Goal: Task Accomplishment & Management: Manage account settings

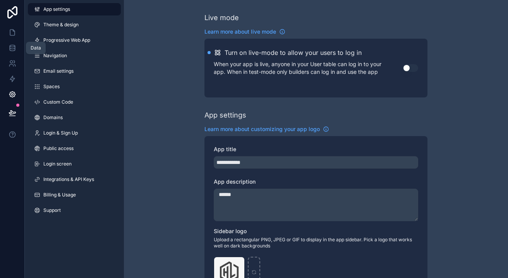
click at [15, 45] on icon at bounding box center [13, 48] width 8 height 8
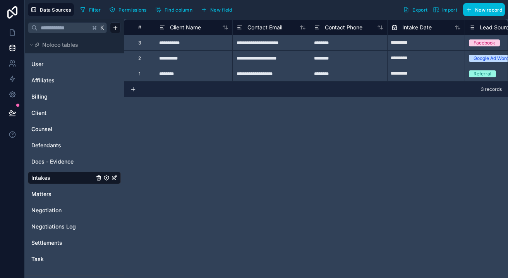
click at [81, 133] on link "Counsel" at bounding box center [62, 129] width 63 height 8
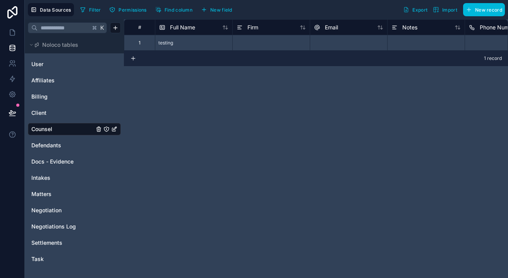
click at [144, 45] on div "1" at bounding box center [139, 42] width 31 height 15
click at [282, 29] on div "Firm" at bounding box center [271, 27] width 69 height 9
click at [251, 29] on span "Firm" at bounding box center [252, 28] width 11 height 8
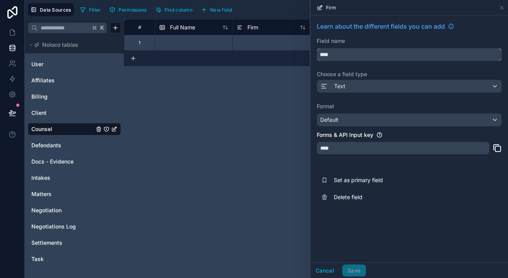
click at [323, 52] on input "****" at bounding box center [409, 54] width 184 height 12
click at [321, 271] on button "Cancel" at bounding box center [325, 271] width 29 height 12
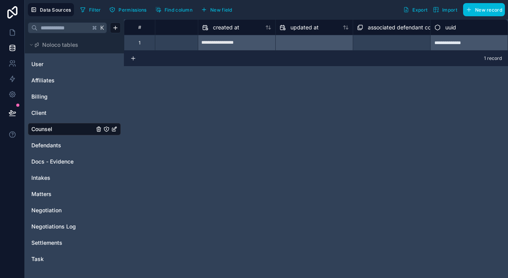
scroll to position [0, 422]
click at [407, 28] on span "associated defendant collection" at bounding box center [408, 28] width 81 height 8
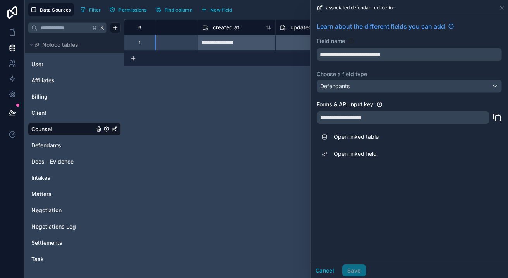
click at [318, 268] on button "Cancel" at bounding box center [325, 271] width 29 height 12
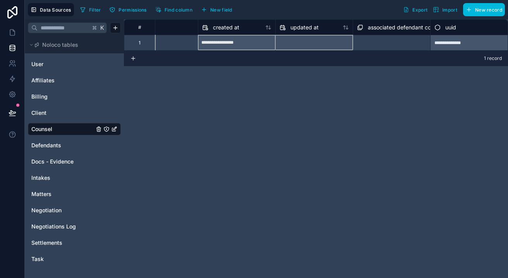
drag, startPoint x: 206, startPoint y: 28, endPoint x: 315, endPoint y: 61, distance: 113.3
click at [315, 61] on div "**********" at bounding box center [316, 148] width 384 height 259
click at [244, 28] on div "created at" at bounding box center [236, 27] width 69 height 9
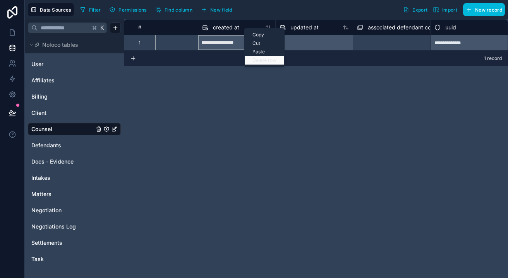
click at [258, 62] on div "Delete row" at bounding box center [265, 60] width 40 height 9
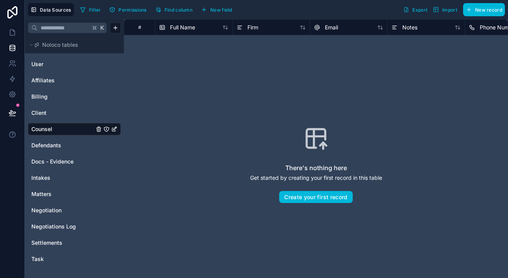
click at [211, 11] on span "New field" at bounding box center [221, 10] width 22 height 6
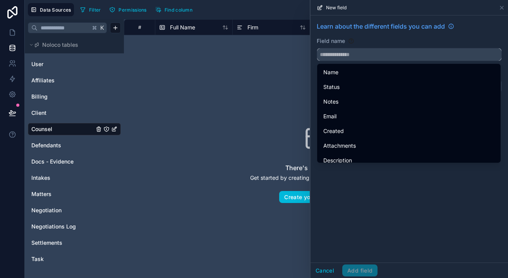
click at [335, 54] on input "text" at bounding box center [409, 54] width 184 height 12
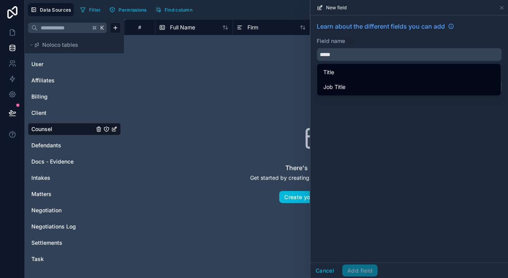
click at [337, 87] on span "Job Title" at bounding box center [334, 86] width 22 height 9
type input "*********"
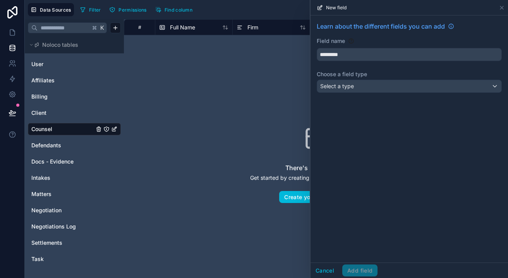
click at [344, 91] on div "Select a type" at bounding box center [409, 86] width 184 height 12
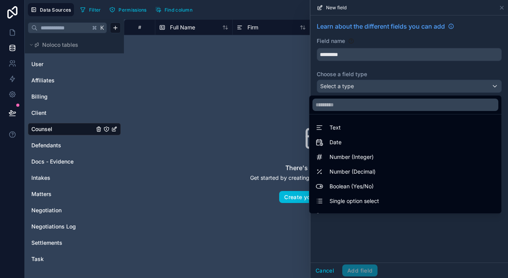
click at [296, 93] on div "There's nothing here Get started by creating your first record in this table Cr…" at bounding box center [316, 165] width 335 height 210
click at [333, 125] on span "Text" at bounding box center [335, 127] width 11 height 9
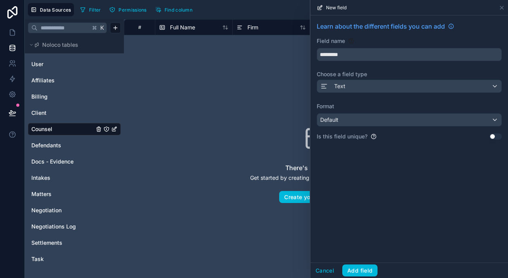
click at [361, 271] on button "Add field" at bounding box center [359, 271] width 35 height 12
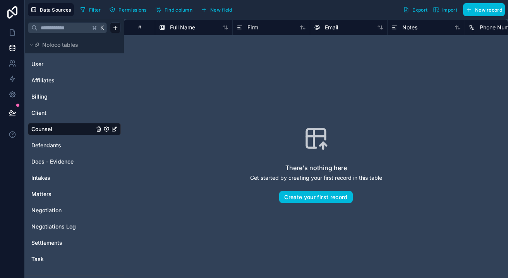
click at [112, 130] on icon "Counsel" at bounding box center [113, 129] width 3 height 3
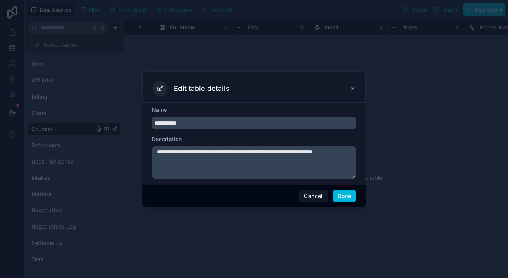
type input "**********"
click at [197, 167] on textarea "**********" at bounding box center [254, 162] width 204 height 33
click at [347, 196] on button "Done" at bounding box center [345, 196] width 24 height 12
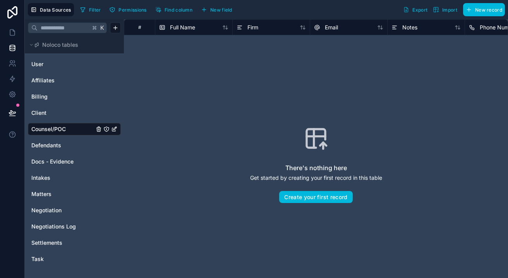
click at [228, 11] on span "New field" at bounding box center [221, 10] width 22 height 6
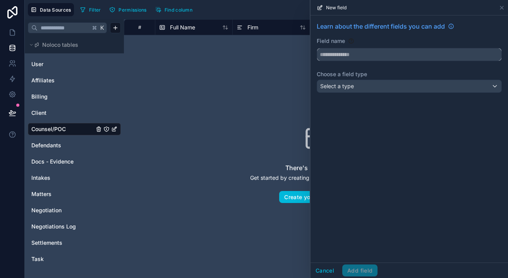
click at [347, 57] on input "text" at bounding box center [409, 54] width 184 height 12
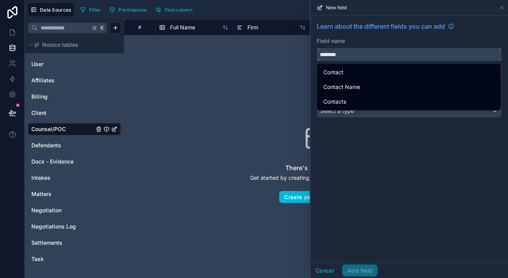
click at [409, 55] on button "*******" at bounding box center [409, 54] width 185 height 13
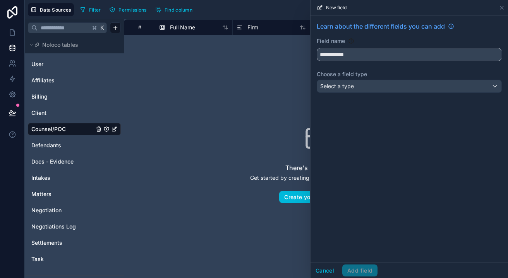
type input "**********"
click at [356, 85] on div "Select a type" at bounding box center [409, 86] width 184 height 12
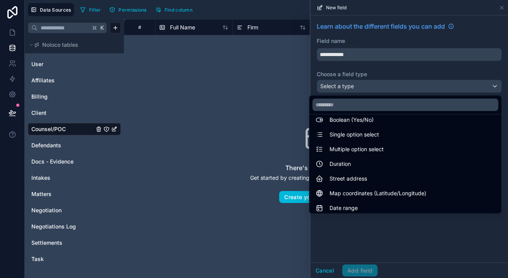
scroll to position [71, 0]
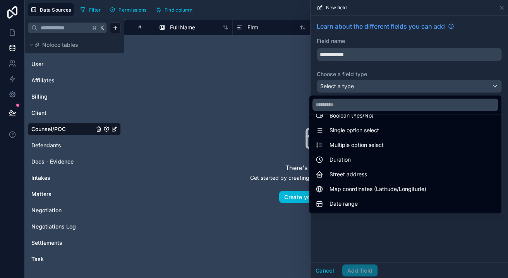
click at [354, 143] on span "Multiple option select" at bounding box center [357, 145] width 54 height 9
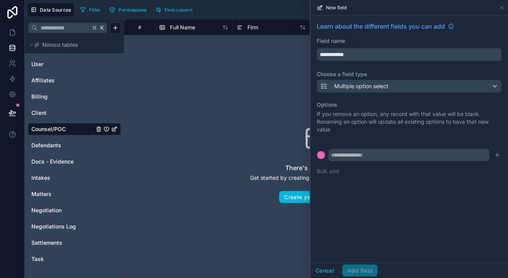
click at [368, 86] on span "Multiple option select" at bounding box center [361, 86] width 54 height 8
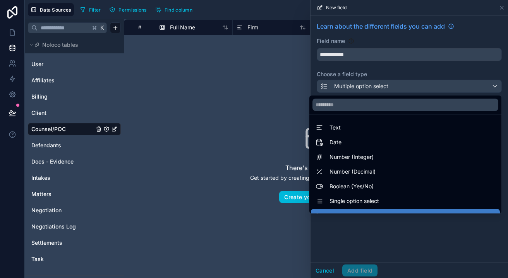
click at [368, 87] on div at bounding box center [410, 139] width 198 height 278
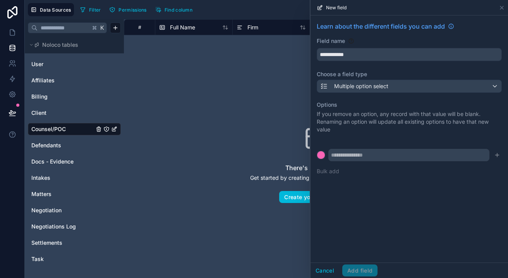
click at [322, 271] on button "Cancel" at bounding box center [325, 271] width 29 height 12
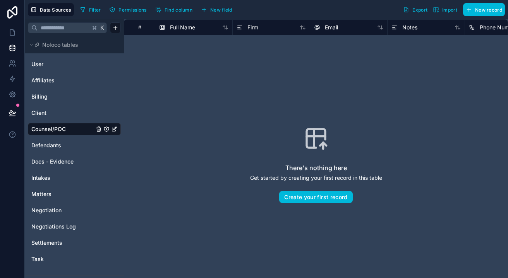
click at [58, 112] on link "Client" at bounding box center [62, 113] width 63 height 8
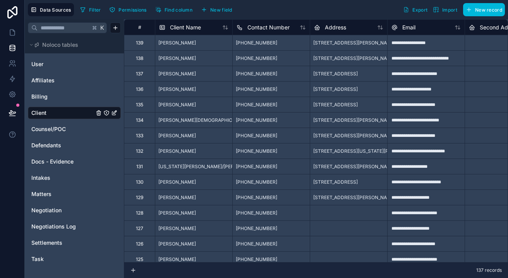
click at [60, 132] on span "Counsel/POC" at bounding box center [48, 129] width 34 height 8
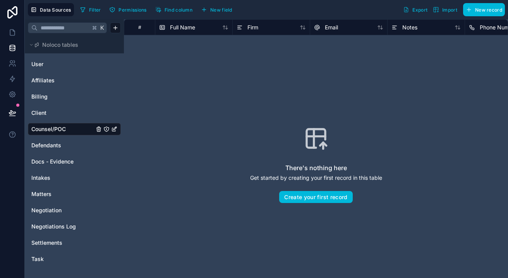
click at [60, 116] on link "Client" at bounding box center [62, 113] width 63 height 8
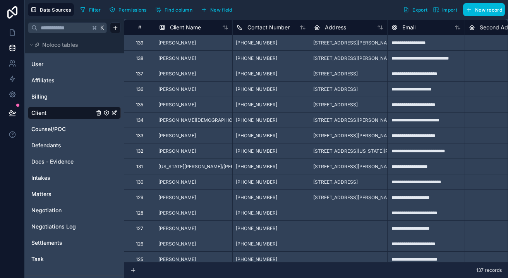
click at [76, 130] on link "Counsel/POC" at bounding box center [62, 129] width 63 height 8
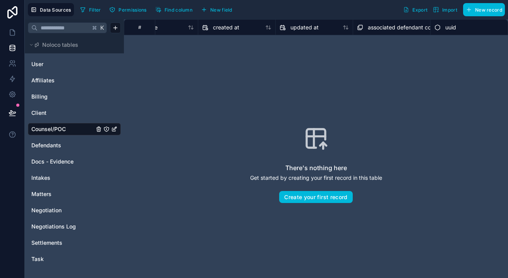
scroll to position [0, 499]
click at [223, 9] on span "New field" at bounding box center [221, 10] width 22 height 6
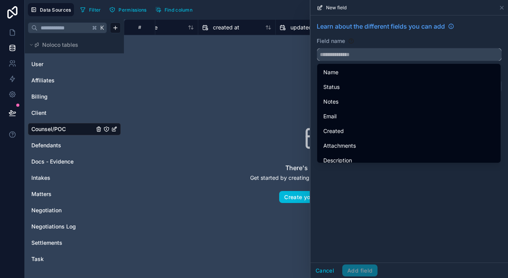
click at [340, 53] on input "text" at bounding box center [409, 54] width 184 height 12
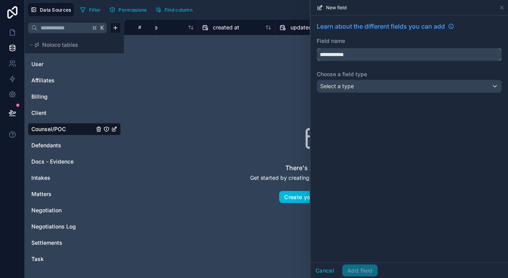
click at [409, 55] on button "**********" at bounding box center [409, 54] width 185 height 13
type input "**********"
click at [343, 83] on span "Select a type" at bounding box center [337, 86] width 34 height 7
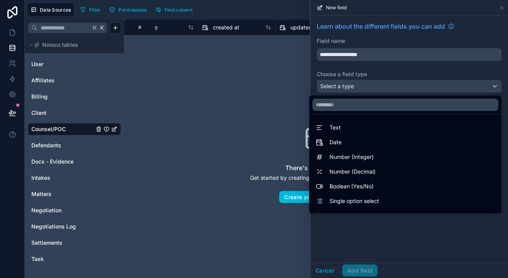
click at [348, 130] on div "Text" at bounding box center [406, 127] width 180 height 9
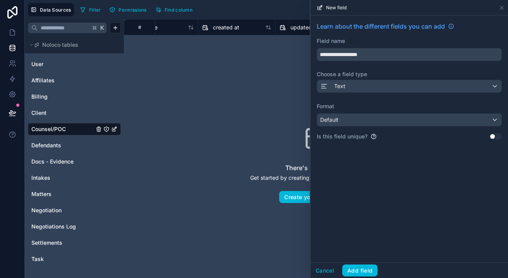
click at [357, 270] on button "Add field" at bounding box center [359, 271] width 35 height 12
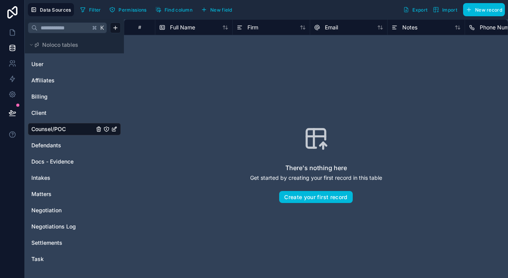
click at [445, 9] on span "Import" at bounding box center [449, 10] width 15 height 6
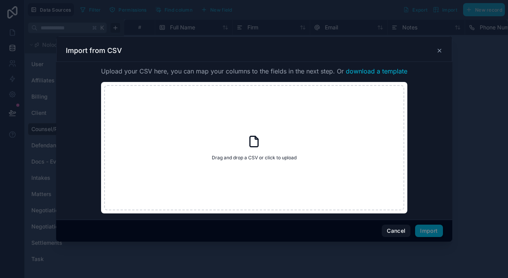
click at [256, 149] on icon at bounding box center [254, 142] width 14 height 14
type input "**********"
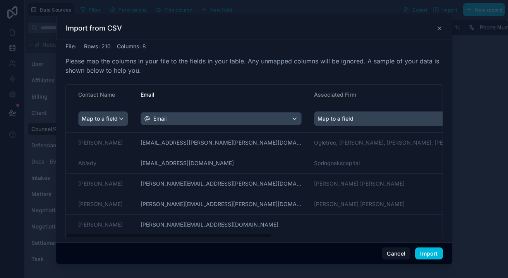
click at [115, 115] on span "Map to a field" at bounding box center [100, 119] width 36 height 14
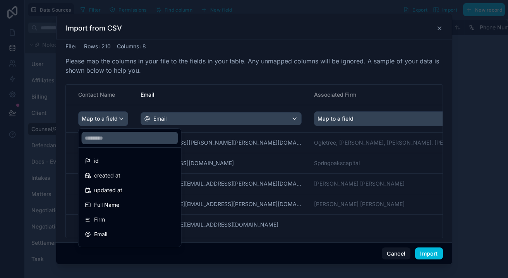
click at [129, 203] on div "Full Name" at bounding box center [130, 205] width 90 height 9
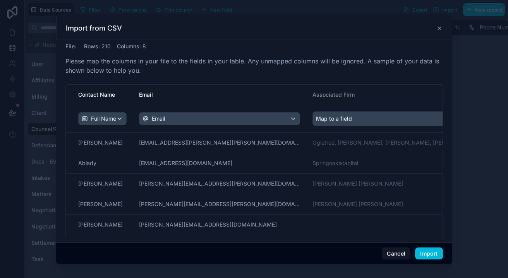
click at [198, 119] on div "Email" at bounding box center [219, 119] width 160 height 12
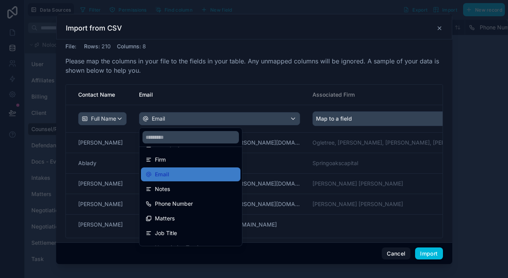
scroll to position [89, 0]
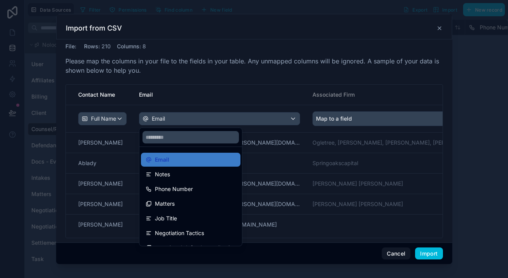
click at [206, 164] on div "Email" at bounding box center [191, 159] width 90 height 9
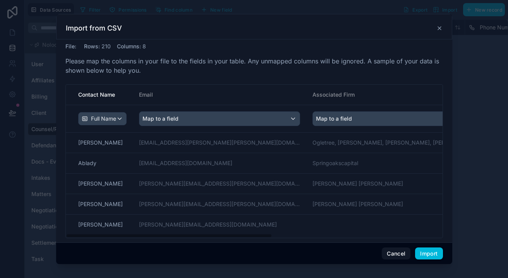
click at [194, 118] on div "Map to a field" at bounding box center [219, 119] width 160 height 14
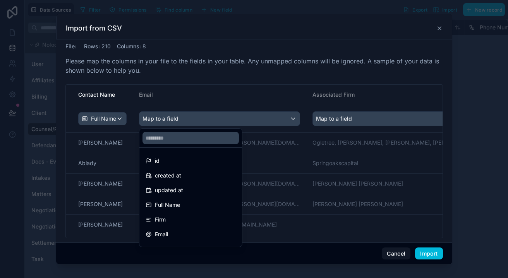
click at [179, 230] on div "Email" at bounding box center [191, 235] width 100 height 14
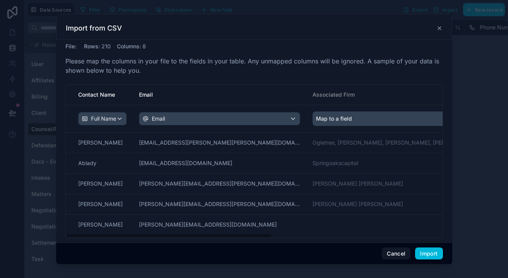
click at [316, 120] on span "Map to a field" at bounding box center [334, 119] width 36 height 14
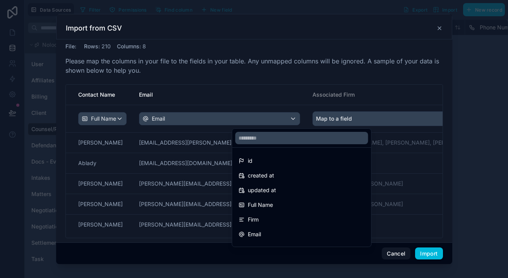
click at [270, 217] on div "Firm" at bounding box center [302, 219] width 127 height 9
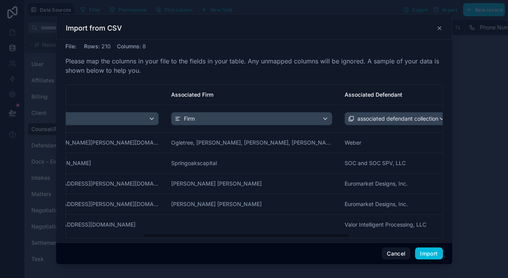
scroll to position [0, 143]
click at [463, 119] on span "Map to a field" at bounding box center [481, 119] width 36 height 14
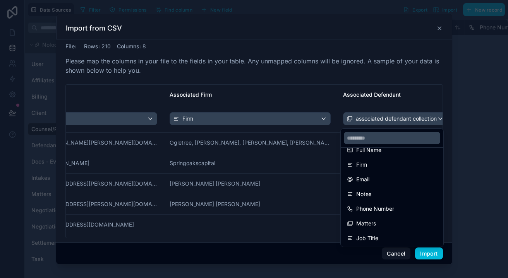
scroll to position [58, 0]
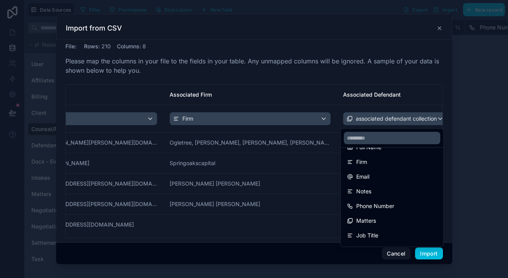
click at [377, 203] on span "Phone Number" at bounding box center [375, 206] width 38 height 9
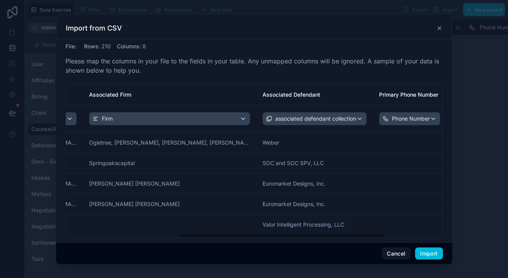
scroll to position [0, 225]
click at [454, 119] on span "Map to a field" at bounding box center [472, 119] width 36 height 14
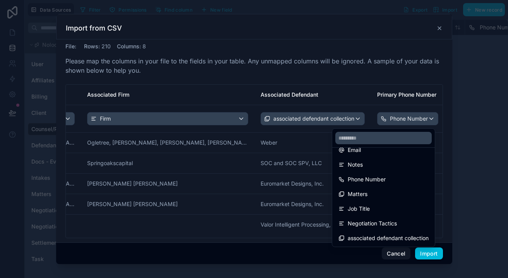
scroll to position [84, 0]
click at [375, 191] on div "Matters" at bounding box center [383, 194] width 90 height 9
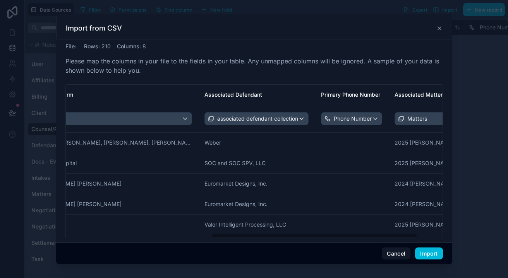
scroll to position [0, 295]
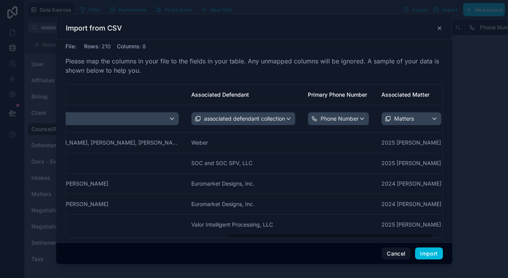
click at [457, 121] on span "Map to a field" at bounding box center [475, 119] width 36 height 14
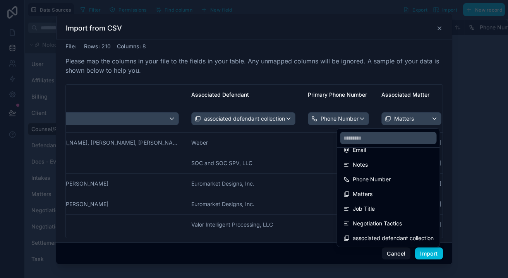
scroll to position [84, 0]
click at [369, 205] on span "Job Title" at bounding box center [364, 208] width 22 height 9
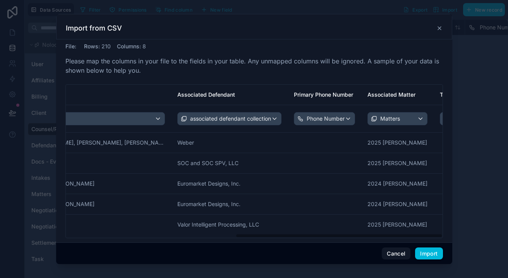
scroll to position [0, 308]
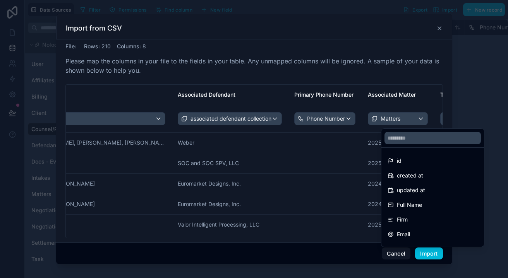
scroll to position [0, 0]
click at [416, 161] on div "id" at bounding box center [433, 160] width 90 height 9
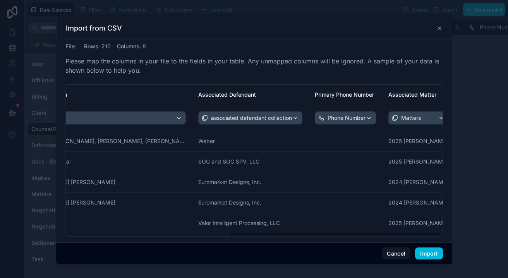
scroll to position [0, 287]
click at [426, 253] on button "Import" at bounding box center [428, 254] width 27 height 12
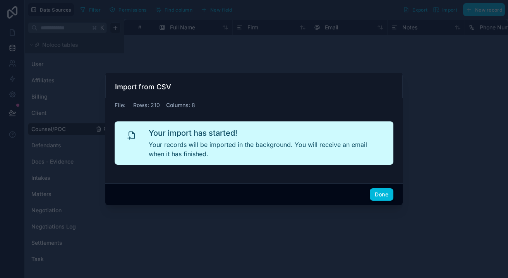
click at [379, 194] on button "Done" at bounding box center [382, 195] width 24 height 12
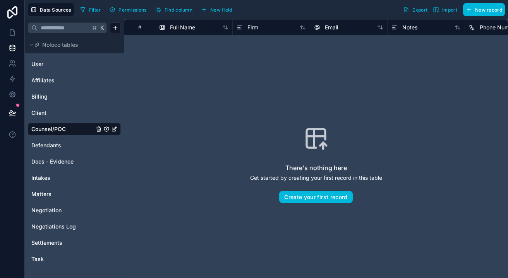
click at [41, 146] on span "Defendants" at bounding box center [46, 146] width 30 height 8
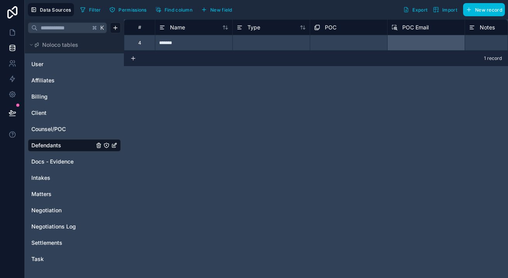
click at [139, 46] on div "4" at bounding box center [139, 42] width 31 height 15
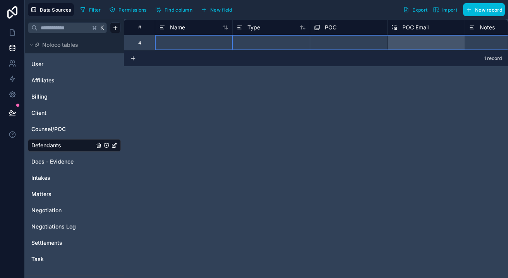
click at [231, 10] on span "New field" at bounding box center [221, 10] width 22 height 6
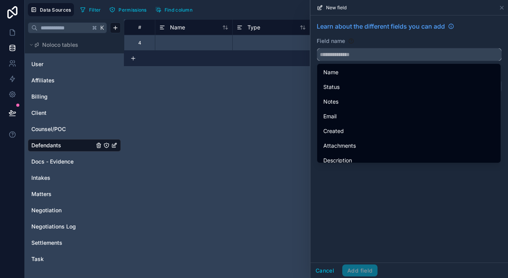
click at [343, 58] on input "text" at bounding box center [409, 54] width 184 height 12
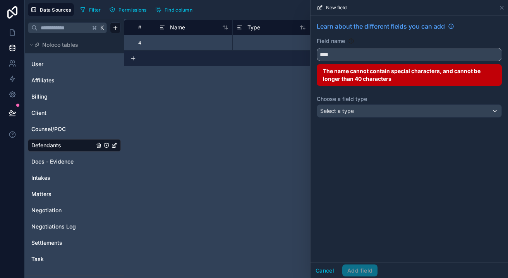
click at [409, 55] on button "***" at bounding box center [409, 54] width 185 height 13
click at [409, 55] on button "*********" at bounding box center [409, 54] width 185 height 13
click at [409, 55] on button "**********" at bounding box center [409, 54] width 185 height 13
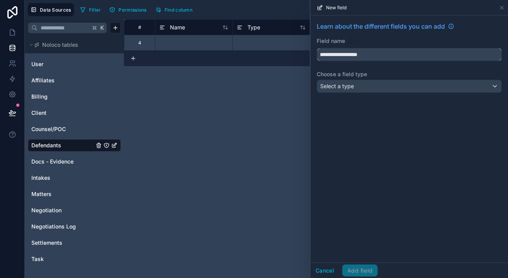
type input "**********"
click at [351, 91] on div "Select a type" at bounding box center [409, 86] width 184 height 12
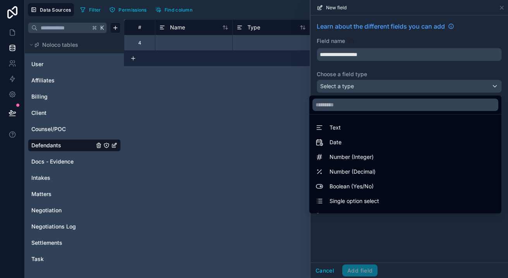
click at [352, 127] on div "Text" at bounding box center [406, 127] width 180 height 9
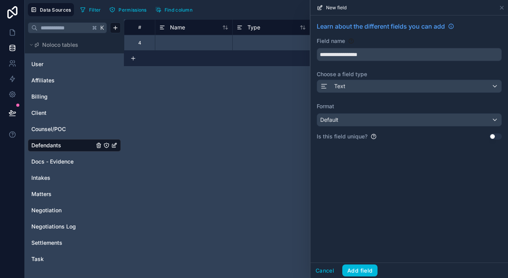
click at [356, 272] on button "Add field" at bounding box center [359, 271] width 35 height 12
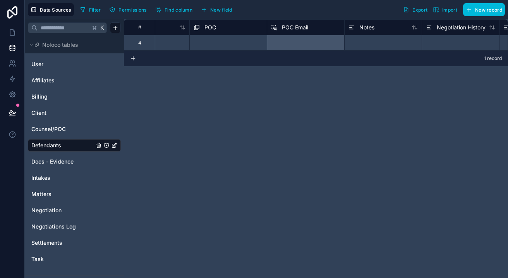
scroll to position [0, 137]
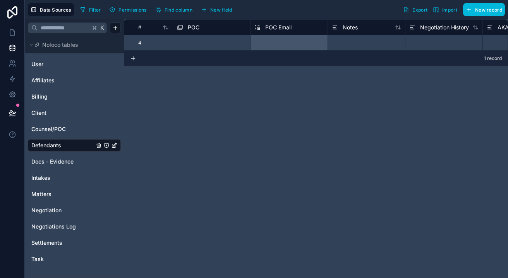
click at [226, 9] on span "New field" at bounding box center [221, 10] width 22 height 6
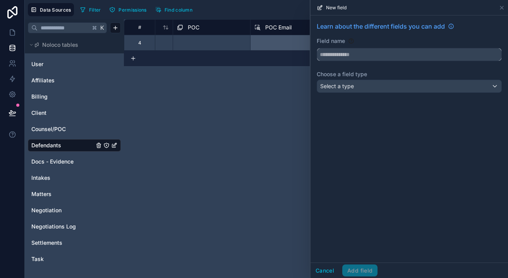
click at [337, 54] on input "text" at bounding box center [409, 54] width 184 height 12
click at [409, 55] on button "******" at bounding box center [409, 54] width 185 height 13
type input "**********"
click at [348, 83] on span "Select a type" at bounding box center [337, 86] width 34 height 8
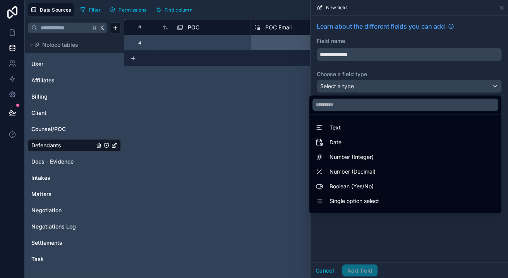
click at [344, 124] on div "Text" at bounding box center [406, 127] width 180 height 9
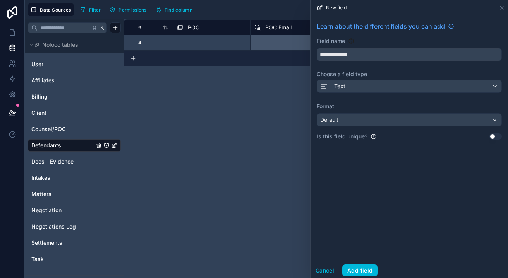
click at [359, 268] on button "Add field" at bounding box center [359, 271] width 35 height 12
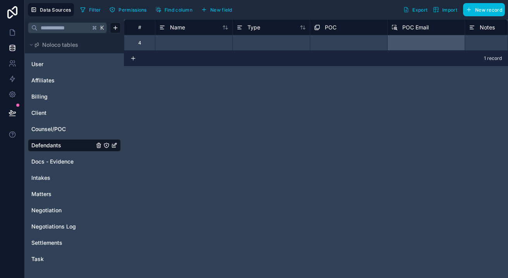
click at [335, 27] on span "POC" at bounding box center [331, 28] width 12 height 8
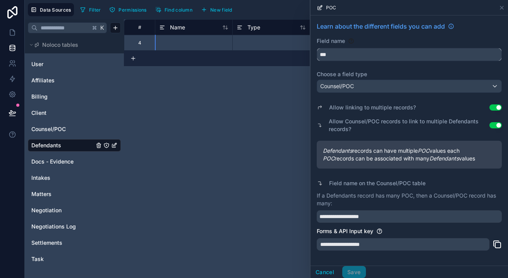
click at [343, 57] on input "***" at bounding box center [409, 54] width 184 height 12
click at [321, 54] on input "***" at bounding box center [409, 54] width 184 height 12
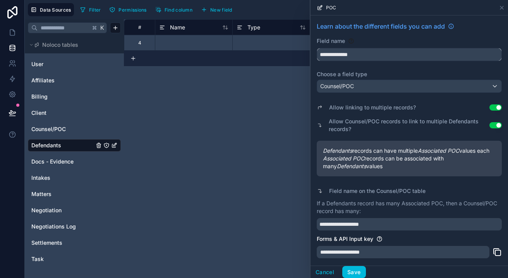
click at [409, 55] on button "**********" at bounding box center [409, 54] width 185 height 13
click at [379, 55] on input "**********" at bounding box center [409, 54] width 184 height 12
click at [409, 55] on button "**********" at bounding box center [409, 54] width 185 height 13
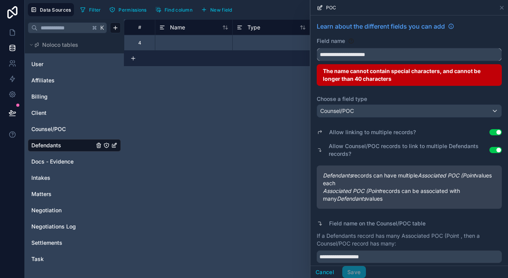
click at [409, 55] on button "**********" at bounding box center [409, 54] width 185 height 13
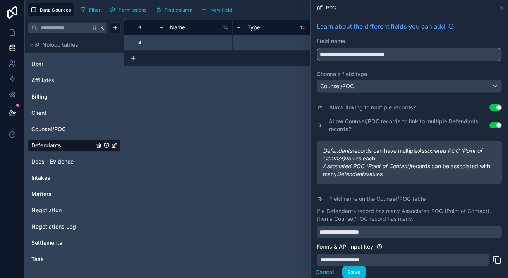
type input "**********"
click at [353, 270] on button "Save" at bounding box center [353, 272] width 23 height 12
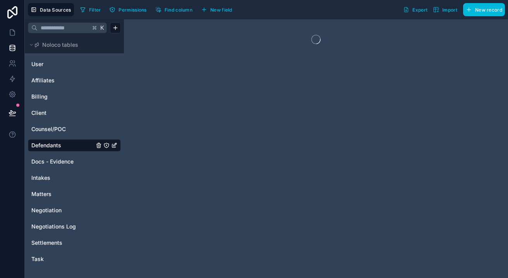
scroll to position [0, 1]
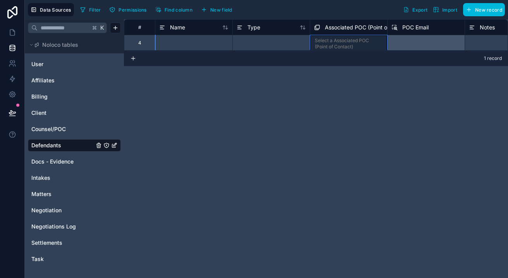
click at [342, 26] on span "Associated POC (Point of Contact)" at bounding box center [369, 28] width 88 height 8
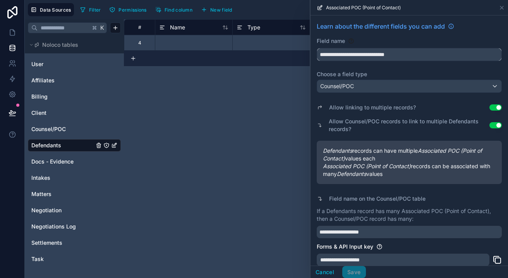
drag, startPoint x: 349, startPoint y: 54, endPoint x: 309, endPoint y: 54, distance: 39.5
click at [310, 54] on div "**********" at bounding box center [409, 139] width 198 height 278
type input "**********"
click at [351, 273] on button "Save" at bounding box center [353, 272] width 23 height 12
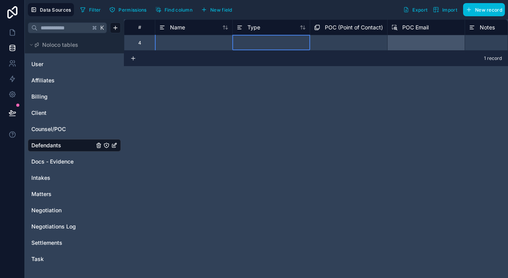
click at [247, 31] on span "Type" at bounding box center [253, 28] width 13 height 8
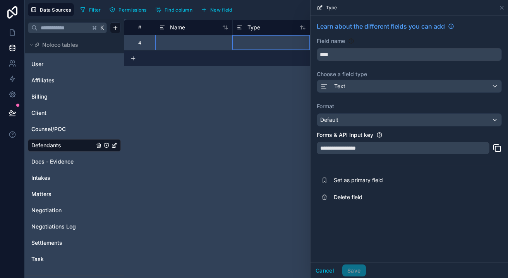
click at [323, 271] on button "Cancel" at bounding box center [325, 271] width 29 height 12
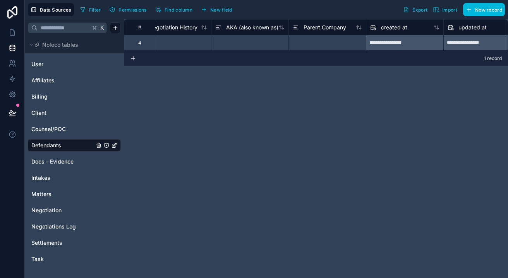
scroll to position [0, 438]
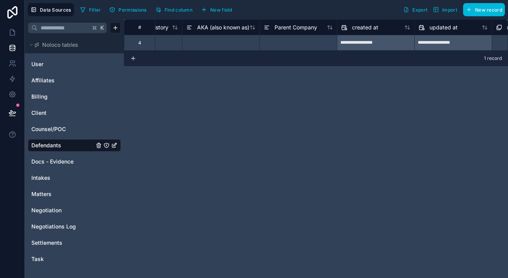
click at [215, 11] on span "New field" at bounding box center [221, 10] width 22 height 6
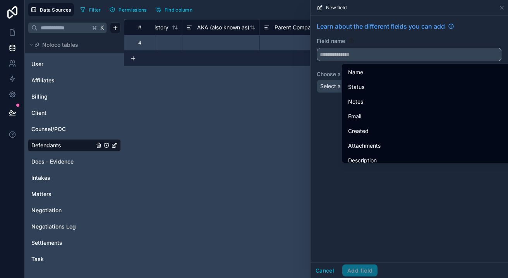
click at [339, 60] on input "text" at bounding box center [409, 54] width 184 height 12
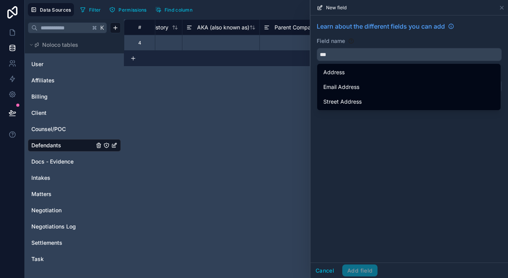
drag, startPoint x: 340, startPoint y: 65, endPoint x: 342, endPoint y: 73, distance: 8.9
click at [342, 73] on span "Address" at bounding box center [333, 72] width 21 height 9
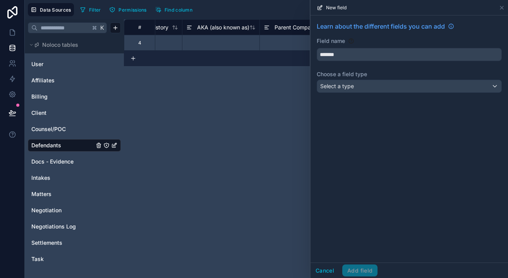
click at [342, 89] on span "Select a type" at bounding box center [337, 86] width 34 height 8
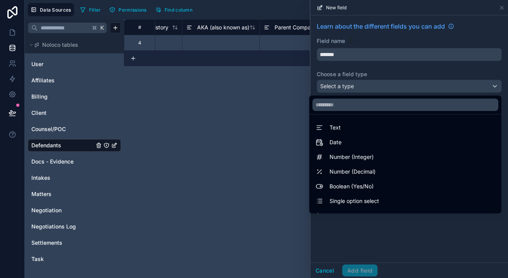
click at [321, 51] on div at bounding box center [410, 139] width 198 height 278
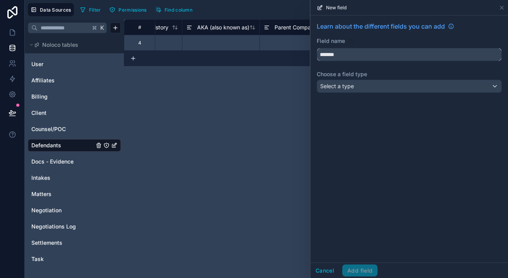
click at [320, 55] on input "*******" at bounding box center [409, 54] width 184 height 12
click at [409, 55] on button "**********" at bounding box center [409, 54] width 185 height 13
type input "**********"
click at [341, 82] on div "Select a type" at bounding box center [409, 86] width 184 height 12
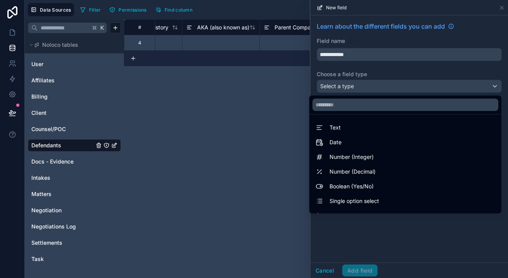
click at [358, 84] on div at bounding box center [410, 139] width 198 height 278
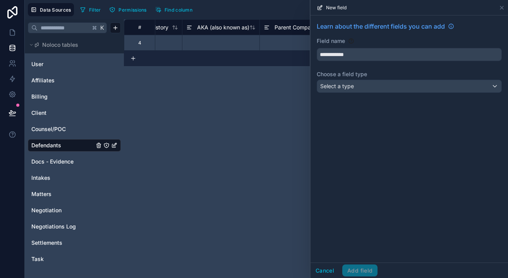
click at [352, 88] on span "Select a type" at bounding box center [337, 86] width 34 height 7
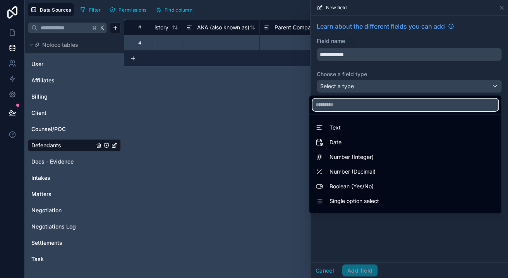
click at [348, 108] on input "text" at bounding box center [406, 105] width 186 height 12
type input "***"
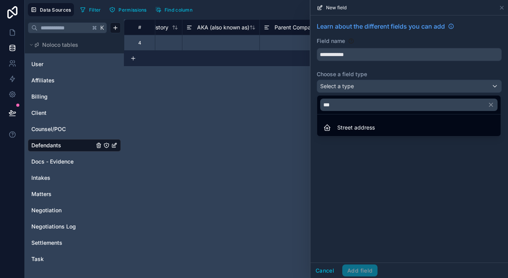
click at [352, 128] on span "Street address" at bounding box center [356, 127] width 38 height 9
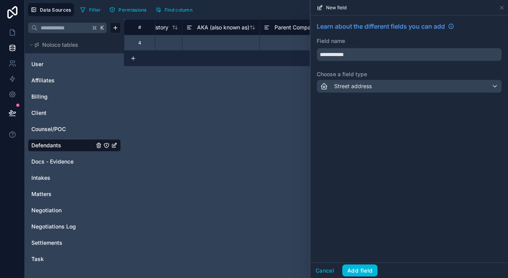
click at [367, 269] on button "Add field" at bounding box center [359, 271] width 35 height 12
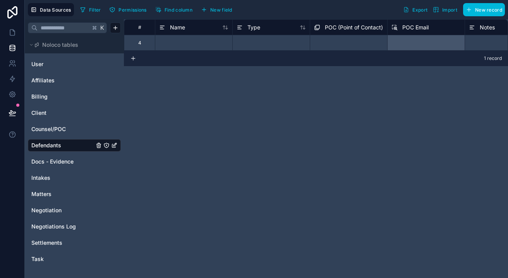
click at [216, 9] on span "New field" at bounding box center [221, 10] width 22 height 6
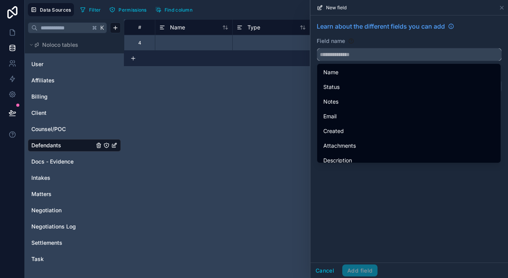
click at [362, 59] on input "text" at bounding box center [409, 54] width 184 height 12
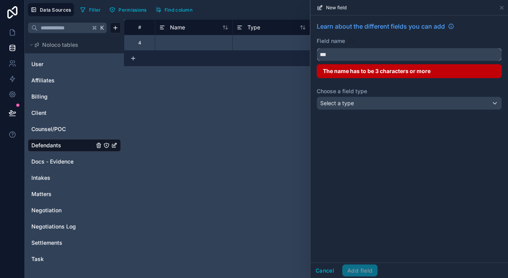
click at [409, 55] on button "**" at bounding box center [409, 54] width 185 height 13
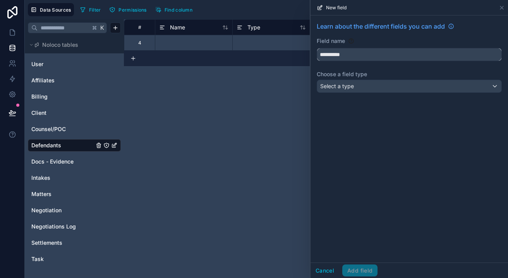
drag, startPoint x: 363, startPoint y: 54, endPoint x: 330, endPoint y: 55, distance: 32.5
click at [329, 55] on input "**********" at bounding box center [409, 54] width 184 height 12
type input "********"
click at [327, 90] on div "Select a type" at bounding box center [409, 86] width 184 height 12
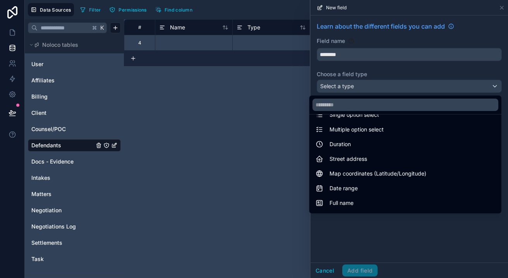
scroll to position [49, 0]
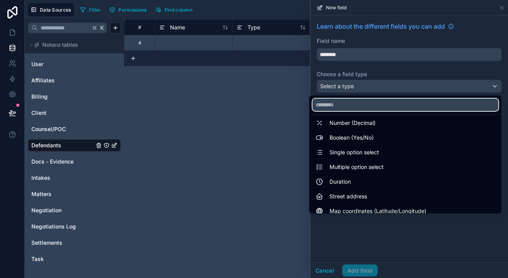
click at [351, 107] on input "text" at bounding box center [406, 105] width 186 height 12
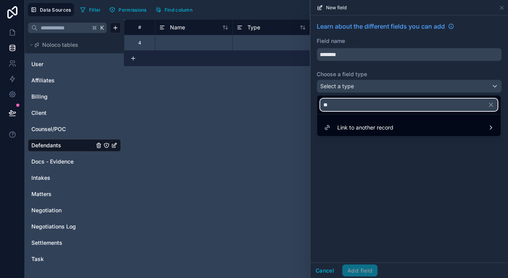
scroll to position [0, 0]
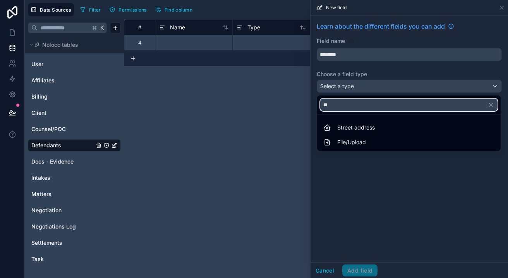
type input "*"
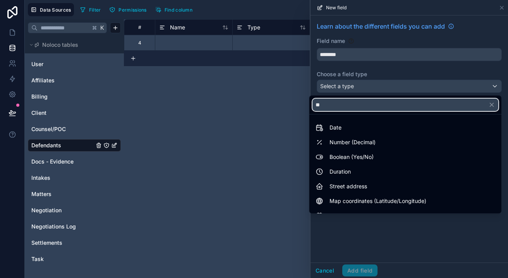
type input "*"
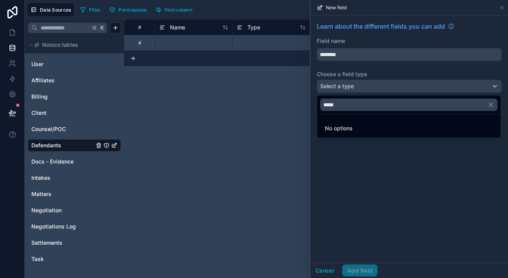
click at [362, 128] on li "No options" at bounding box center [409, 128] width 180 height 15
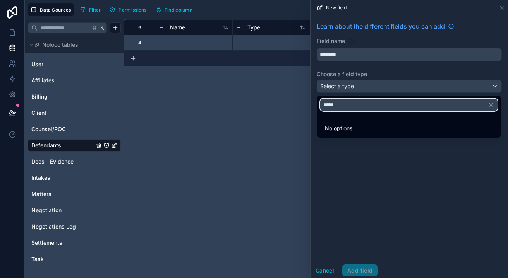
click at [358, 102] on input "*****" at bounding box center [408, 105] width 177 height 12
type input "****"
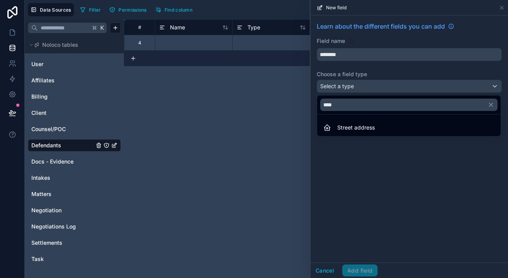
click at [356, 129] on span "Street address" at bounding box center [356, 127] width 38 height 9
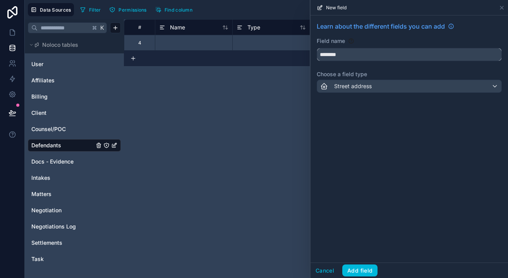
click at [348, 55] on input "********" at bounding box center [409, 54] width 184 height 12
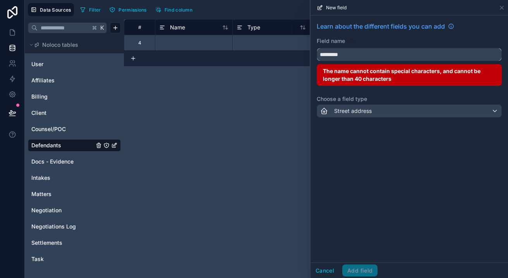
click at [409, 55] on button "********" at bounding box center [409, 54] width 185 height 13
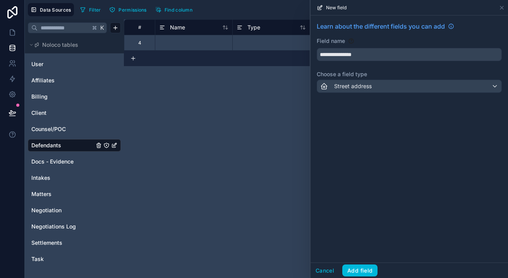
click at [355, 89] on span "Street address" at bounding box center [353, 86] width 38 height 8
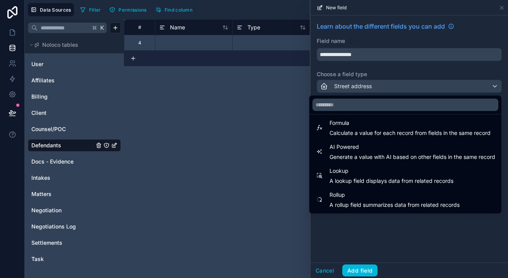
scroll to position [205, 0]
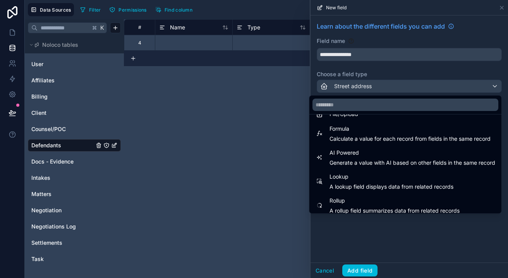
click at [374, 131] on span "Formula" at bounding box center [410, 128] width 161 height 9
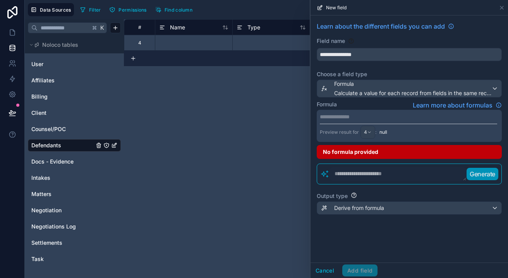
click at [482, 92] on span "Calculate a value for each record from fields in the same record" at bounding box center [412, 93] width 157 height 8
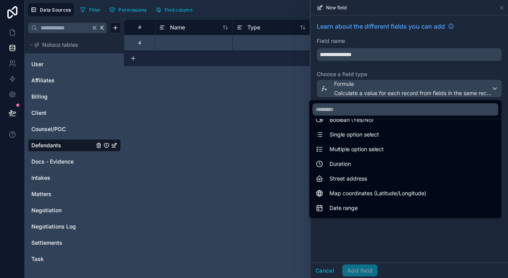
scroll to position [73, 0]
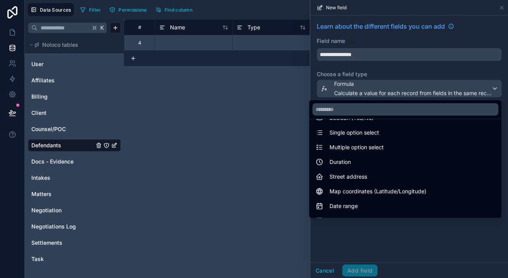
click at [407, 175] on div "Street address" at bounding box center [406, 176] width 180 height 9
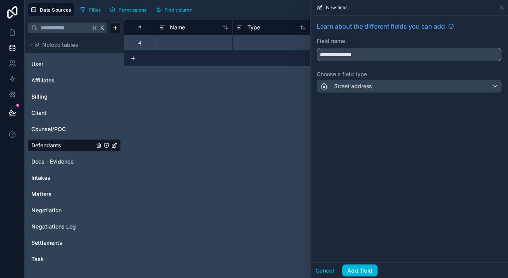
click at [399, 54] on input "**********" at bounding box center [409, 54] width 184 height 12
type input "********"
click at [363, 271] on button "Add field" at bounding box center [359, 271] width 35 height 12
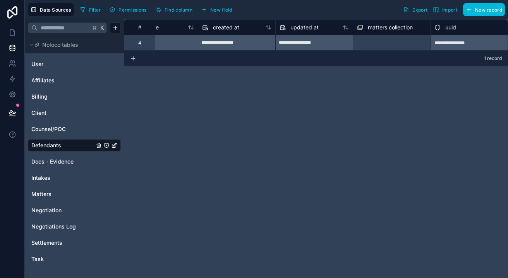
scroll to position [0, 732]
click at [218, 7] on span "New field" at bounding box center [221, 10] width 22 height 6
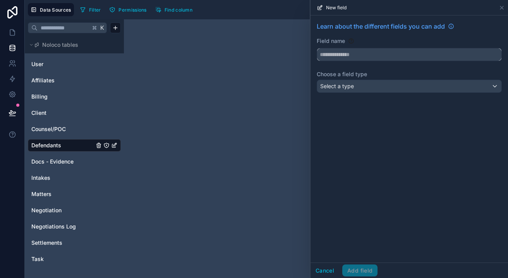
click at [345, 53] on input "text" at bounding box center [409, 54] width 184 height 12
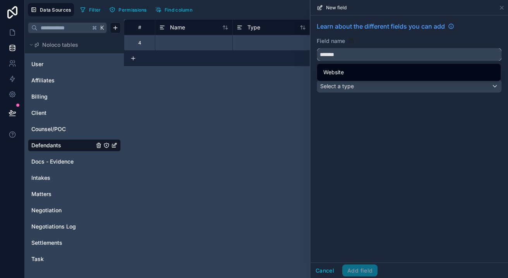
type input "*******"
click at [348, 72] on div "Website" at bounding box center [408, 72] width 171 height 9
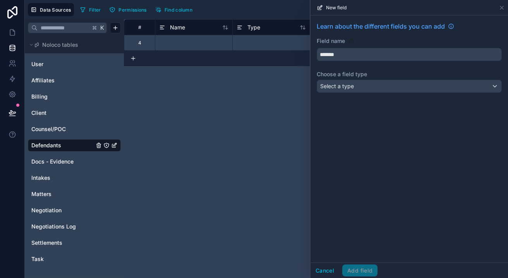
click at [347, 87] on span "Select a type" at bounding box center [337, 86] width 34 height 7
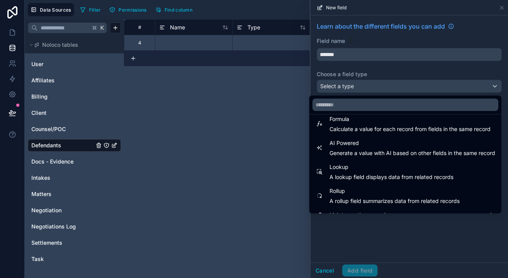
scroll to position [213, 0]
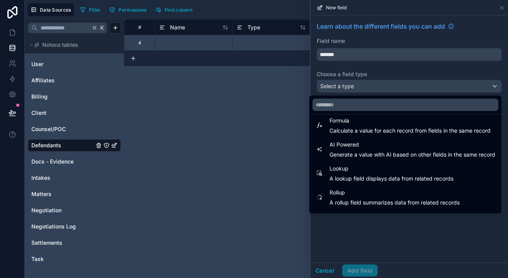
click at [390, 156] on span "Generate a value with AI based on other fields in the same record" at bounding box center [413, 155] width 166 height 8
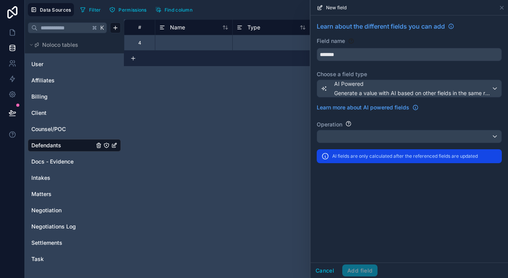
click at [380, 137] on div at bounding box center [409, 137] width 184 height 12
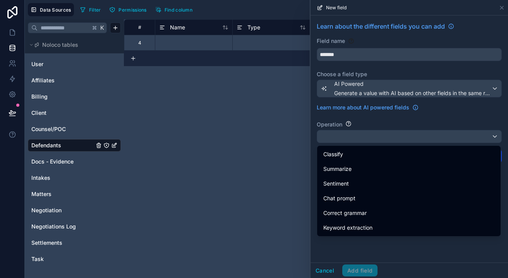
scroll to position [0, 0]
click at [380, 124] on div at bounding box center [410, 139] width 198 height 278
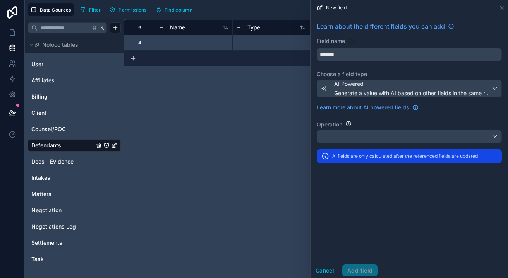
click at [378, 90] on span "Generate a value with AI based on other fields in the same record" at bounding box center [412, 93] width 157 height 8
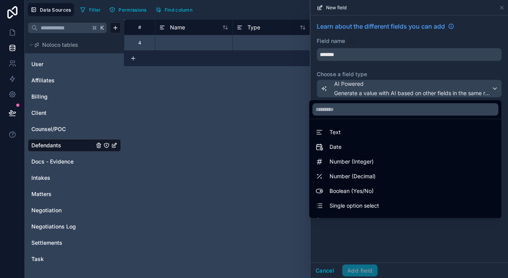
click at [378, 135] on div "Text" at bounding box center [406, 132] width 180 height 9
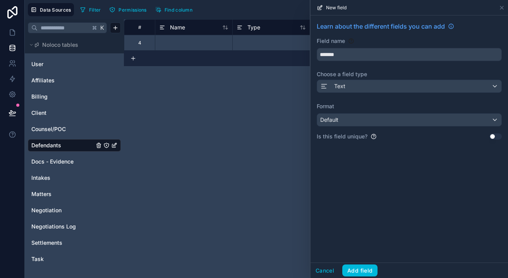
click at [365, 268] on button "Add field" at bounding box center [359, 271] width 35 height 12
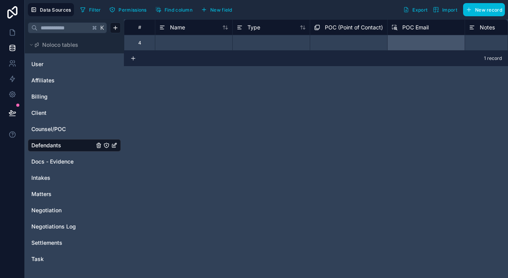
click at [307, 91] on div "# Name Type POC (Point of Contact) POC Email Notes Negotiation History 4 Select…" at bounding box center [316, 148] width 384 height 259
click at [223, 11] on span "New field" at bounding box center [221, 10] width 22 height 6
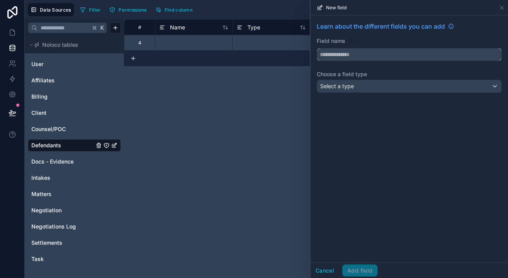
click at [345, 57] on input "text" at bounding box center [409, 54] width 184 height 12
click at [409, 55] on button "**********" at bounding box center [409, 54] width 185 height 13
type input "**********"
click at [356, 89] on div "Select a type" at bounding box center [409, 86] width 184 height 12
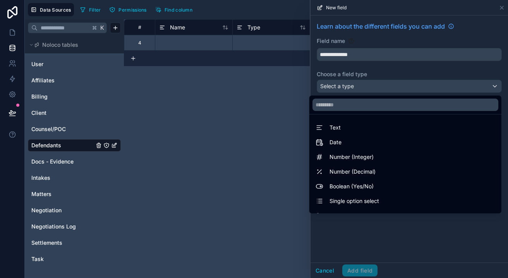
click at [359, 156] on span "Number (Integer)" at bounding box center [352, 157] width 44 height 9
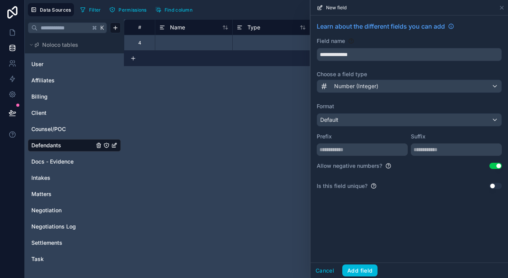
click at [495, 164] on button "Use setting" at bounding box center [496, 166] width 12 height 6
click at [369, 270] on button "Add field" at bounding box center [359, 271] width 35 height 12
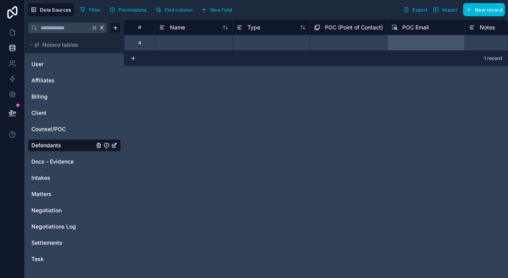
click at [224, 7] on span "New field" at bounding box center [221, 10] width 22 height 6
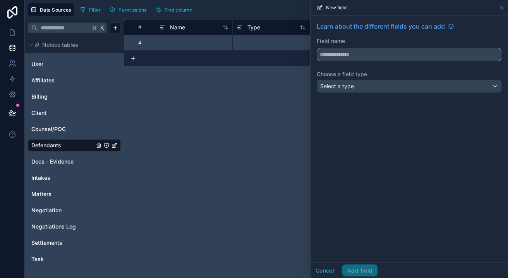
click at [335, 57] on input "text" at bounding box center [409, 54] width 184 height 12
click at [409, 55] on button "*********" at bounding box center [409, 54] width 185 height 13
click at [342, 88] on span "Select a type" at bounding box center [337, 86] width 34 height 7
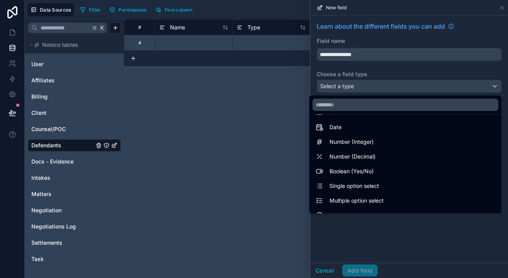
scroll to position [15, 0]
click at [349, 171] on span "Boolean (Yes/No)" at bounding box center [352, 171] width 44 height 9
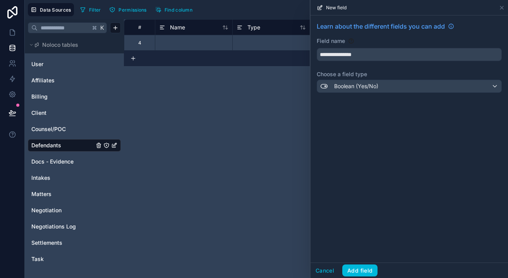
click at [363, 86] on span "Boolean (Yes/No)" at bounding box center [356, 86] width 44 height 8
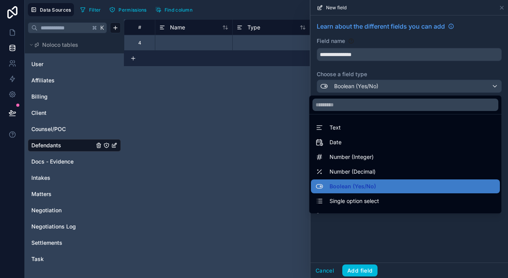
click at [363, 86] on div at bounding box center [410, 139] width 198 height 278
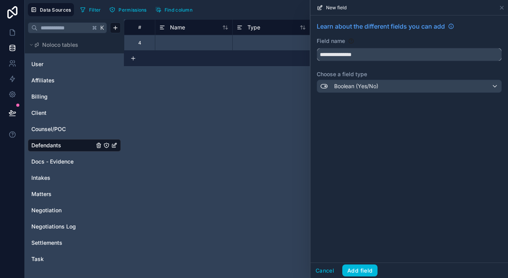
click at [379, 56] on input "**********" at bounding box center [409, 54] width 184 height 12
drag, startPoint x: 322, startPoint y: 55, endPoint x: 367, endPoint y: 55, distance: 44.5
click at [367, 55] on input "**********" at bounding box center [409, 54] width 184 height 12
type input "*"
type input "*****"
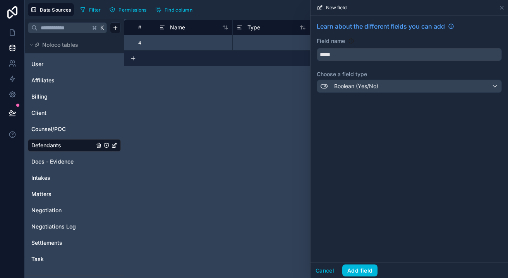
click at [361, 86] on span "Boolean (Yes/No)" at bounding box center [356, 86] width 44 height 8
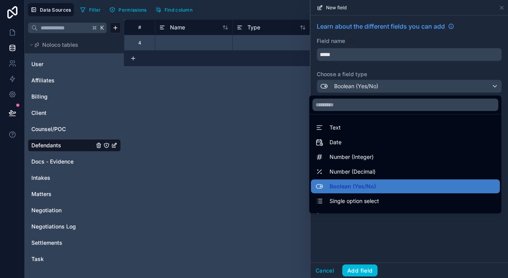
click at [347, 125] on div "Text" at bounding box center [406, 127] width 180 height 9
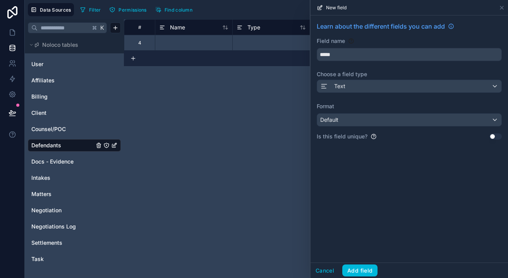
click at [346, 122] on div "Default" at bounding box center [409, 120] width 184 height 12
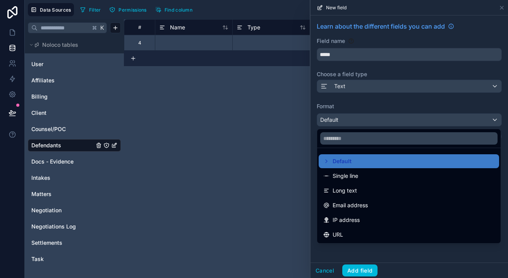
click at [346, 122] on div at bounding box center [410, 139] width 198 height 278
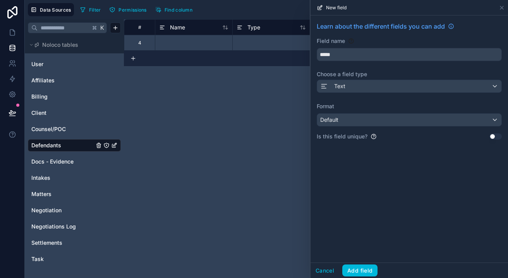
click at [346, 126] on div "Default" at bounding box center [409, 120] width 184 height 12
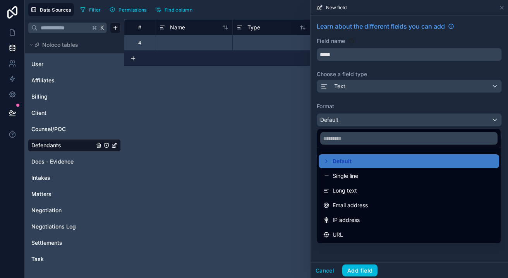
scroll to position [0, 0]
click at [264, 159] on div "# Name Type POC (Point of Contact) POC Email Notes Negotiation History 4 Select…" at bounding box center [316, 148] width 384 height 259
click at [287, 146] on div "# Name Type POC (Point of Contact) POC Email Notes Negotiation History 4 Select…" at bounding box center [316, 148] width 384 height 259
click at [355, 108] on div at bounding box center [410, 139] width 198 height 278
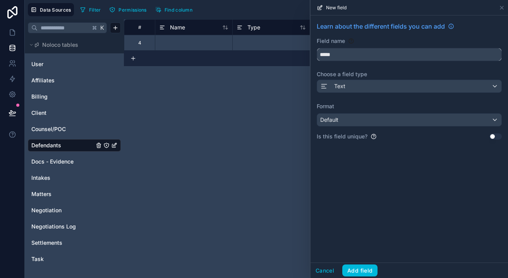
click at [352, 53] on input "*****" at bounding box center [409, 54] width 184 height 12
click at [354, 271] on button "Add field" at bounding box center [359, 271] width 35 height 12
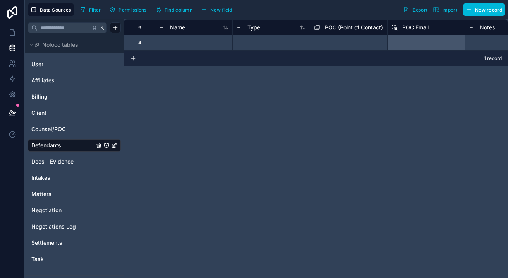
click at [218, 9] on span "New field" at bounding box center [221, 10] width 22 height 6
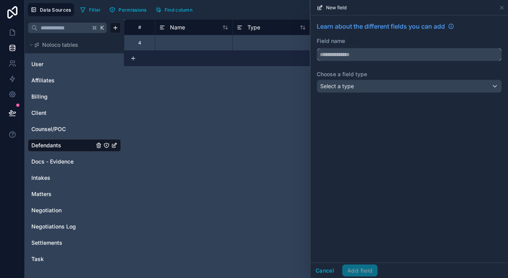
click at [370, 52] on input "text" at bounding box center [409, 54] width 184 height 12
click at [409, 55] on button "***" at bounding box center [409, 54] width 185 height 13
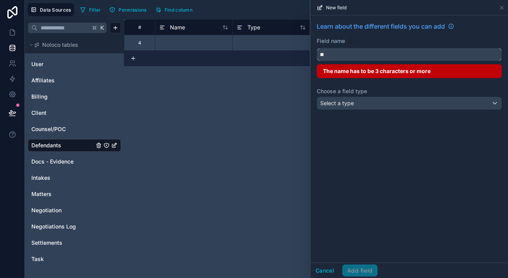
type input "*"
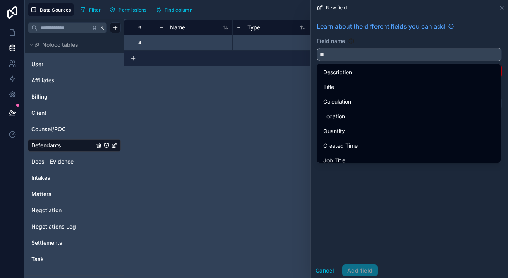
type input "*"
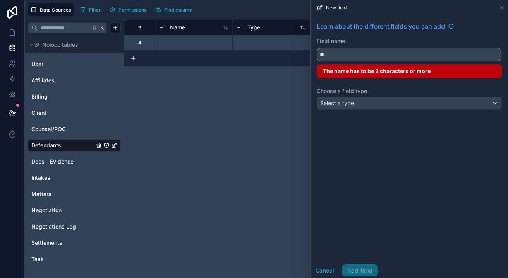
type input "*"
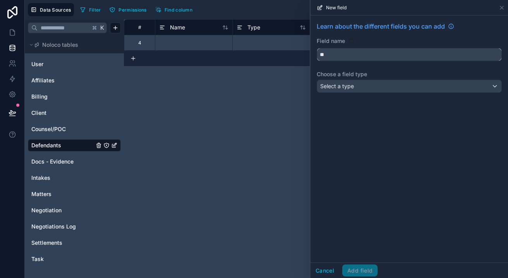
type input "*"
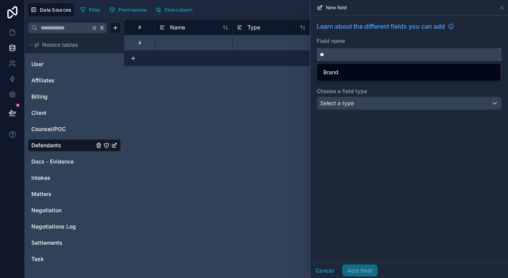
type input "*"
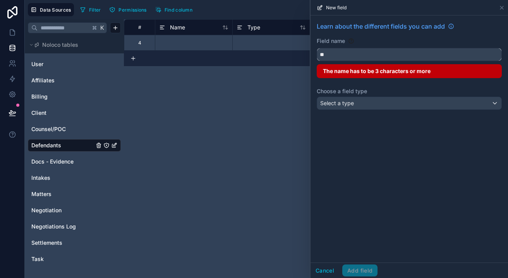
type input "*"
click at [372, 106] on div "Select a type" at bounding box center [409, 103] width 184 height 12
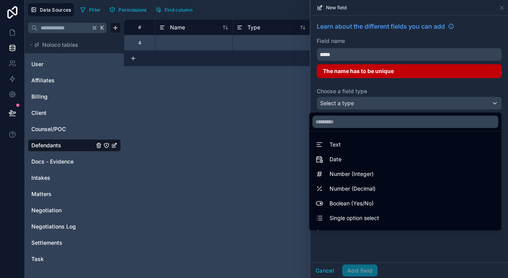
click at [362, 146] on div "Text" at bounding box center [406, 144] width 180 height 9
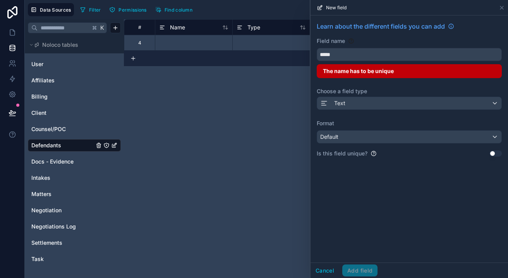
click at [354, 136] on div "Default" at bounding box center [409, 137] width 184 height 12
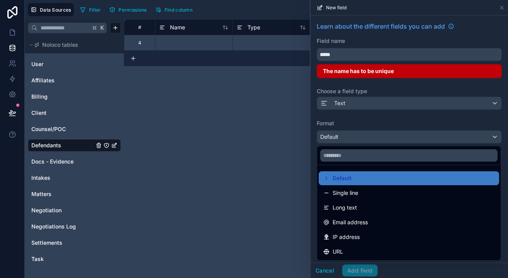
click at [354, 210] on span "Long text" at bounding box center [345, 207] width 24 height 9
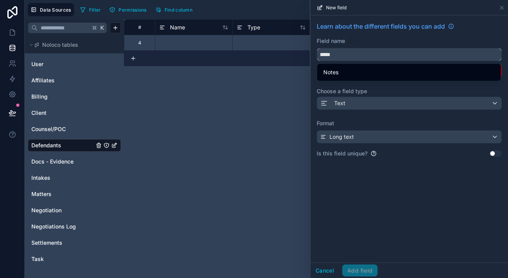
click at [361, 60] on input "*****" at bounding box center [409, 54] width 184 height 12
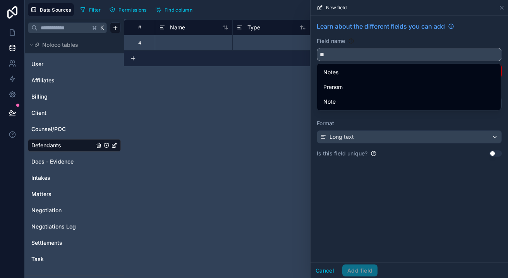
type input "*"
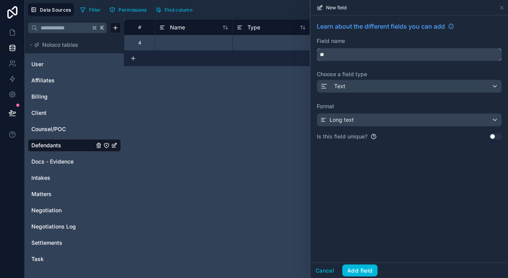
type input "*"
click at [409, 55] on button "***" at bounding box center [409, 54] width 185 height 13
type input "**********"
click at [366, 271] on button "Add field" at bounding box center [359, 271] width 35 height 12
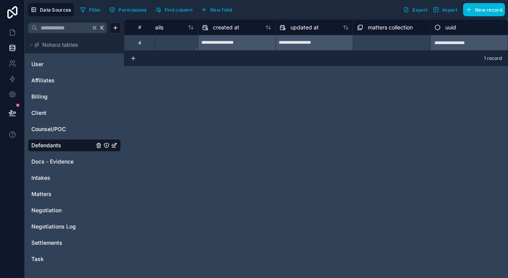
scroll to position [0, 1041]
click at [239, 29] on div "created at" at bounding box center [236, 27] width 69 height 9
click at [266, 60] on div "Delete row" at bounding box center [260, 61] width 40 height 9
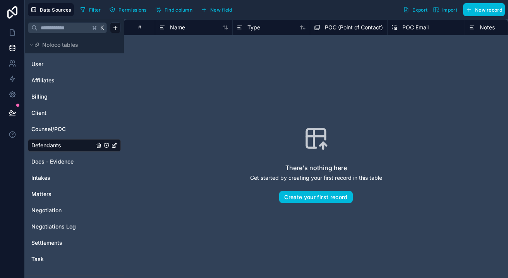
scroll to position [0, 0]
click at [445, 12] on span "Import" at bounding box center [449, 10] width 15 height 6
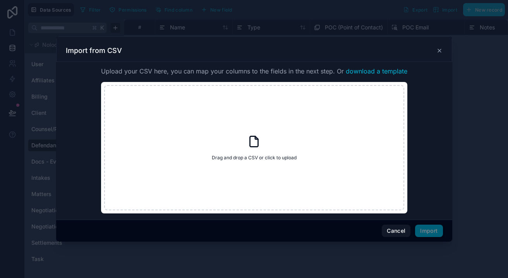
click at [253, 149] on icon at bounding box center [254, 142] width 14 height 14
type input "**********"
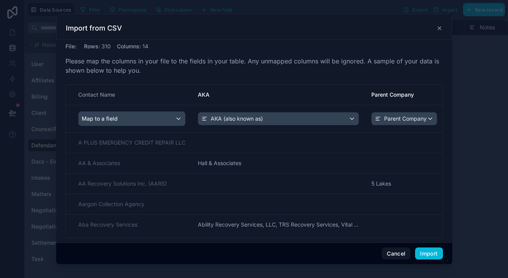
click at [176, 117] on div "Map to a field" at bounding box center [132, 119] width 107 height 14
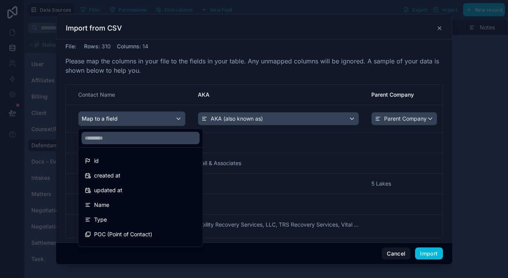
click at [123, 202] on div "Name" at bounding box center [141, 205] width 112 height 9
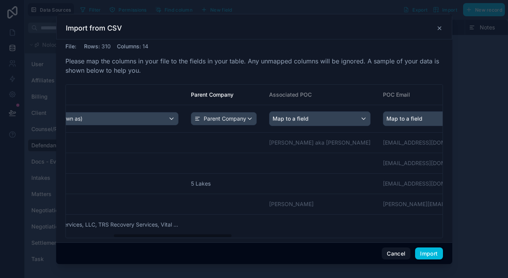
scroll to position [0, 189]
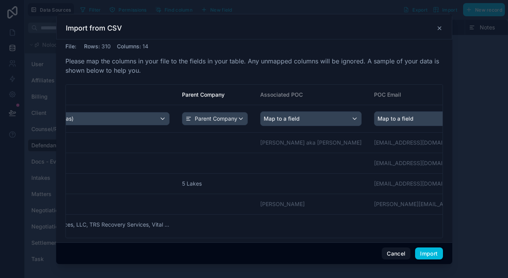
click at [321, 119] on div "Map to a field" at bounding box center [311, 119] width 101 height 14
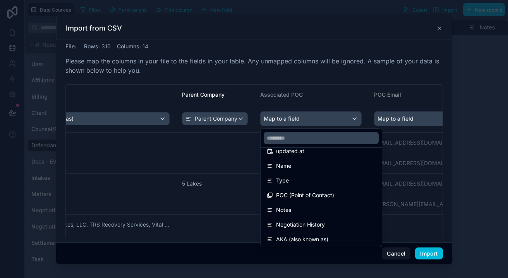
scroll to position [40, 0]
click at [304, 193] on span "POC (Point of Contact)" at bounding box center [305, 194] width 58 height 9
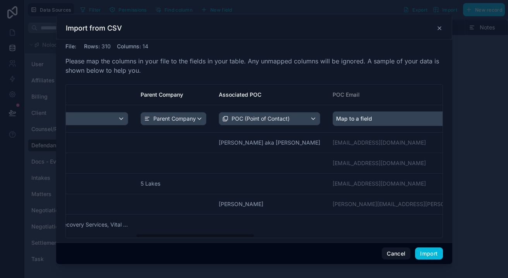
scroll to position [0, 239]
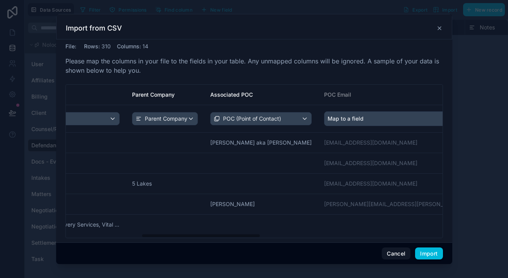
click at [349, 123] on span "Map to a field" at bounding box center [346, 119] width 36 height 14
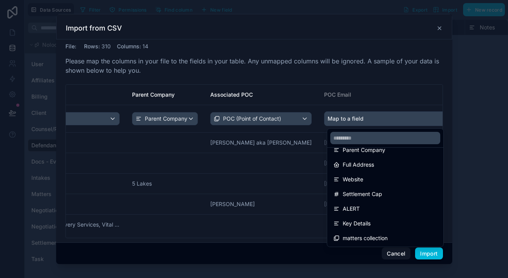
scroll to position [143, 0]
click at [315, 194] on div "scrollable content" at bounding box center [254, 139] width 508 height 278
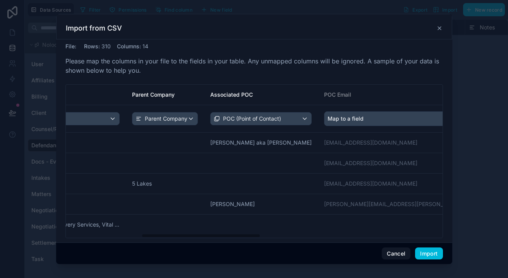
click at [289, 123] on div "POC (Point of Contact)" at bounding box center [261, 119] width 101 height 12
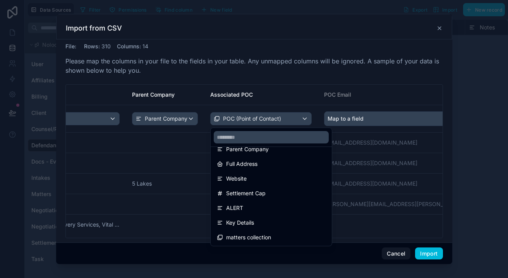
scroll to position [0, 0]
click at [373, 123] on div "scrollable content" at bounding box center [254, 139] width 508 height 278
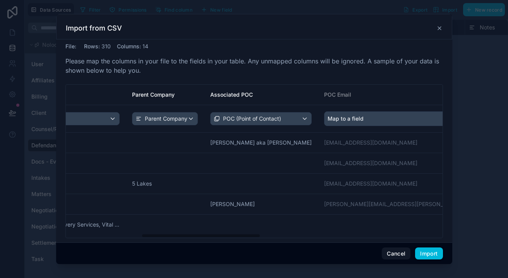
click at [373, 122] on div "Map to a field" at bounding box center [405, 119] width 160 height 14
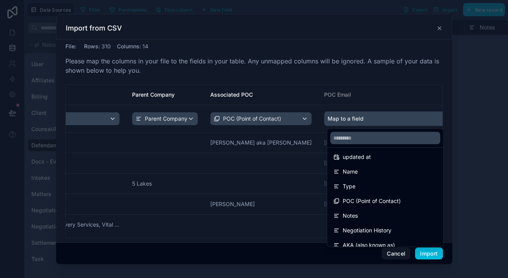
scroll to position [34, 0]
click at [361, 203] on span "POC (Point of Contact)" at bounding box center [372, 200] width 58 height 9
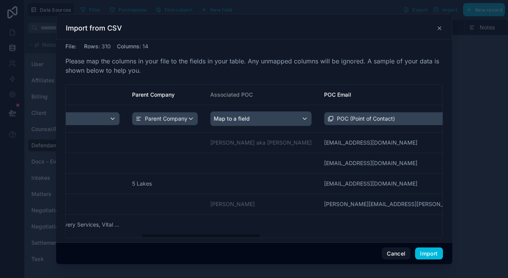
click at [289, 122] on div "Map to a field" at bounding box center [261, 119] width 101 height 14
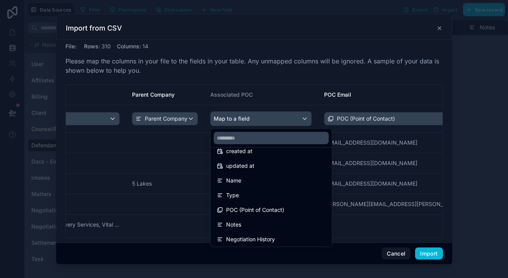
scroll to position [25, 0]
click at [273, 206] on span "POC (Point of Contact)" at bounding box center [255, 209] width 58 height 9
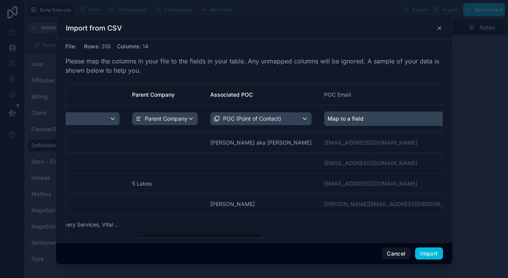
click at [354, 123] on span "Map to a field" at bounding box center [346, 119] width 36 height 14
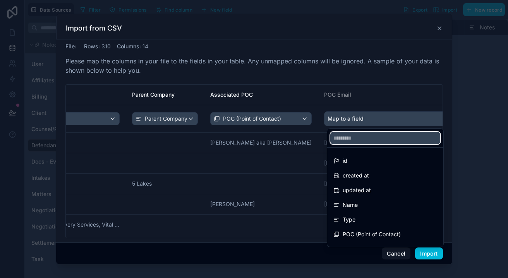
click at [369, 144] on input "text" at bounding box center [385, 138] width 110 height 12
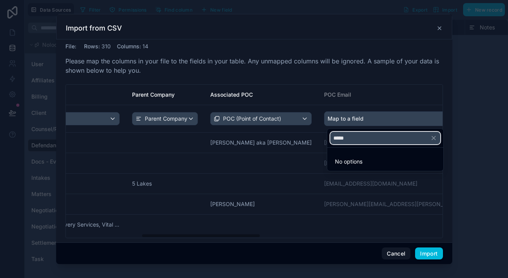
type input "*****"
click at [435, 139] on icon "button" at bounding box center [433, 138] width 3 height 3
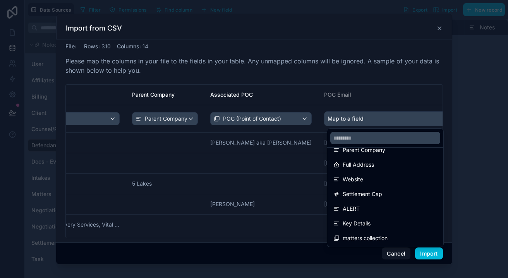
scroll to position [143, 0]
click at [378, 225] on div "Key Details" at bounding box center [385, 223] width 104 height 9
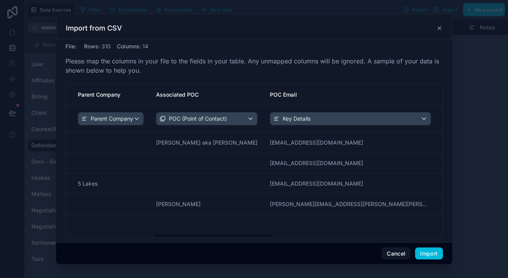
scroll to position [0, 349]
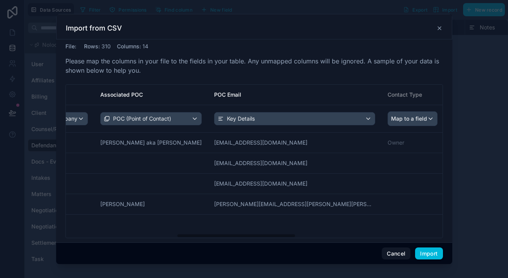
click at [388, 115] on div "Map to a field" at bounding box center [412, 119] width 49 height 14
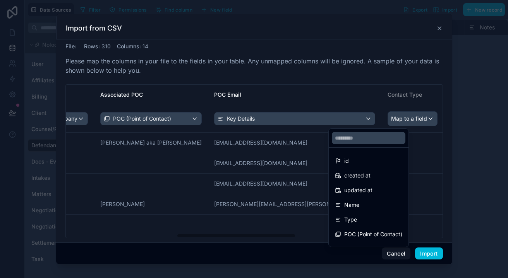
click at [428, 98] on div "scrollable content" at bounding box center [254, 139] width 508 height 278
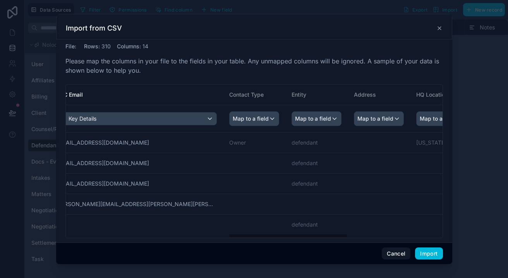
scroll to position [0, 513]
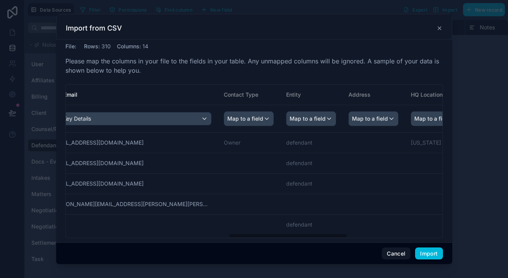
click at [227, 113] on span "Map to a field" at bounding box center [245, 119] width 36 height 14
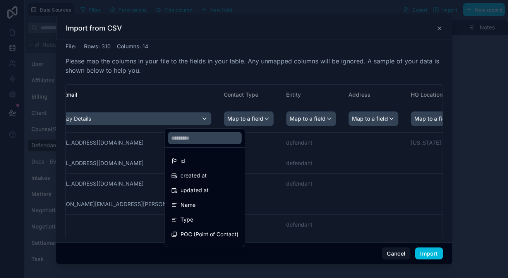
click at [211, 222] on div "Type" at bounding box center [204, 219] width 67 height 9
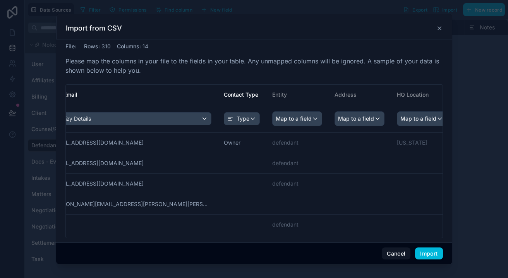
click at [276, 118] on span "Map to a field" at bounding box center [294, 119] width 36 height 14
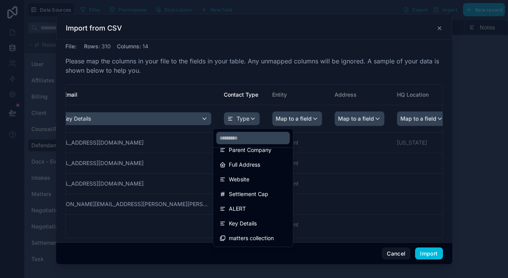
scroll to position [142, 0]
click at [260, 199] on span "Settlement Cap" at bounding box center [249, 195] width 40 height 9
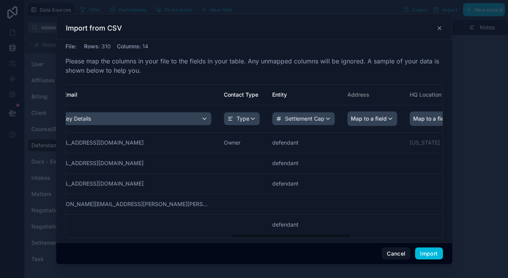
scroll to position [0, 0]
click at [285, 118] on span "Settlement Cap" at bounding box center [305, 119] width 40 height 8
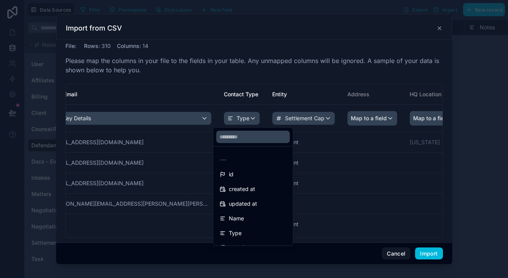
scroll to position [0, 0]
click at [266, 173] on div "id" at bounding box center [253, 174] width 67 height 9
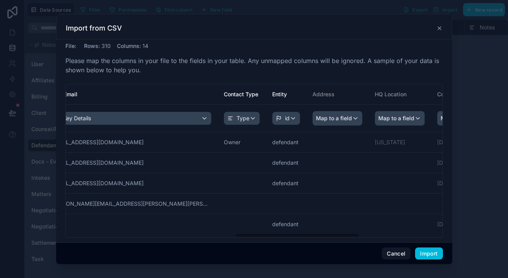
click at [316, 114] on span "Map to a field" at bounding box center [334, 119] width 36 height 14
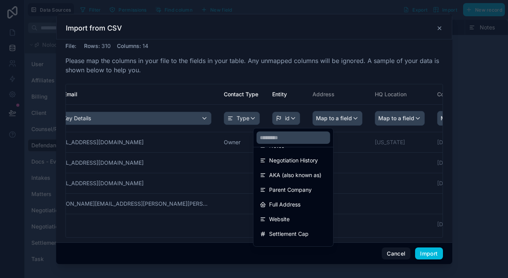
scroll to position [105, 0]
click at [283, 204] on span "Full Address" at bounding box center [284, 203] width 31 height 9
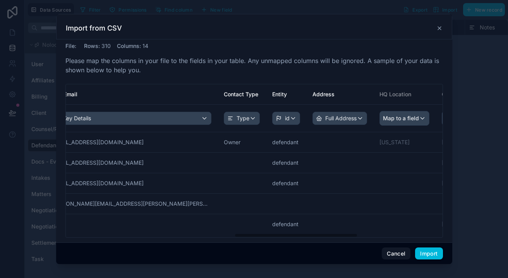
click at [383, 121] on span "Map to a field" at bounding box center [401, 119] width 36 height 14
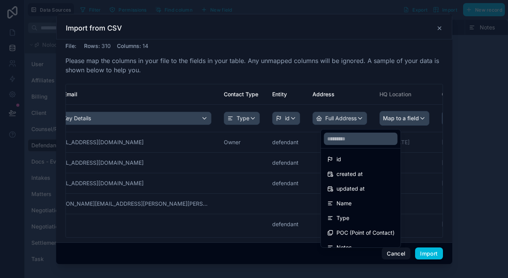
scroll to position [0, 0]
click at [399, 254] on div "scrollable content" at bounding box center [254, 139] width 508 height 278
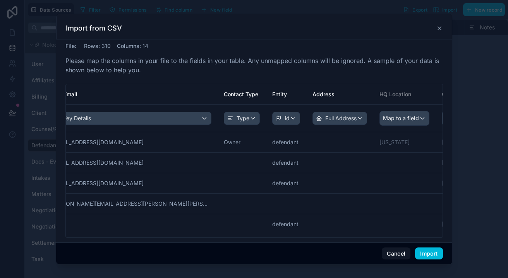
click at [394, 252] on button "Cancel" at bounding box center [396, 254] width 29 height 12
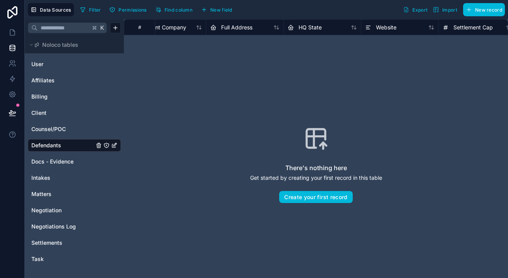
scroll to position [0, 570]
click at [309, 27] on span "HQ State" at bounding box center [308, 28] width 23 height 8
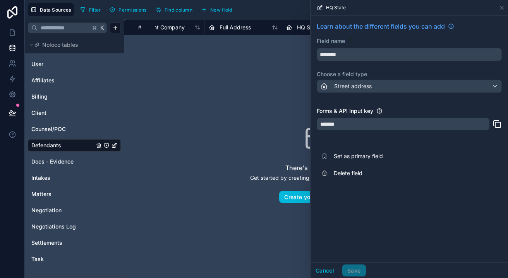
click at [379, 87] on div "Street address" at bounding box center [409, 86] width 184 height 12
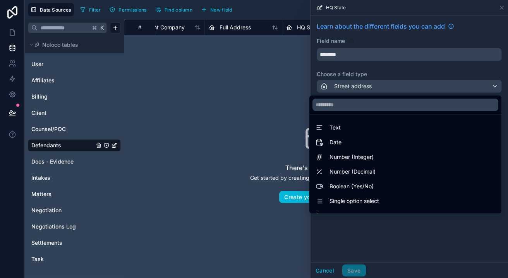
click at [357, 125] on div "Text" at bounding box center [406, 127] width 180 height 9
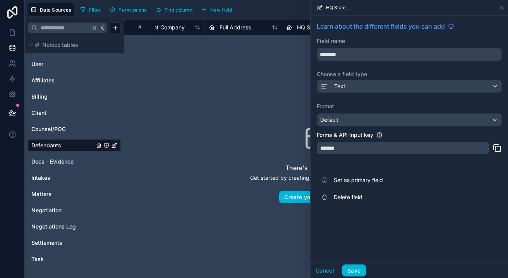
click at [353, 270] on button "Save" at bounding box center [353, 271] width 23 height 12
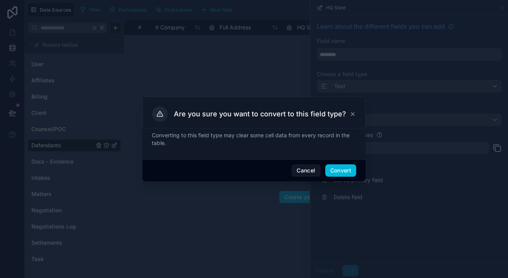
click at [340, 171] on button "Convert" at bounding box center [340, 171] width 31 height 12
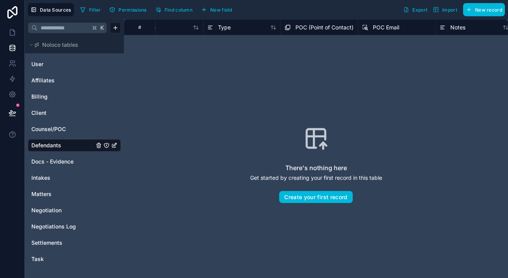
scroll to position [0, 31]
click at [390, 28] on span "POC Email" at bounding box center [385, 28] width 26 height 8
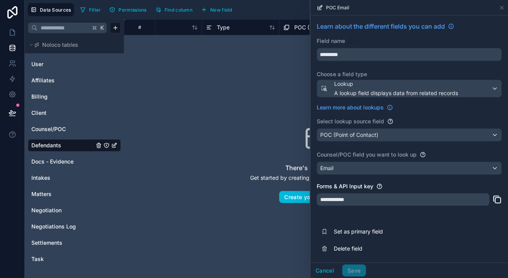
click at [330, 273] on button "Cancel" at bounding box center [325, 271] width 29 height 12
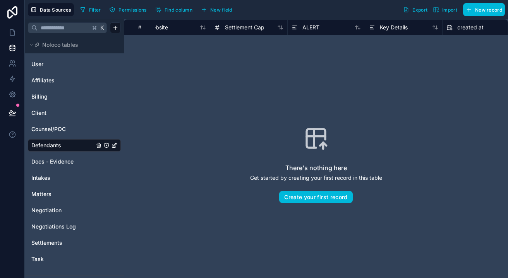
scroll to position [0, 792]
click at [436, 7] on icon "button" at bounding box center [436, 9] width 0 height 5
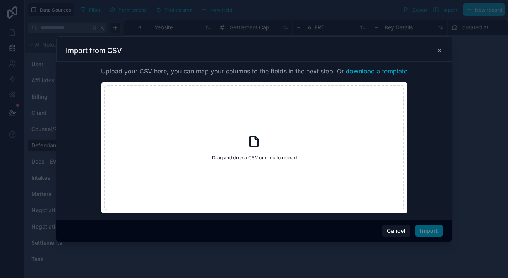
click at [273, 161] on span "Drag and drop a CSV or click to upload" at bounding box center [254, 158] width 85 height 6
type input "**********"
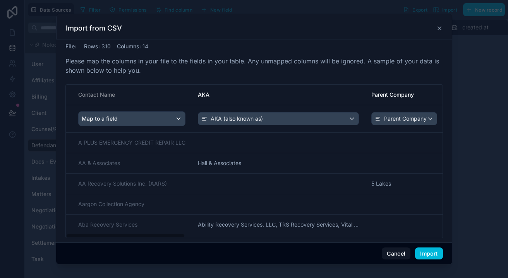
click at [162, 119] on div "Map to a field" at bounding box center [132, 119] width 107 height 14
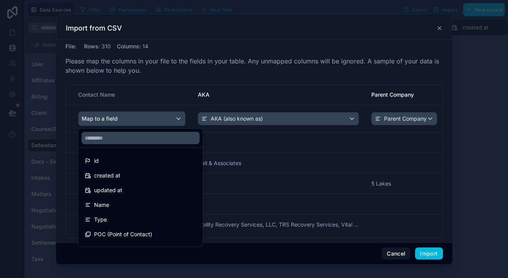
click at [137, 203] on div "Name" at bounding box center [141, 205] width 112 height 9
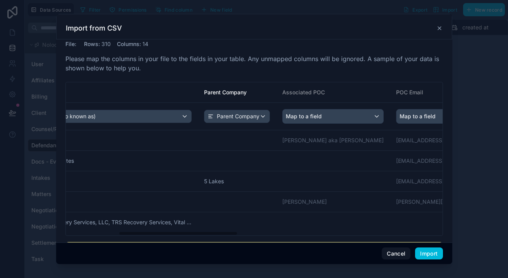
scroll to position [0, 169]
click at [361, 117] on div "Map to a field" at bounding box center [331, 117] width 101 height 14
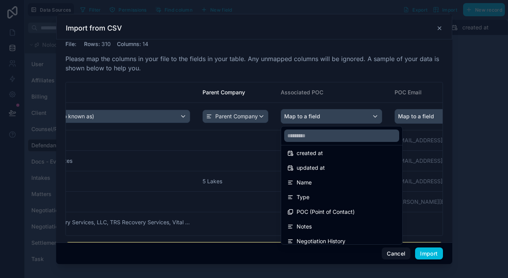
scroll to position [29, 0]
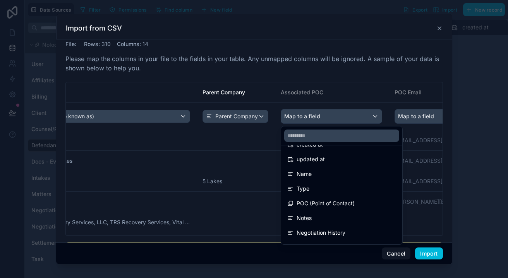
click at [342, 207] on span "POC (Point of Contact)" at bounding box center [326, 203] width 58 height 9
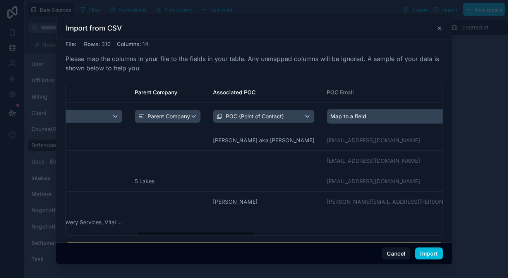
scroll to position [0, 237]
click at [378, 119] on div "Map to a field" at bounding box center [407, 117] width 160 height 14
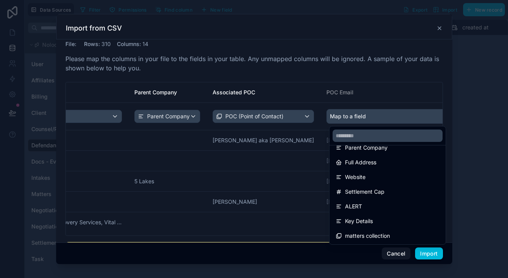
scroll to position [143, 0]
click at [368, 225] on span "Key Details" at bounding box center [359, 221] width 28 height 9
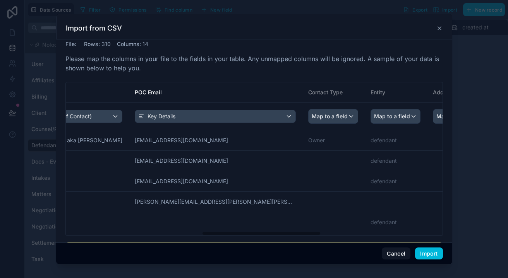
scroll to position [0, 447]
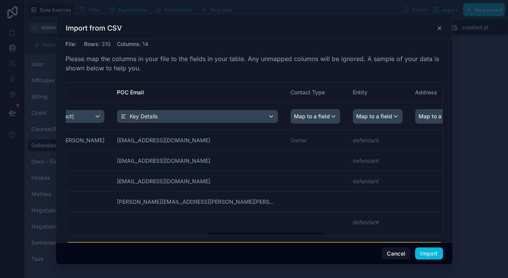
click at [294, 117] on span "Map to a field" at bounding box center [312, 117] width 36 height 14
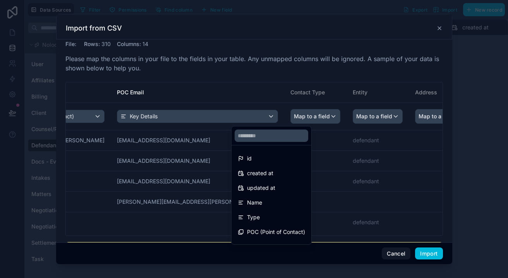
scroll to position [5, 0]
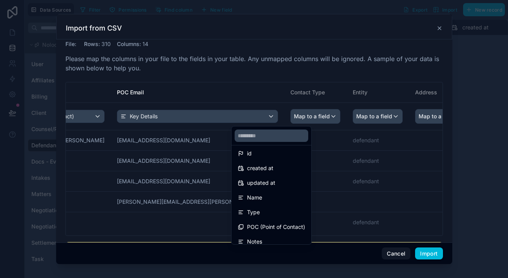
click at [276, 212] on div "Type" at bounding box center [271, 212] width 67 height 9
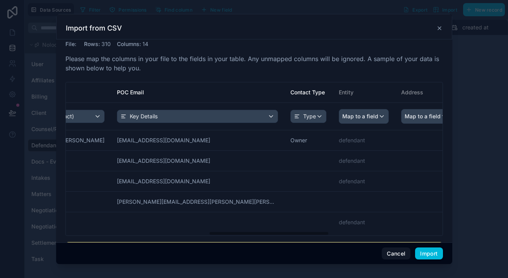
click at [342, 112] on span "Map to a field" at bounding box center [360, 117] width 36 height 14
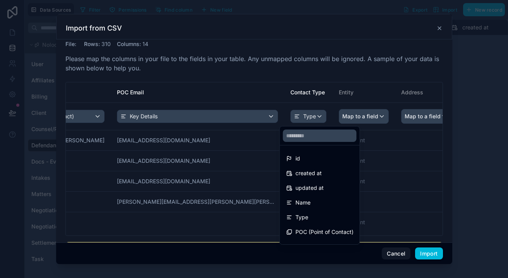
click at [301, 160] on div "id" at bounding box center [319, 158] width 67 height 9
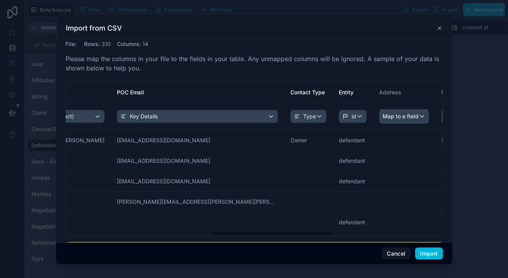
click at [383, 119] on span "Map to a field" at bounding box center [401, 117] width 36 height 14
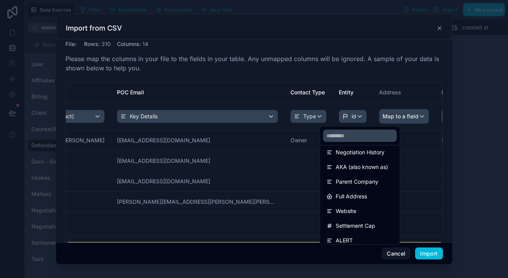
scroll to position [109, 0]
click at [354, 196] on span "Full Address" at bounding box center [351, 196] width 31 height 9
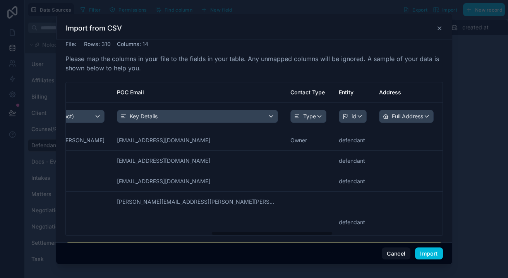
click at [450, 119] on span "Map to a field" at bounding box center [468, 117] width 36 height 14
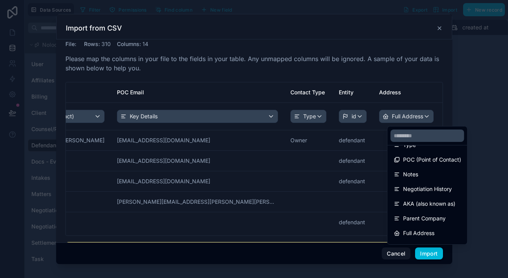
scroll to position [73, 0]
click at [424, 181] on ul "id created at updated at Name Type POC (Point of Contact) Notes Negotiation His…" at bounding box center [428, 195] width 80 height 99
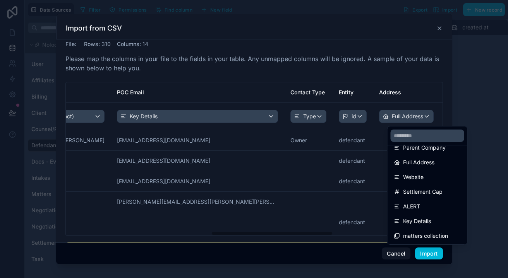
scroll to position [143, 0]
click at [368, 194] on div "scrollable content" at bounding box center [254, 139] width 508 height 278
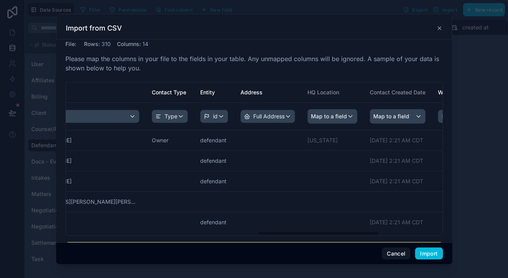
scroll to position [0, 590]
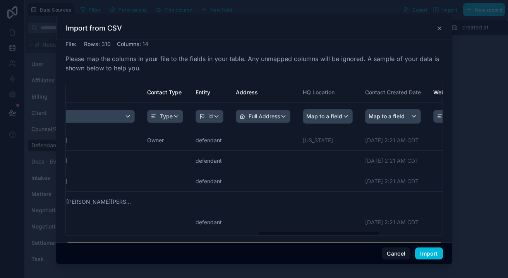
click at [369, 120] on span "Map to a field" at bounding box center [387, 117] width 36 height 14
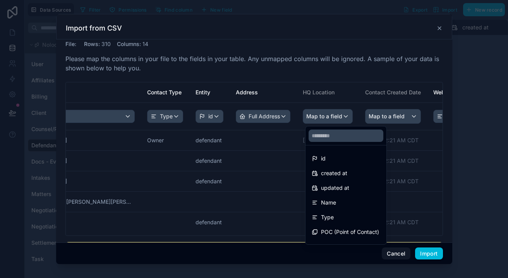
click at [359, 174] on div "created at" at bounding box center [346, 173] width 69 height 9
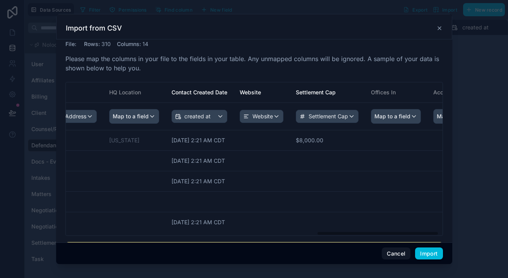
scroll to position [0, 783]
click at [375, 113] on span "Map to a field" at bounding box center [393, 117] width 36 height 14
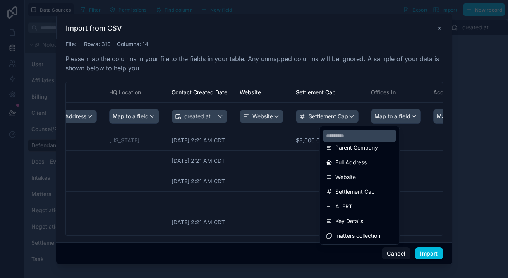
scroll to position [138, 0]
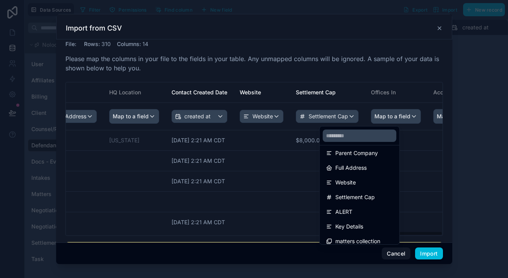
click at [297, 189] on div "scrollable content" at bounding box center [254, 139] width 508 height 278
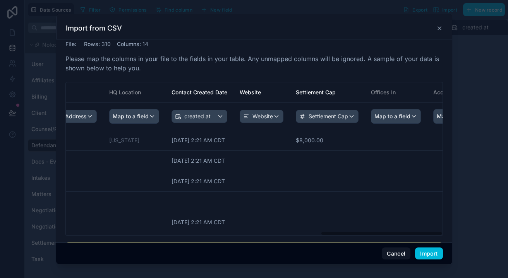
click at [437, 118] on span "Map to a field" at bounding box center [455, 117] width 36 height 14
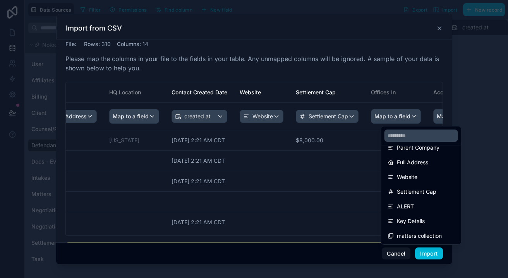
scroll to position [143, 0]
click at [427, 210] on div "ALERT" at bounding box center [421, 206] width 67 height 9
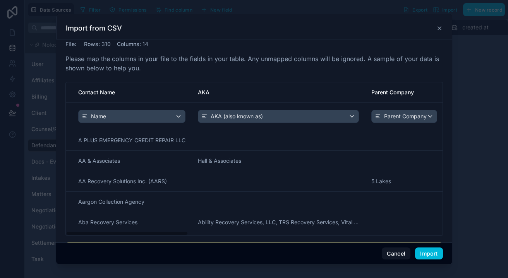
scroll to position [0, 0]
click at [430, 253] on button "Import" at bounding box center [428, 254] width 27 height 12
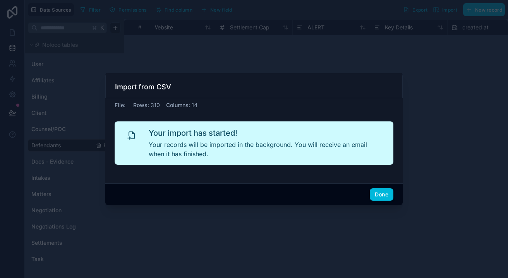
click at [381, 194] on button "Done" at bounding box center [382, 195] width 24 height 12
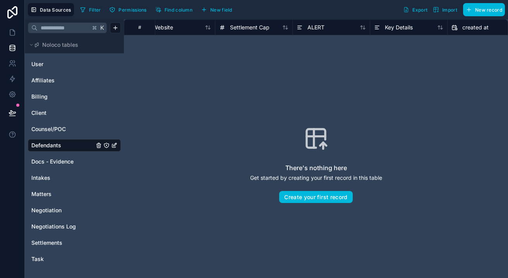
click at [64, 129] on span "Counsel/POC" at bounding box center [48, 129] width 34 height 8
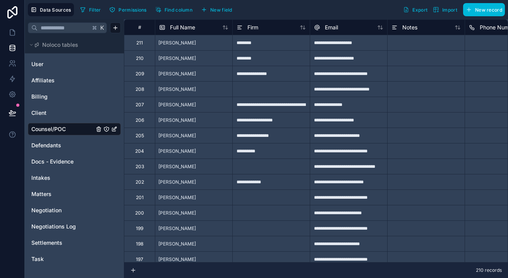
click at [60, 98] on link "Billing" at bounding box center [62, 97] width 63 height 8
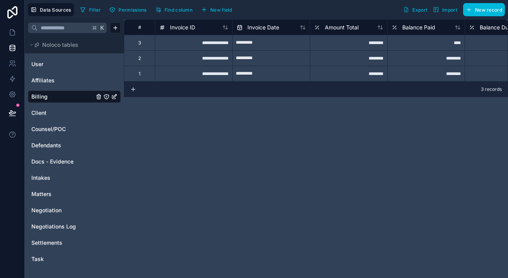
click at [66, 159] on span "Docs - Evidence" at bounding box center [52, 162] width 42 height 8
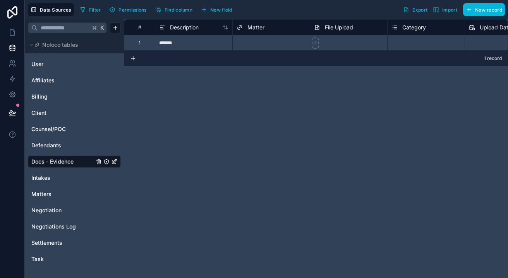
click at [47, 115] on link "Client" at bounding box center [62, 113] width 63 height 8
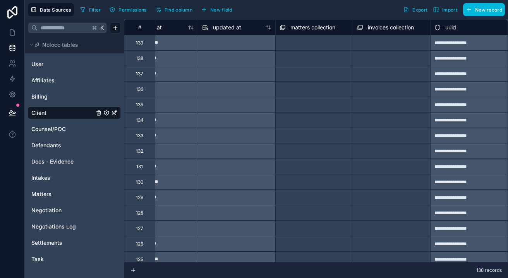
scroll to position [0, 499]
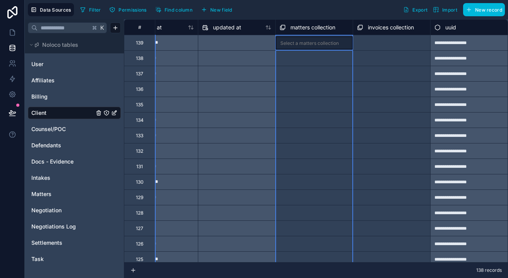
drag, startPoint x: 306, startPoint y: 27, endPoint x: 297, endPoint y: 31, distance: 9.4
click at [297, 31] on span "matters collection" at bounding box center [312, 28] width 45 height 8
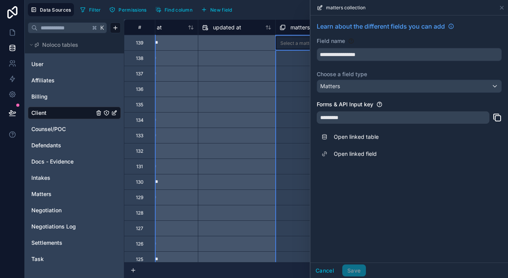
click at [298, 17] on div "Data Sources Filter Permissions Find column New field Export Import New record" at bounding box center [266, 9] width 483 height 19
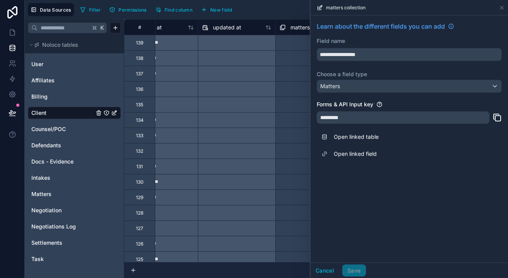
click at [332, 270] on button "Cancel" at bounding box center [325, 271] width 29 height 12
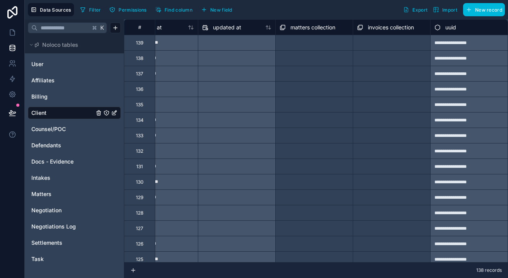
click at [48, 65] on link "User" at bounding box center [62, 64] width 63 height 8
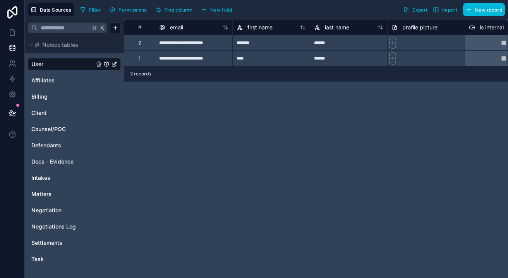
click at [61, 148] on span "Defendants" at bounding box center [46, 146] width 30 height 8
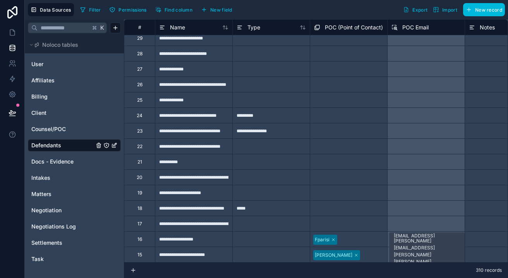
click at [49, 180] on span "Intakes" at bounding box center [40, 178] width 19 height 8
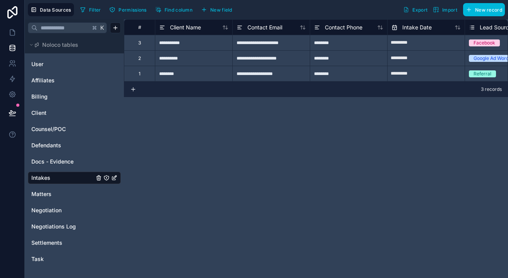
click at [61, 197] on link "Matters" at bounding box center [62, 195] width 63 height 8
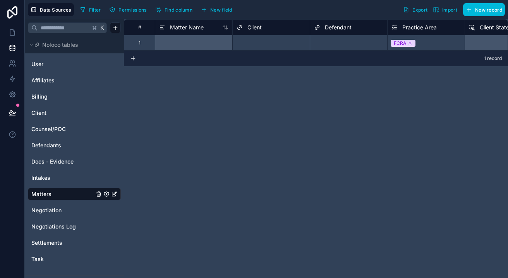
click at [59, 210] on span "Negotiation" at bounding box center [46, 211] width 30 height 8
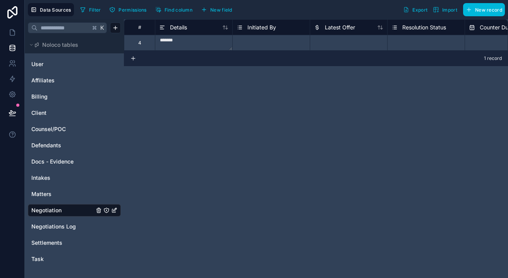
click at [57, 232] on div "Negotiations Log" at bounding box center [74, 227] width 93 height 12
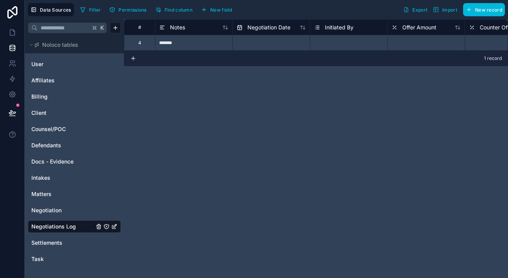
click at [145, 46] on div "4" at bounding box center [139, 42] width 31 height 15
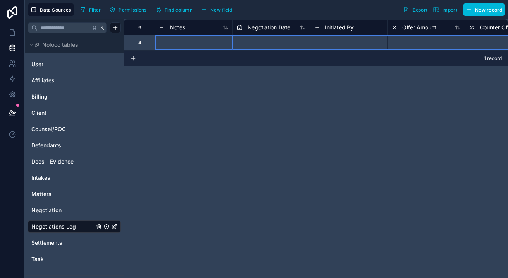
click at [62, 213] on link "Negotiation" at bounding box center [62, 211] width 63 height 8
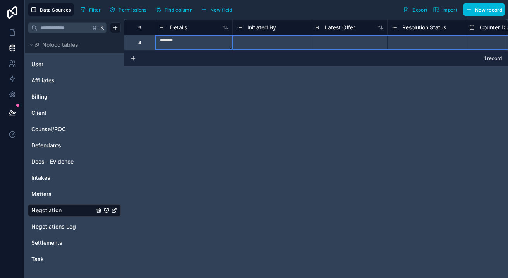
click at [141, 43] on div "4" at bounding box center [139, 43] width 3 height 6
click at [48, 196] on span "Matters" at bounding box center [41, 195] width 20 height 8
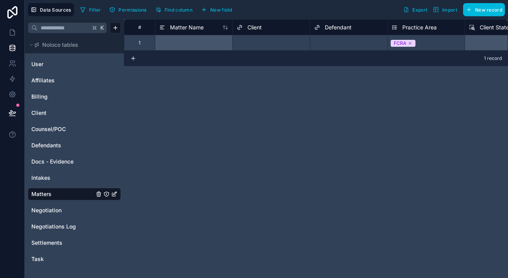
click at [146, 44] on div "1" at bounding box center [139, 42] width 31 height 15
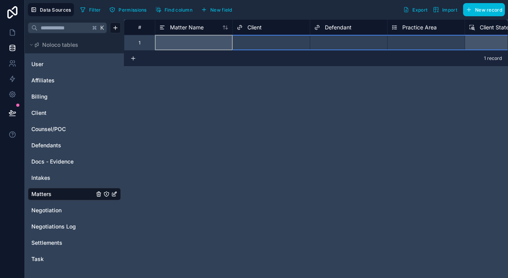
click at [46, 256] on link "Task" at bounding box center [62, 260] width 63 height 8
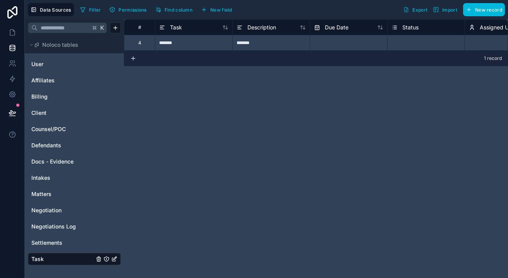
click at [52, 245] on span "Settlements" at bounding box center [46, 243] width 31 height 8
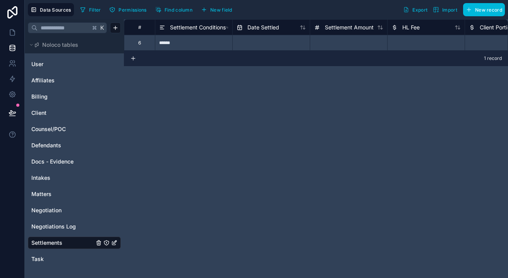
click at [53, 258] on link "Task" at bounding box center [62, 260] width 63 height 8
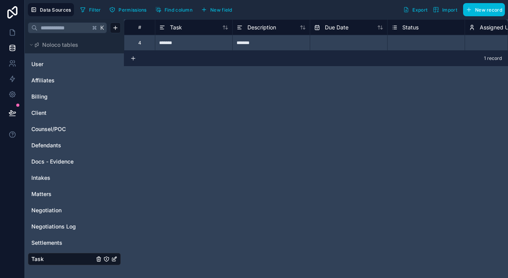
click at [139, 43] on div "4" at bounding box center [139, 43] width 3 height 6
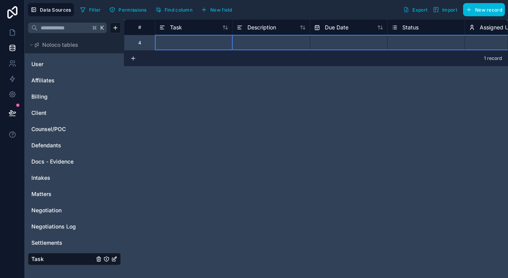
click at [57, 245] on span "Settlements" at bounding box center [46, 243] width 31 height 8
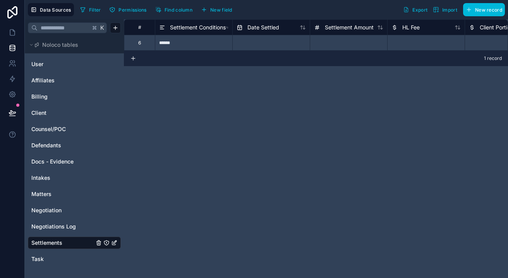
click at [142, 45] on div "6" at bounding box center [139, 42] width 31 height 15
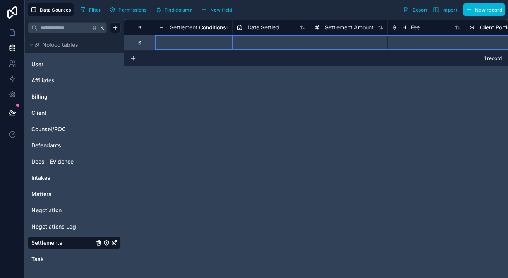
click at [48, 75] on div "Affiliates" at bounding box center [74, 80] width 93 height 12
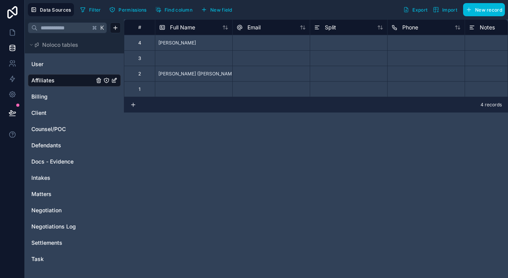
click at [52, 116] on link "Client" at bounding box center [62, 113] width 63 height 8
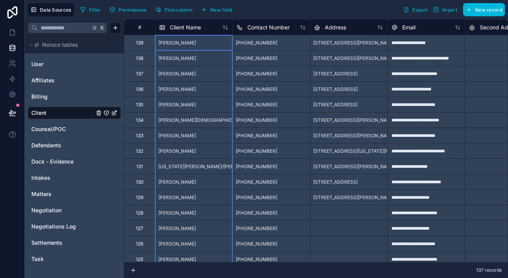
click at [187, 28] on span "Client Name" at bounding box center [185, 28] width 31 height 8
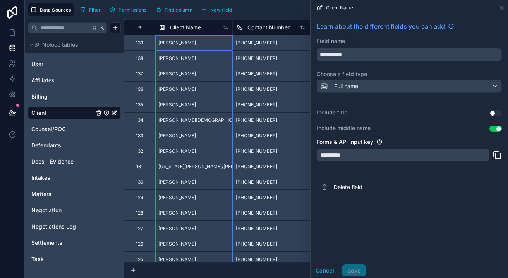
click at [326, 268] on button "Cancel" at bounding box center [325, 271] width 29 height 12
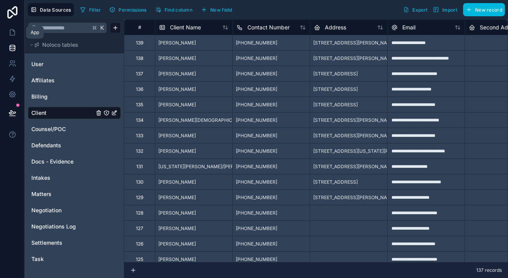
click at [15, 35] on icon at bounding box center [12, 33] width 5 height 6
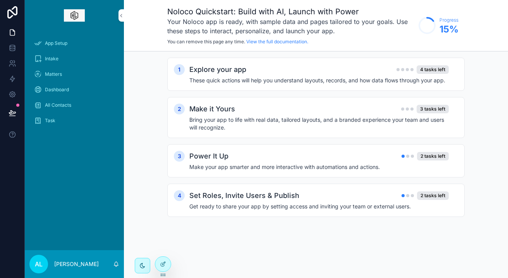
click at [52, 76] on span "Matters" at bounding box center [53, 74] width 17 height 6
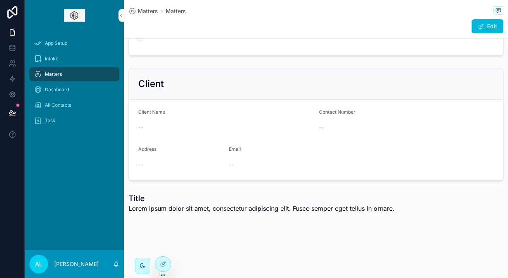
click at [155, 125] on div "--" at bounding box center [225, 128] width 175 height 8
click at [78, 88] on div "Dashboard" at bounding box center [74, 90] width 81 height 12
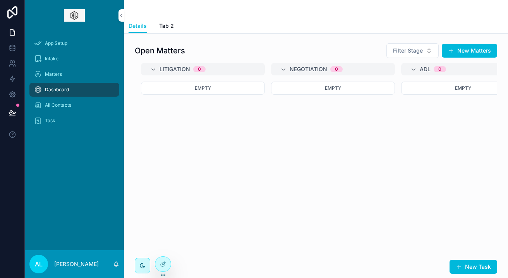
click at [175, 27] on div "Details Tab 2" at bounding box center [316, 26] width 375 height 15
click at [168, 25] on span "Tab 2" at bounding box center [166, 26] width 15 height 8
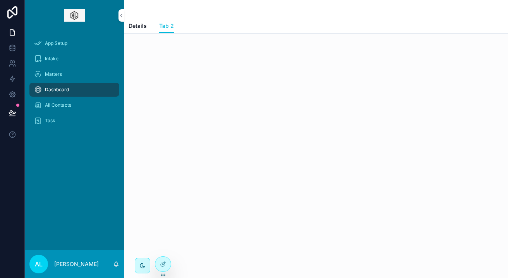
click at [142, 26] on span "Details" at bounding box center [138, 26] width 18 height 8
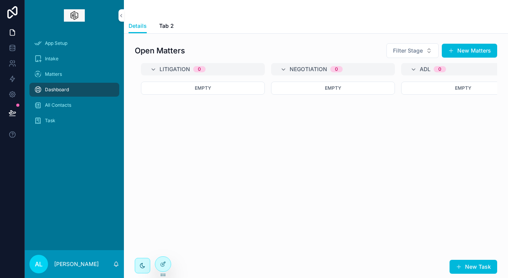
click at [75, 108] on div "All Contacts" at bounding box center [74, 105] width 81 height 12
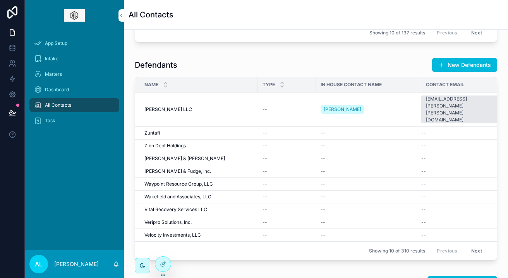
scroll to position [202, 0]
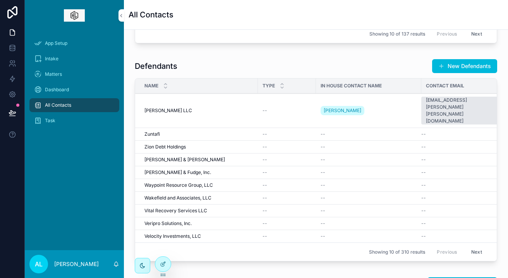
click at [163, 82] on div "scrollable content" at bounding box center [165, 86] width 5 height 9
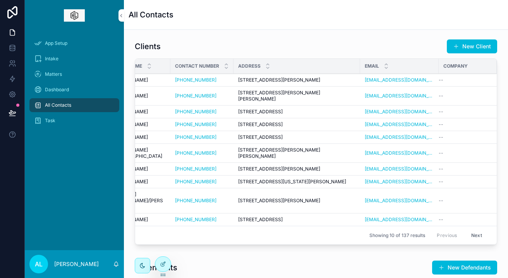
scroll to position [0, 34]
click at [164, 265] on icon at bounding box center [163, 264] width 6 height 6
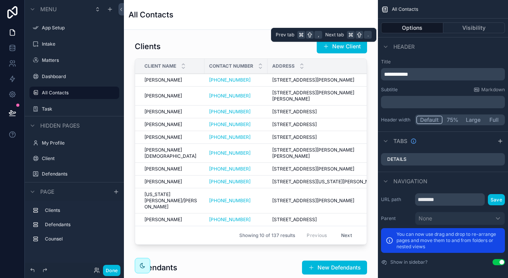
click at [474, 27] on button "Visibility" at bounding box center [474, 27] width 62 height 11
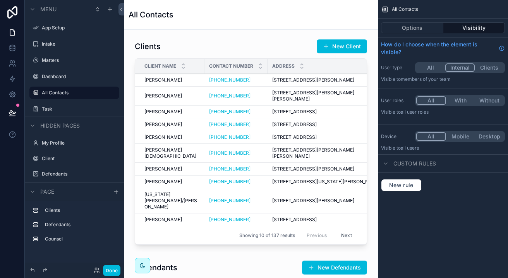
click at [461, 67] on button "Internal" at bounding box center [460, 68] width 30 height 9
click at [460, 99] on button "With" at bounding box center [460, 100] width 29 height 9
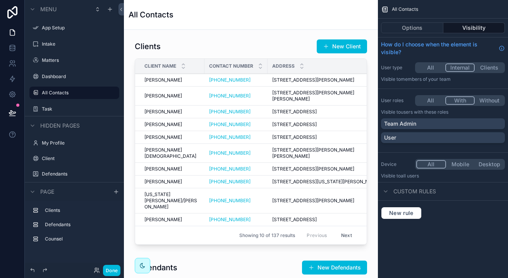
click at [416, 122] on p "Team Admin" at bounding box center [400, 124] width 32 height 8
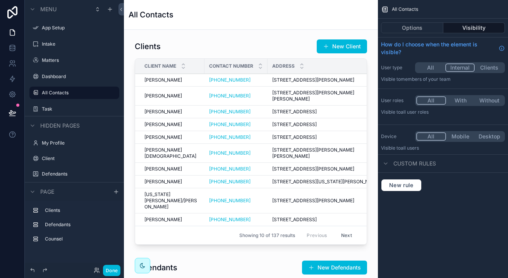
click at [431, 98] on button "All" at bounding box center [431, 100] width 30 height 9
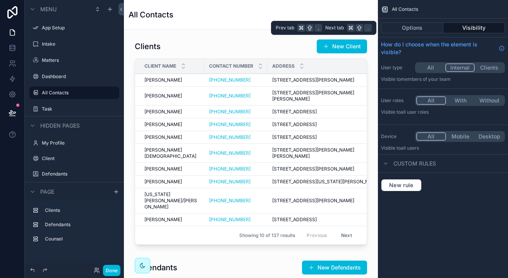
click at [395, 27] on button "Options" at bounding box center [412, 27] width 62 height 11
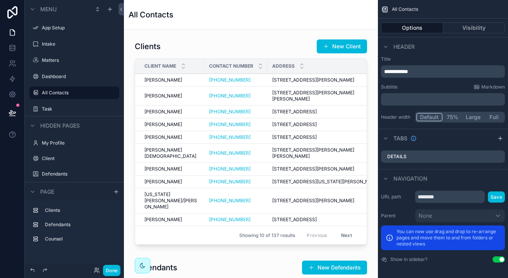
scroll to position [0, 0]
click at [251, 116] on div "scrollable content" at bounding box center [251, 143] width 242 height 215
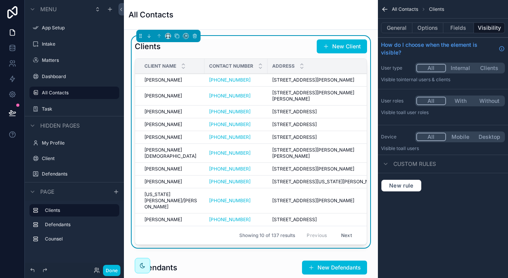
click at [398, 26] on button "General" at bounding box center [396, 27] width 31 height 11
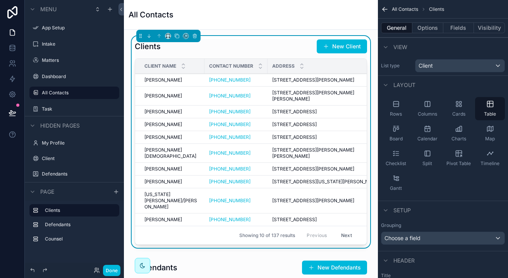
click at [459, 111] on span "Cards" at bounding box center [458, 114] width 13 height 6
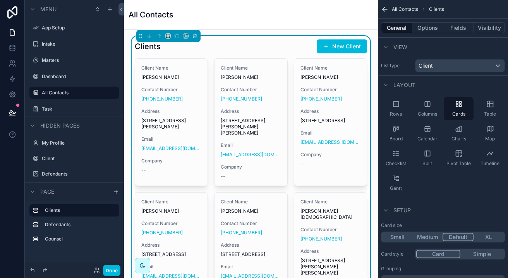
click at [459, 111] on span "Cards" at bounding box center [458, 114] width 13 height 6
click at [401, 104] on div "Rows" at bounding box center [396, 108] width 30 height 23
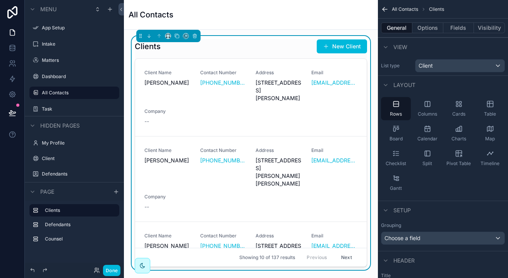
click at [423, 105] on div "Columns" at bounding box center [427, 108] width 30 height 23
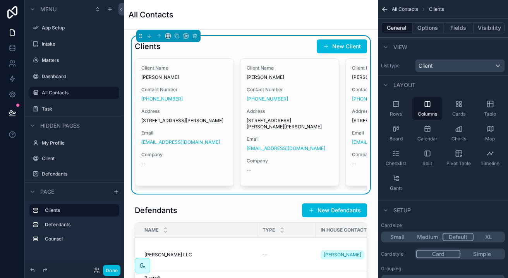
click at [495, 103] on div "Table" at bounding box center [490, 108] width 30 height 23
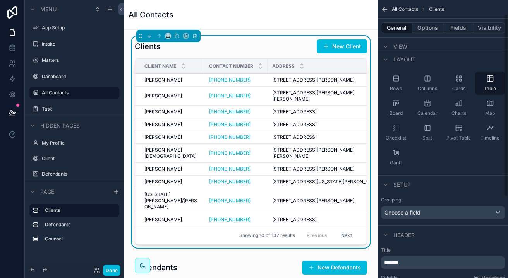
scroll to position [29, 0]
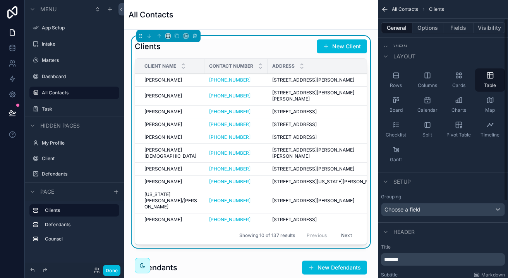
click at [410, 209] on span "Choose a field" at bounding box center [403, 209] width 36 height 7
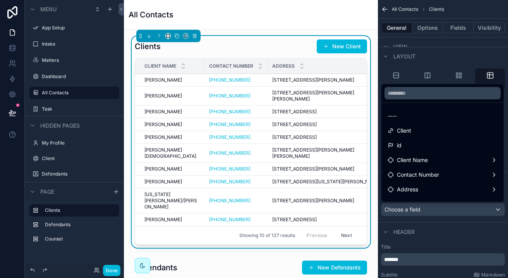
click at [408, 144] on div "id" at bounding box center [443, 145] width 110 height 9
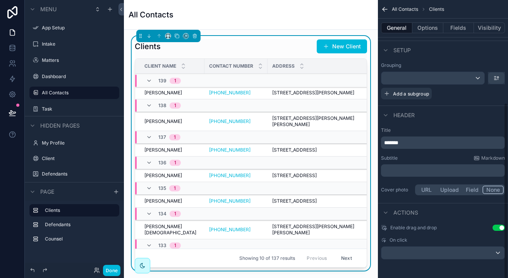
scroll to position [160, 0]
click at [424, 94] on span "Add a subgroup" at bounding box center [411, 94] width 36 height 6
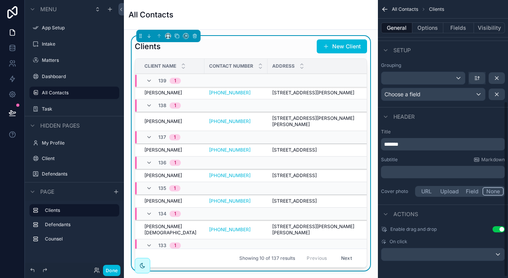
click at [502, 83] on button "scrollable content" at bounding box center [497, 78] width 16 height 12
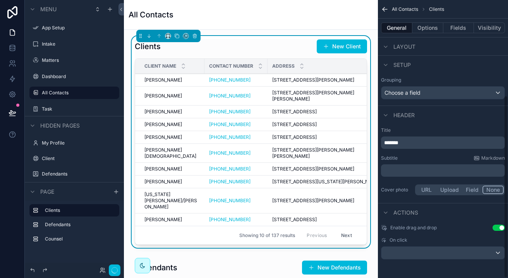
scroll to position [146, 0]
click at [444, 250] on div "scrollable content" at bounding box center [442, 253] width 123 height 12
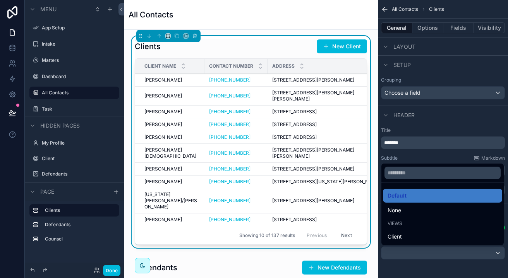
scroll to position [0, 0]
click at [398, 122] on div "scrollable content" at bounding box center [254, 139] width 508 height 278
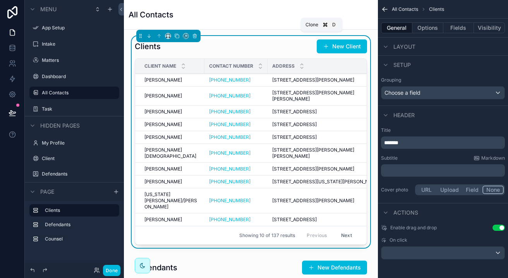
click at [176, 36] on icon "scrollable content" at bounding box center [176, 35] width 5 height 5
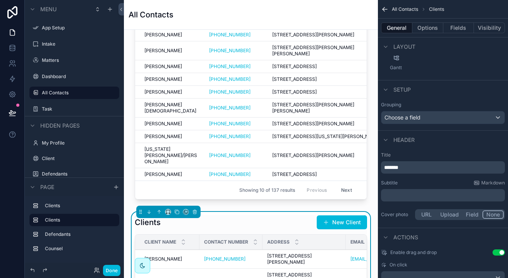
scroll to position [46, 0]
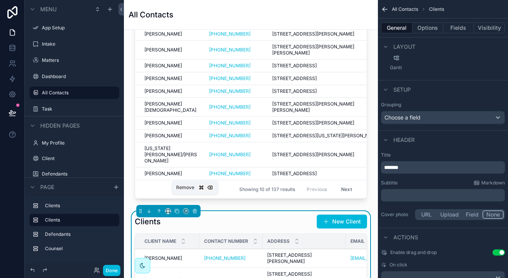
click at [195, 209] on icon "scrollable content" at bounding box center [194, 211] width 5 height 5
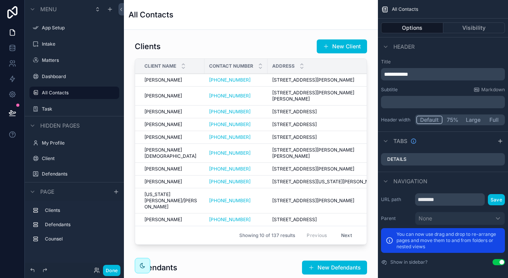
scroll to position [0, 0]
click at [144, 47] on div "scrollable content" at bounding box center [251, 143] width 242 height 215
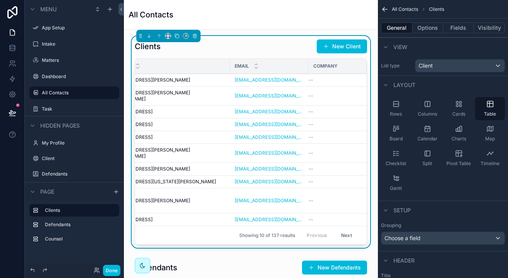
click at [51, 159] on label "Client" at bounding box center [78, 159] width 73 height 6
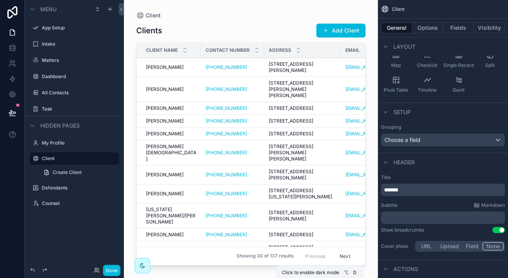
click at [142, 263] on icon "scrollable content" at bounding box center [142, 266] width 6 height 6
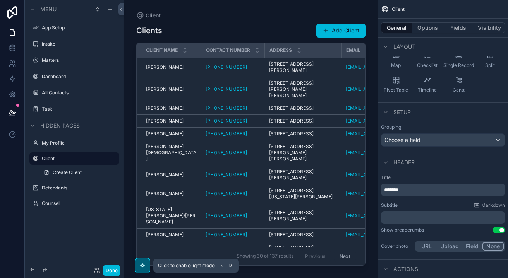
click at [143, 267] on icon "scrollable content" at bounding box center [142, 266] width 2 height 2
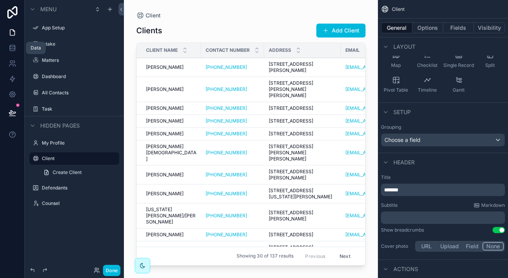
click at [11, 48] on icon at bounding box center [13, 48] width 8 height 8
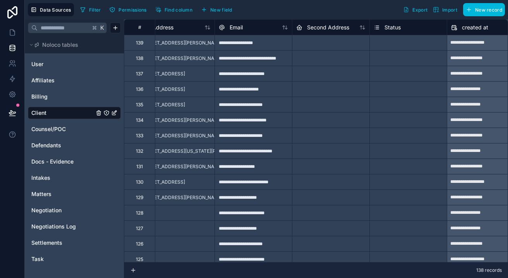
scroll to position [0, 174]
click at [382, 27] on div "Status" at bounding box center [386, 27] width 27 height 9
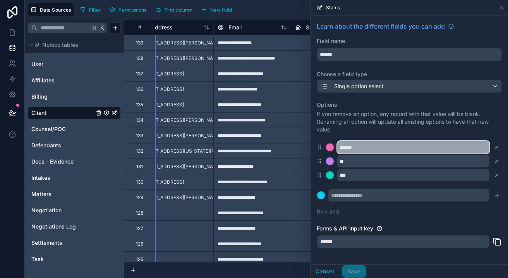
click at [360, 146] on input "******" at bounding box center [413, 147] width 152 height 12
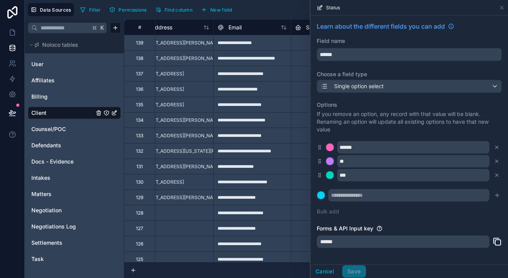
click at [357, 275] on div "Cancel Save" at bounding box center [338, 272] width 55 height 12
click at [352, 271] on div "Cancel Save" at bounding box center [338, 272] width 55 height 12
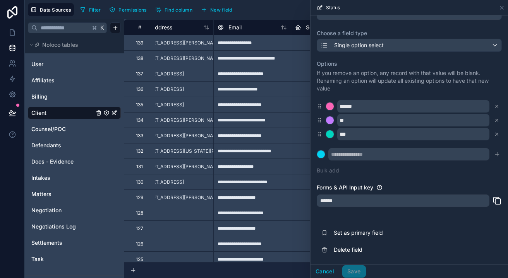
scroll to position [41, 0]
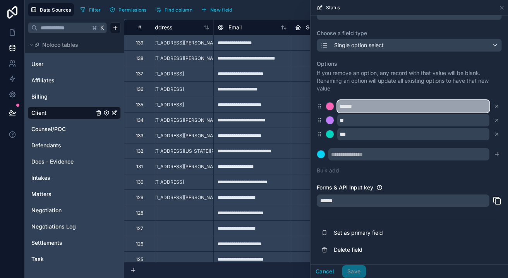
click at [347, 107] on input "******" at bounding box center [413, 106] width 152 height 12
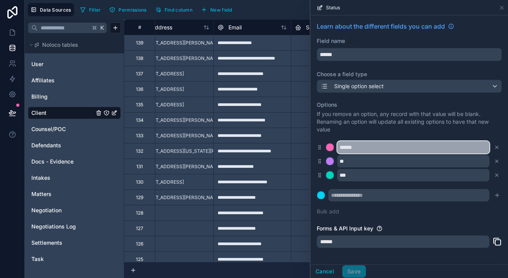
scroll to position [0, 0]
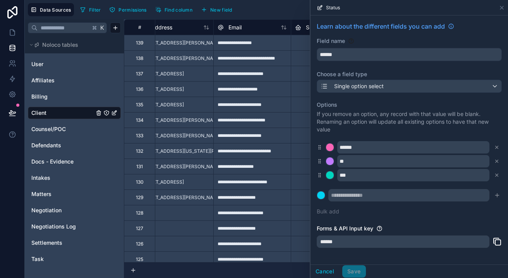
click at [329, 271] on button "Cancel" at bounding box center [325, 272] width 29 height 12
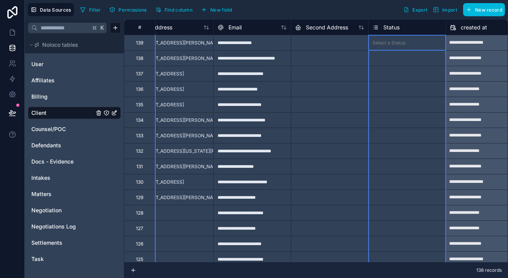
click at [410, 31] on div "Status" at bounding box center [407, 27] width 69 height 9
click at [405, 45] on div "Select a Status" at bounding box center [407, 43] width 77 height 8
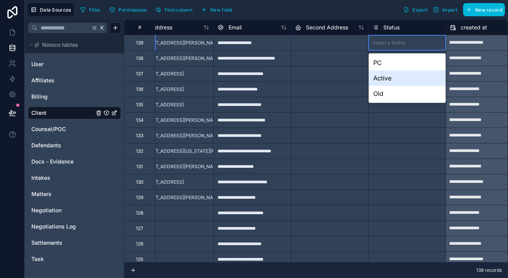
click at [397, 82] on div "Active" at bounding box center [407, 77] width 77 height 15
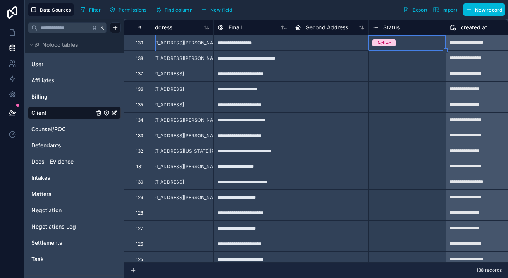
drag, startPoint x: 445, startPoint y: 51, endPoint x: 444, endPoint y: 250, distance: 199.1
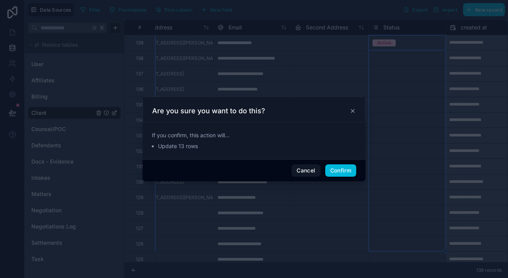
click at [337, 174] on button "Confirm" at bounding box center [340, 171] width 31 height 12
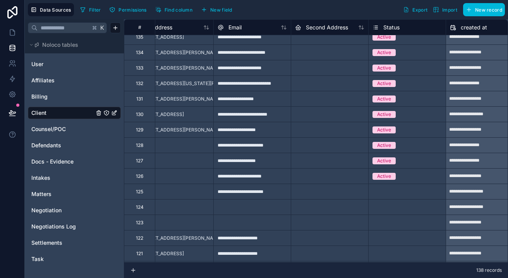
scroll to position [68, 174]
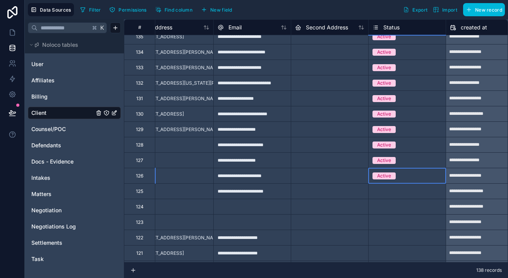
click at [424, 178] on div "Active" at bounding box center [407, 176] width 77 height 9
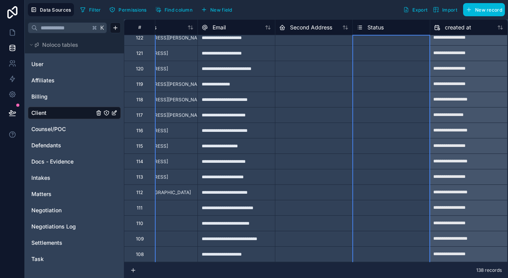
scroll to position [330, 190]
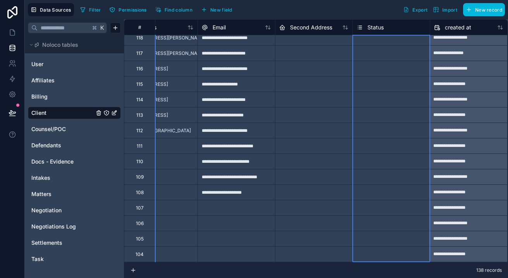
drag, startPoint x: 444, startPoint y: 294, endPoint x: 393, endPoint y: 313, distance: 54.2
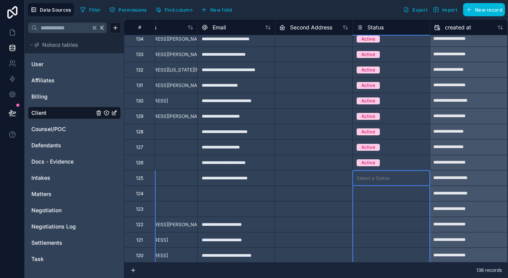
scroll to position [193, 190]
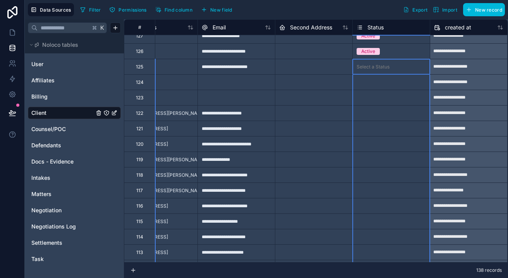
click at [390, 50] on div "Active" at bounding box center [391, 51] width 77 height 9
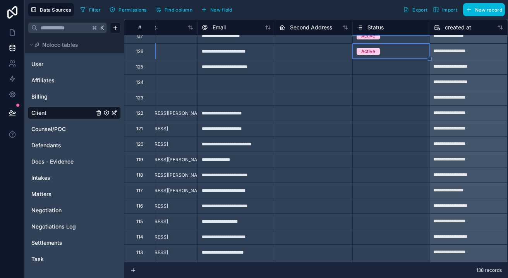
drag, startPoint x: 428, startPoint y: 65, endPoint x: 419, endPoint y: 162, distance: 98.0
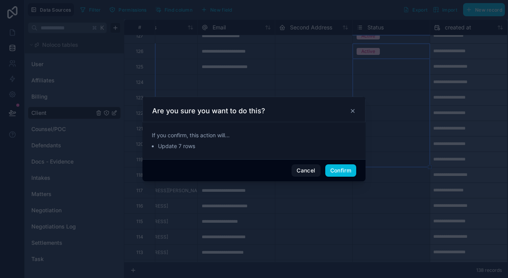
click at [339, 176] on button "Confirm" at bounding box center [340, 171] width 31 height 12
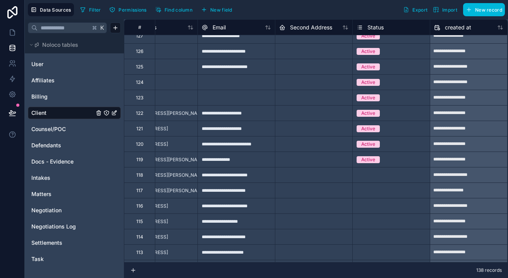
click at [425, 160] on div "Active" at bounding box center [391, 160] width 77 height 9
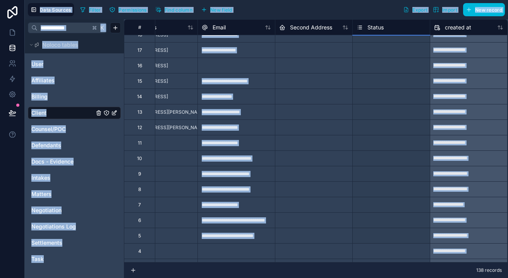
scroll to position [1910, 190]
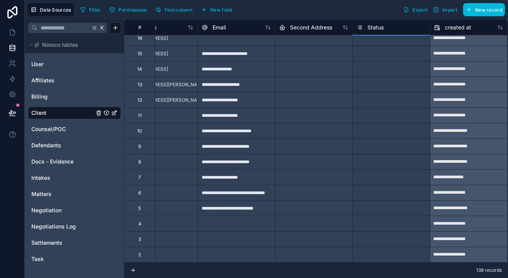
drag, startPoint x: 429, startPoint y: 168, endPoint x: 387, endPoint y: 258, distance: 99.5
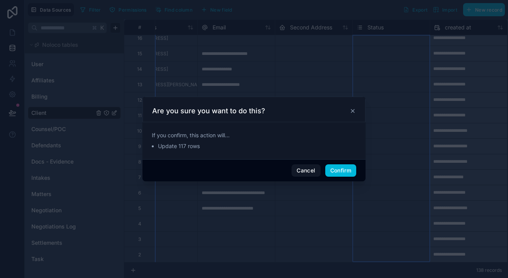
click at [335, 169] on button "Confirm" at bounding box center [340, 171] width 31 height 12
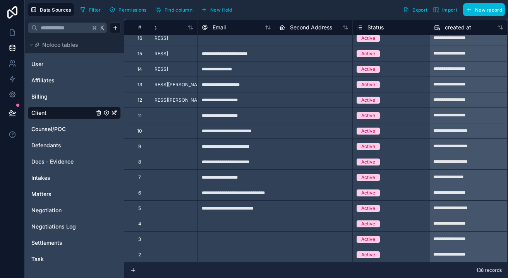
scroll to position [0, 0]
click at [411, 256] on div "Active" at bounding box center [391, 255] width 77 height 9
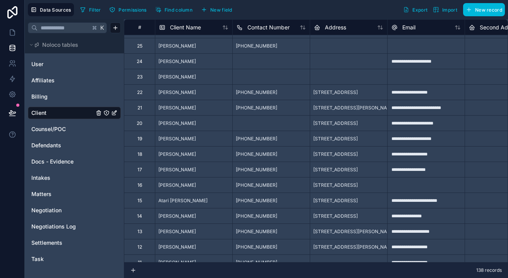
scroll to position [1763, 0]
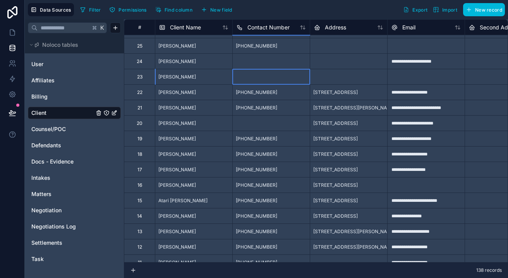
click at [273, 77] on div at bounding box center [270, 76] width 77 height 15
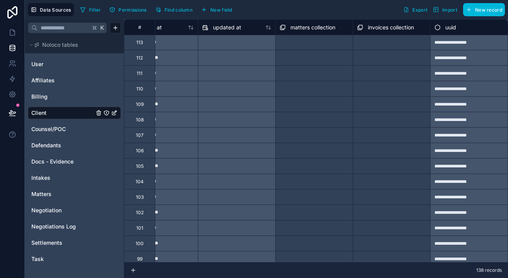
scroll to position [0, 0]
click at [208, 9] on button "New field" at bounding box center [216, 10] width 37 height 12
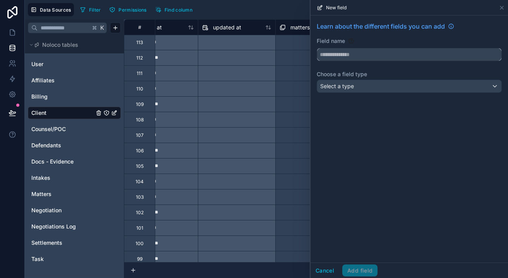
click at [382, 53] on input "text" at bounding box center [409, 54] width 184 height 12
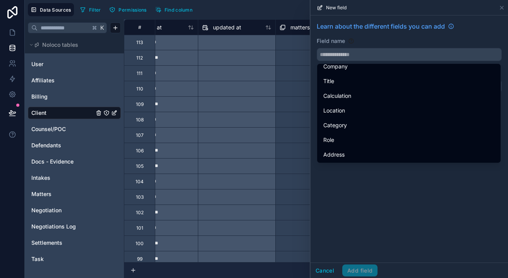
click at [365, 136] on div "Role" at bounding box center [408, 140] width 171 height 9
type input "****"
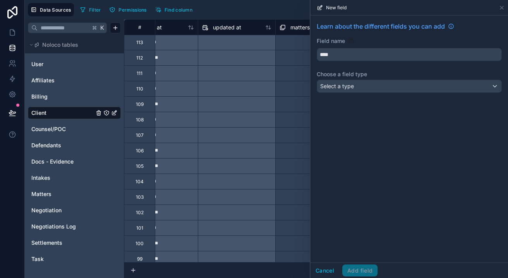
click at [334, 88] on span "Select a type" at bounding box center [337, 86] width 34 height 7
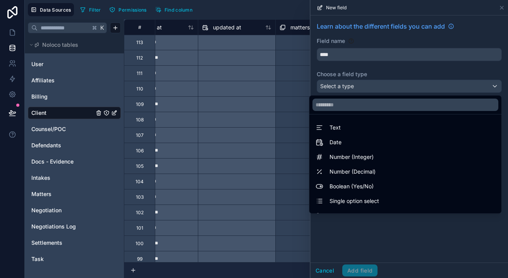
click at [342, 126] on div "Text" at bounding box center [406, 127] width 180 height 9
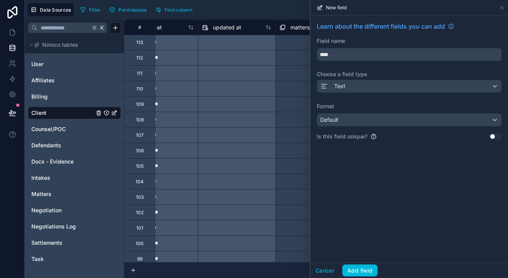
click at [336, 87] on span "Text" at bounding box center [339, 86] width 11 height 8
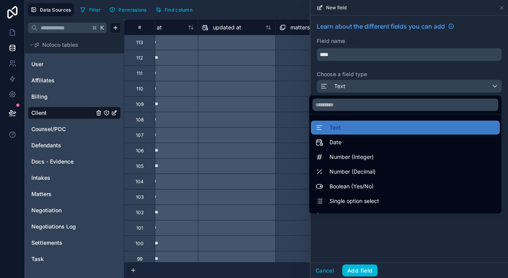
click at [354, 269] on div at bounding box center [410, 139] width 198 height 278
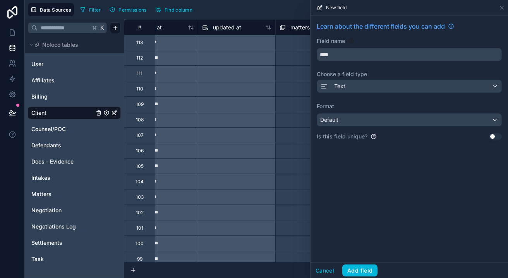
click at [357, 270] on button "Add field" at bounding box center [359, 271] width 35 height 12
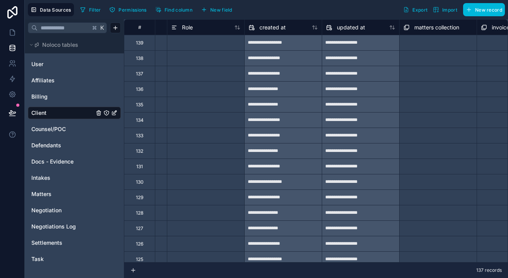
scroll to position [0, 462]
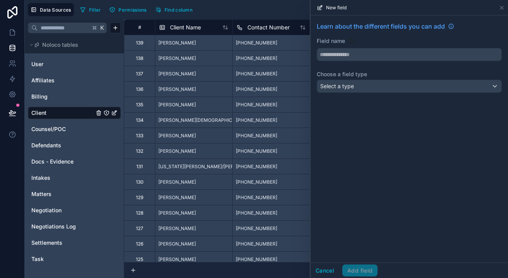
click at [279, 105] on div "[PHONE_NUMBER]" at bounding box center [270, 104] width 77 height 15
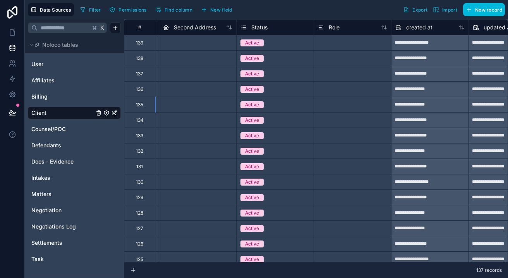
scroll to position [0, 308]
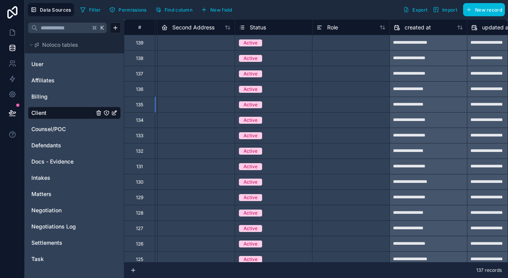
click at [345, 41] on div at bounding box center [350, 42] width 77 height 15
click at [343, 44] on div at bounding box center [350, 42] width 77 height 15
click at [333, 30] on span "Role" at bounding box center [332, 28] width 11 height 8
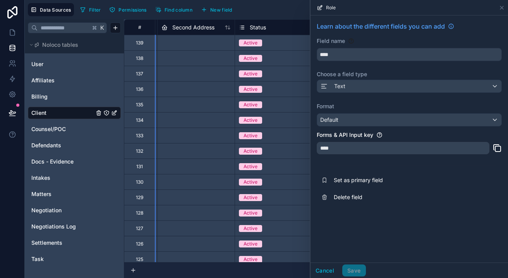
click at [338, 83] on span "Text" at bounding box center [339, 86] width 11 height 8
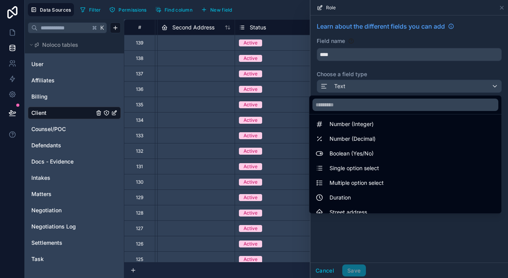
scroll to position [33, 0]
click at [362, 170] on span "Single option select" at bounding box center [355, 167] width 50 height 9
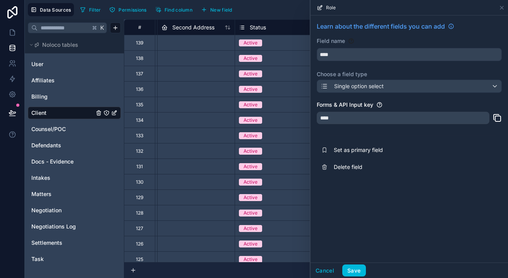
click at [366, 87] on span "Single option select" at bounding box center [359, 86] width 50 height 8
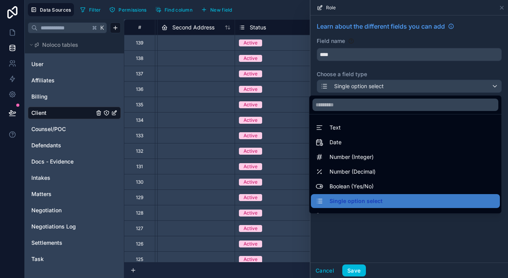
click at [366, 82] on div at bounding box center [410, 139] width 198 height 278
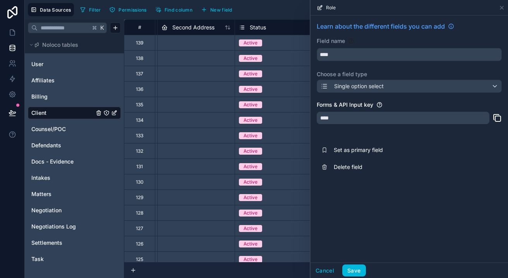
click at [363, 86] on span "Single option select" at bounding box center [359, 86] width 50 height 8
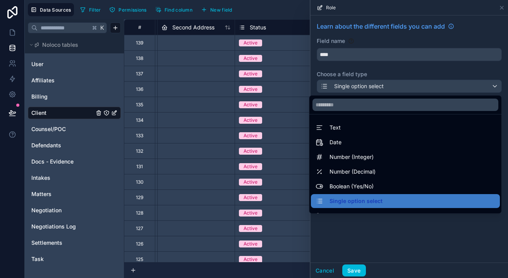
click at [345, 199] on span "Single option select" at bounding box center [356, 201] width 53 height 9
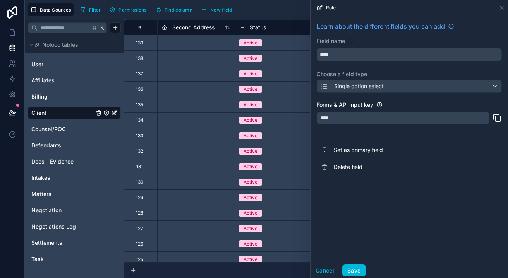
click at [354, 270] on button "Save" at bounding box center [353, 271] width 23 height 12
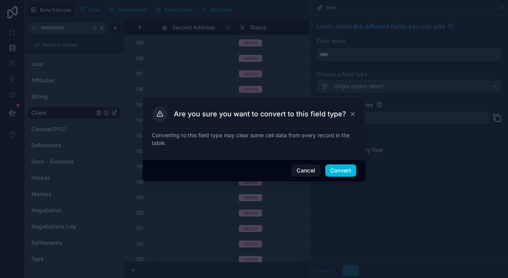
click at [345, 168] on button "Convert" at bounding box center [340, 171] width 31 height 12
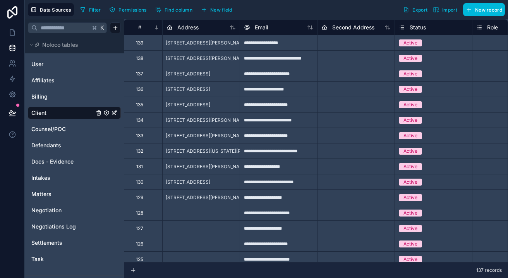
scroll to position [0, 172]
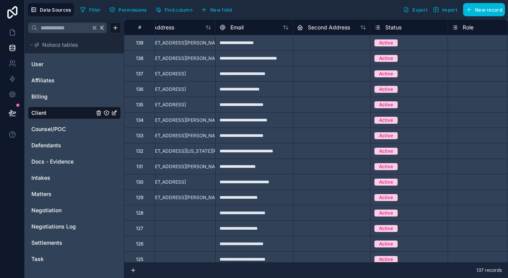
click at [470, 24] on div "Role" at bounding box center [486, 27] width 69 height 9
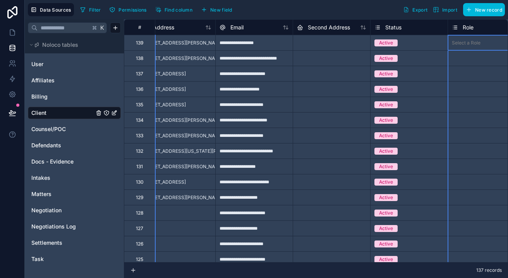
scroll to position [0, 190]
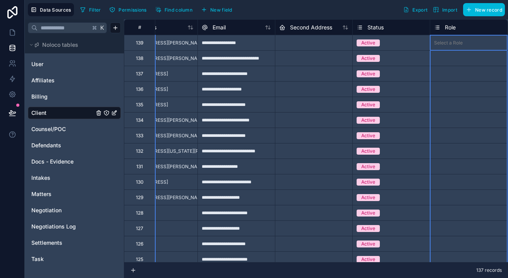
click at [447, 27] on span "Role" at bounding box center [450, 28] width 11 height 8
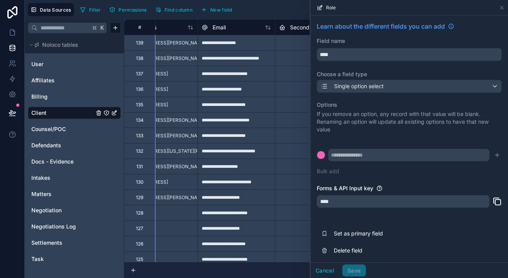
click at [390, 88] on div "Single option select" at bounding box center [409, 86] width 184 height 12
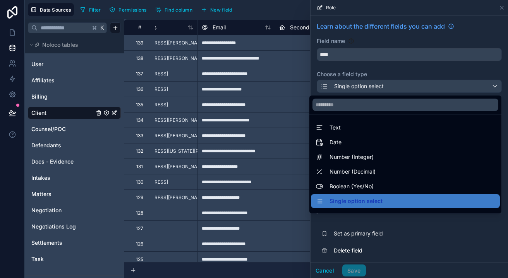
click at [376, 61] on div at bounding box center [410, 139] width 198 height 278
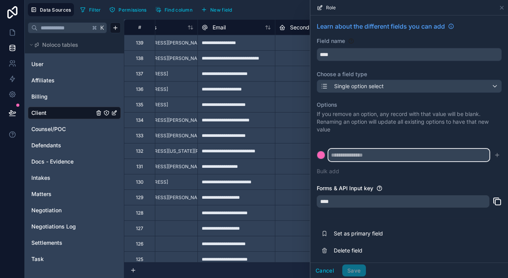
click at [342, 157] on input "text" at bounding box center [408, 155] width 161 height 12
type input "******"
click at [321, 155] on button at bounding box center [321, 155] width 9 height 9
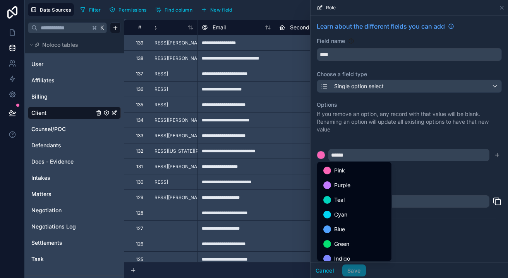
click at [345, 186] on span "Purple" at bounding box center [342, 185] width 16 height 9
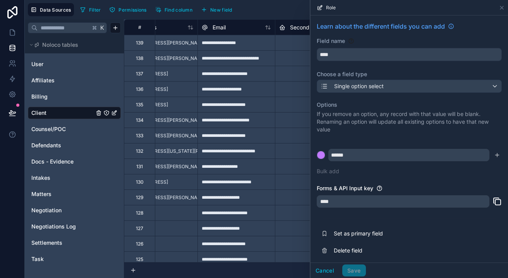
click at [497, 156] on icon "submit" at bounding box center [497, 154] width 0 height 3
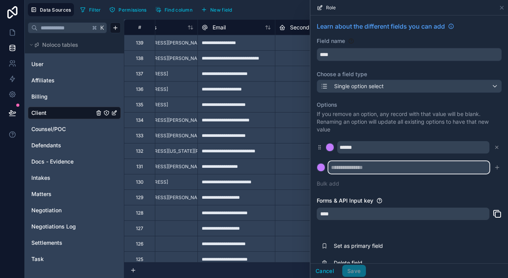
click at [422, 163] on input "text" at bounding box center [408, 167] width 161 height 12
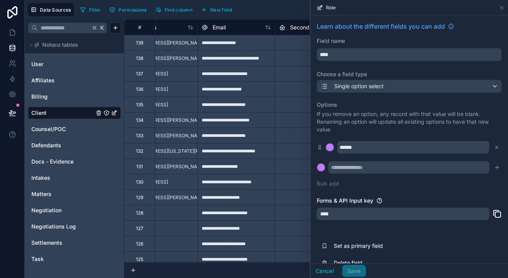
click at [321, 165] on div at bounding box center [321, 168] width 8 height 8
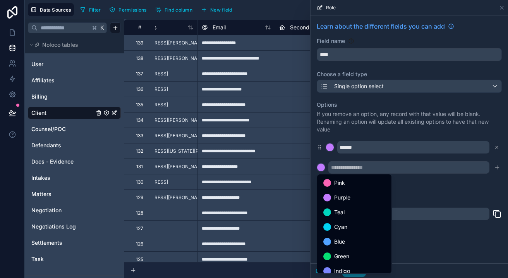
click at [345, 235] on ul "Pink Purple Teal Cyan Blue Green Indigo Yellow Orange Red Gray" at bounding box center [354, 224] width 74 height 99
click at [345, 241] on div "Blue" at bounding box center [354, 241] width 62 height 9
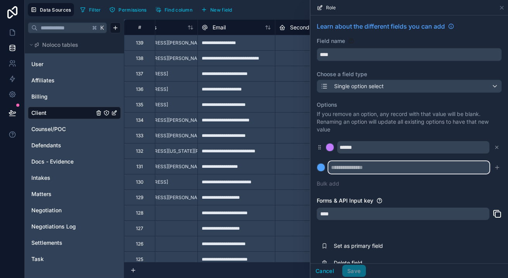
click at [359, 172] on input "text" at bounding box center [408, 167] width 161 height 12
type input "*********"
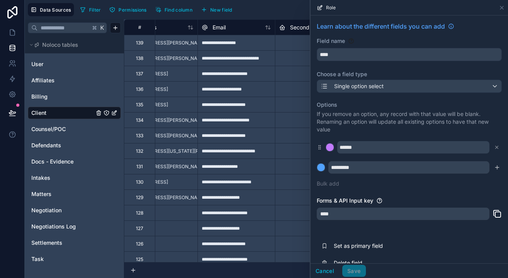
click at [499, 169] on icon "submit" at bounding box center [497, 168] width 6 height 6
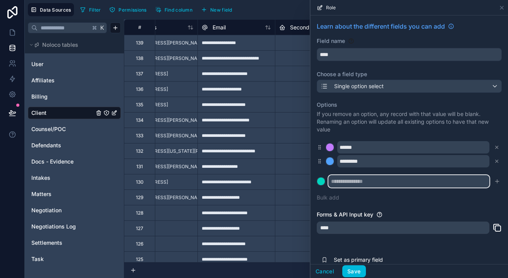
click at [364, 182] on input "text" at bounding box center [408, 181] width 161 height 12
type input "**********"
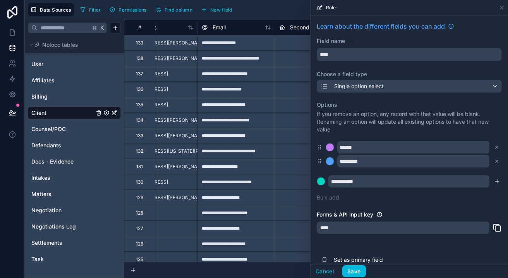
click at [497, 183] on icon "submit" at bounding box center [497, 182] width 6 height 6
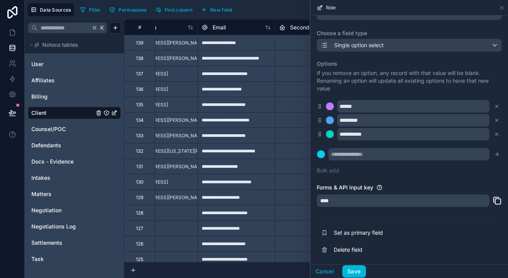
click at [357, 271] on button "Save" at bounding box center [353, 272] width 23 height 12
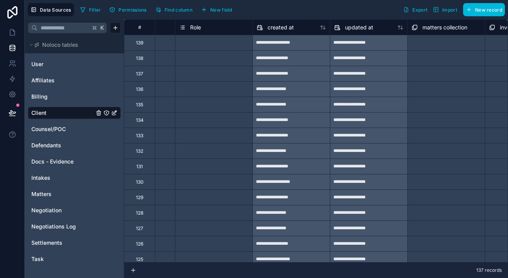
scroll to position [0, 445]
click at [231, 43] on div "Select a Role" at bounding box center [213, 43] width 77 height 8
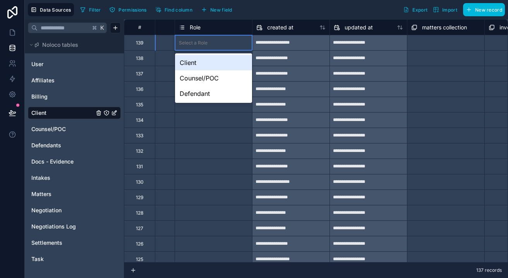
click at [201, 44] on div "Select a Role" at bounding box center [193, 43] width 29 height 6
click at [201, 61] on div "Client" at bounding box center [213, 62] width 77 height 15
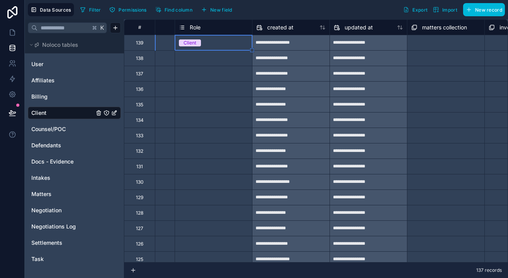
click at [253, 51] on div at bounding box center [252, 50] width 4 height 4
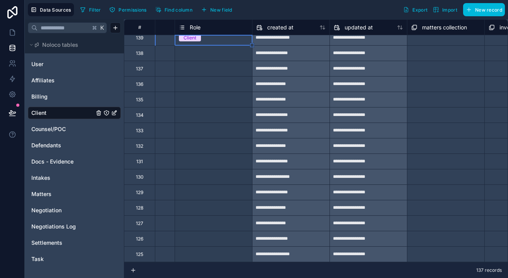
drag, startPoint x: 252, startPoint y: 50, endPoint x: 230, endPoint y: 259, distance: 210.3
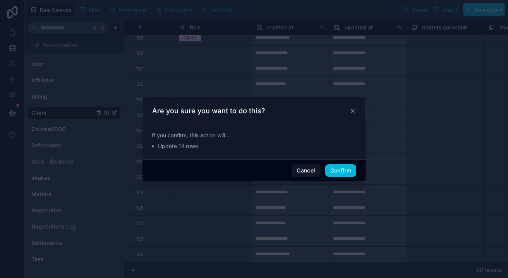
click at [336, 168] on button "Confirm" at bounding box center [340, 171] width 31 height 12
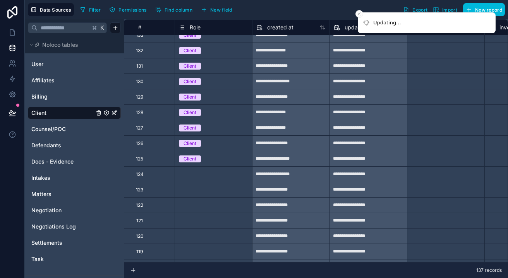
scroll to position [127, 445]
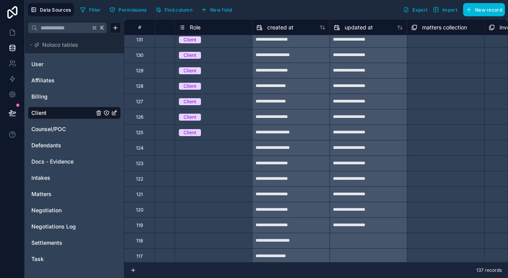
click at [235, 129] on div "Client" at bounding box center [213, 133] width 77 height 9
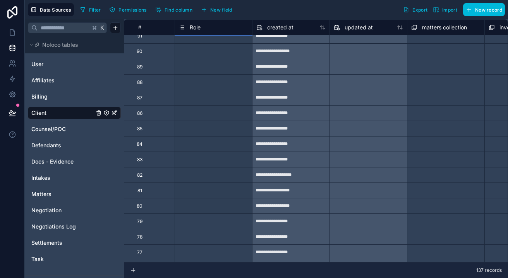
scroll to position [718, 445]
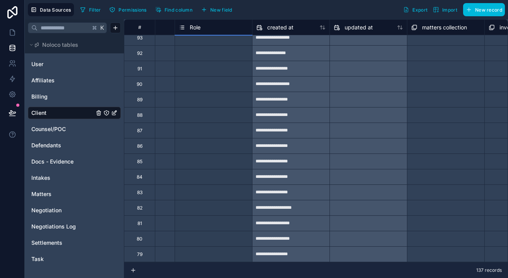
drag, startPoint x: 251, startPoint y: 140, endPoint x: 236, endPoint y: 261, distance: 122.1
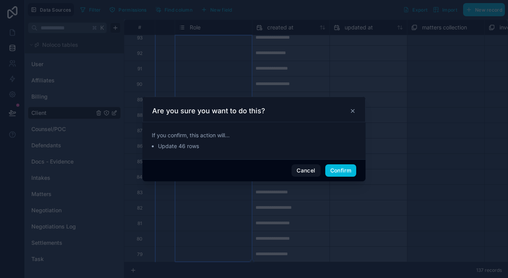
click at [337, 165] on button "Confirm" at bounding box center [340, 171] width 31 height 12
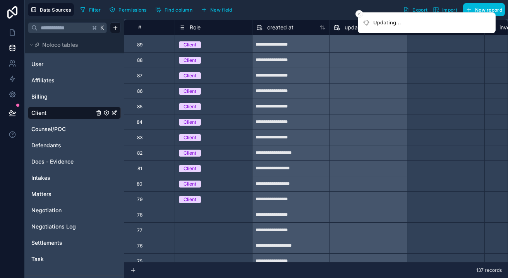
scroll to position [883, 445]
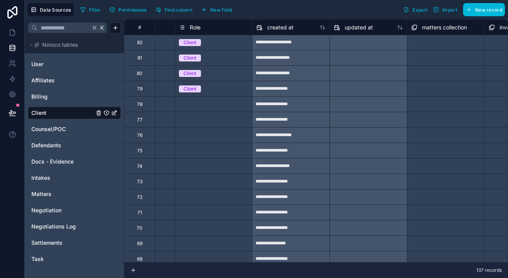
click at [245, 93] on div "Client" at bounding box center [213, 88] width 77 height 15
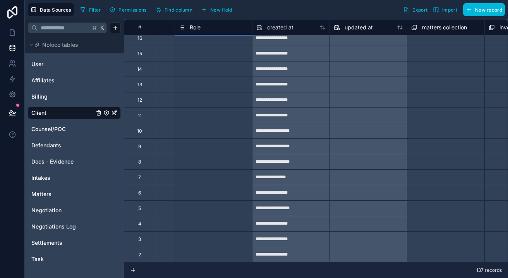
scroll to position [1895, 445]
drag, startPoint x: 251, startPoint y: 97, endPoint x: 216, endPoint y: 256, distance: 163.0
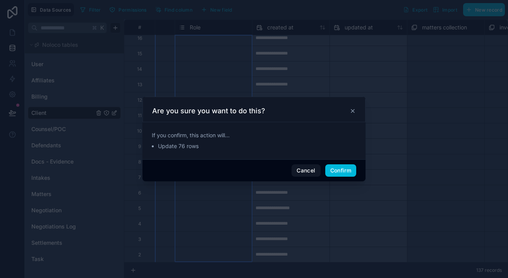
click at [338, 173] on button "Confirm" at bounding box center [340, 171] width 31 height 12
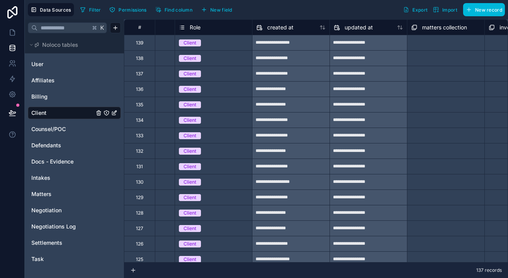
scroll to position [0, 445]
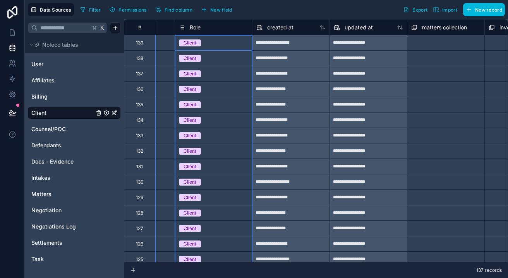
drag, startPoint x: 204, startPoint y: 27, endPoint x: 334, endPoint y: 29, distance: 130.1
click at [334, 29] on div "# Second Address Status Role created at updated at matters collection invoices …" at bounding box center [159, 26] width 960 height 15
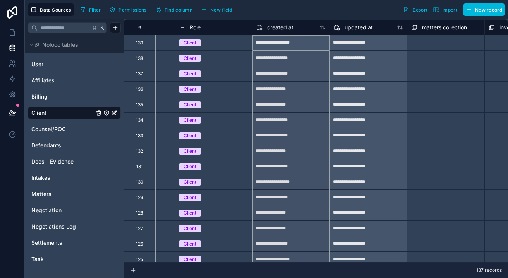
click at [285, 28] on span "created at" at bounding box center [280, 28] width 26 height 8
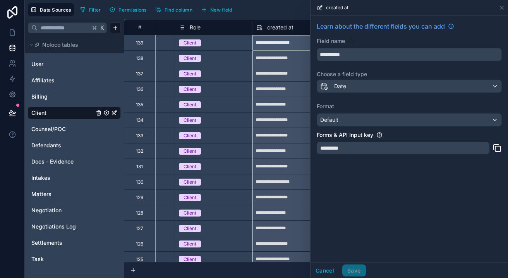
click at [323, 267] on button "Cancel" at bounding box center [325, 271] width 29 height 12
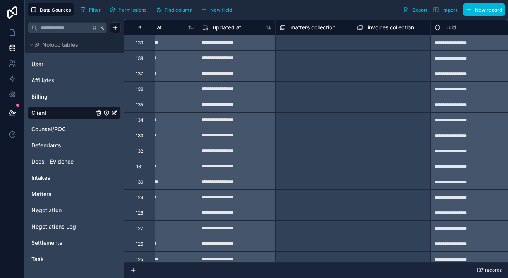
scroll to position [0, 577]
click at [454, 28] on span "uuid" at bounding box center [450, 28] width 11 height 8
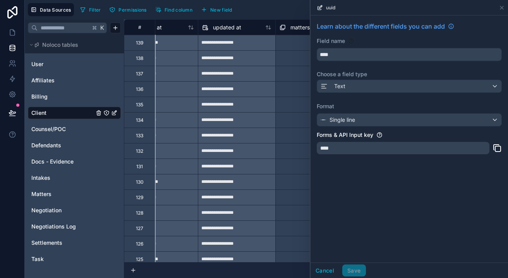
click at [303, 146] on div "Select a matters collection" at bounding box center [314, 152] width 77 height 12
click at [281, 65] on div "Select a matters collection" at bounding box center [314, 58] width 77 height 15
click at [325, 268] on button "Cancel" at bounding box center [325, 271] width 29 height 12
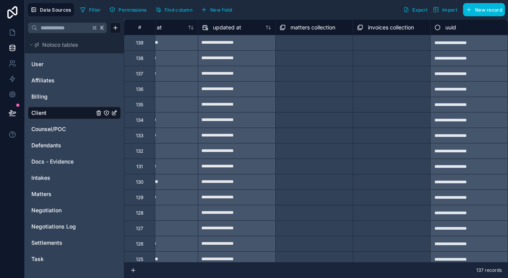
click at [189, 10] on span "Find column" at bounding box center [179, 10] width 28 height 6
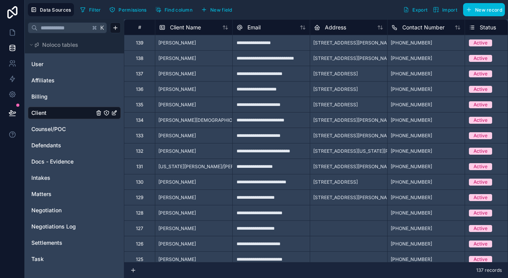
click at [127, 15] on div "Filter Permissions Find column New field" at bounding box center [157, 9] width 161 height 13
click at [132, 9] on span "Permissions" at bounding box center [133, 10] width 28 height 6
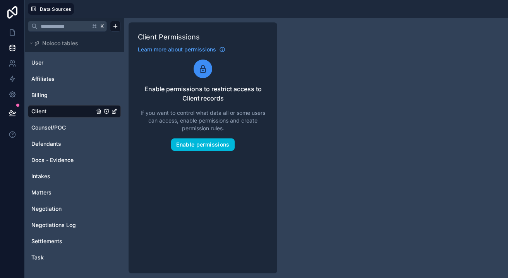
click at [337, 127] on div "K Noloco tables User Affiliates Billing Client Counsel/POC Defendants Docs - Ev…" at bounding box center [266, 148] width 483 height 261
click at [77, 112] on link "Client" at bounding box center [62, 112] width 63 height 8
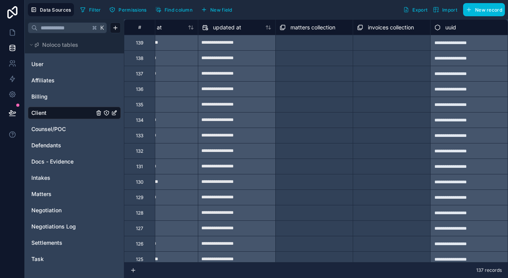
scroll to position [0, 577]
click at [132, 272] on icon at bounding box center [133, 271] width 6 height 6
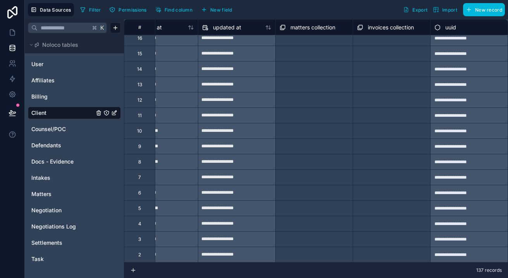
scroll to position [0, 0]
click at [227, 12] on span "New field" at bounding box center [221, 10] width 22 height 6
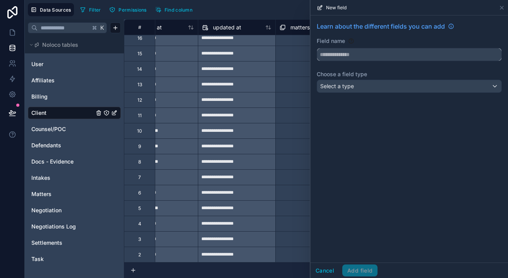
click at [352, 57] on input "text" at bounding box center [409, 54] width 184 height 12
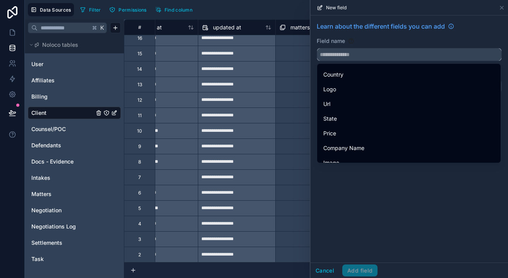
scroll to position [382, 0]
click at [371, 117] on div "State" at bounding box center [408, 116] width 171 height 9
type input "*****"
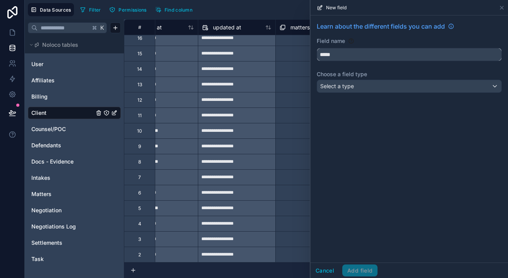
click at [357, 59] on input "*****" at bounding box center [409, 54] width 184 height 12
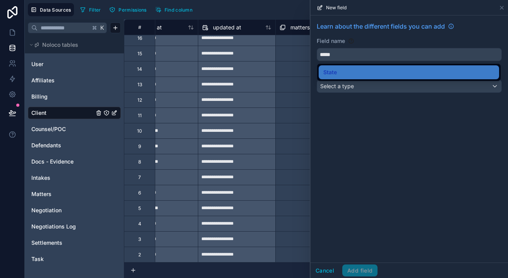
click at [359, 82] on div "Select a type" at bounding box center [409, 86] width 184 height 12
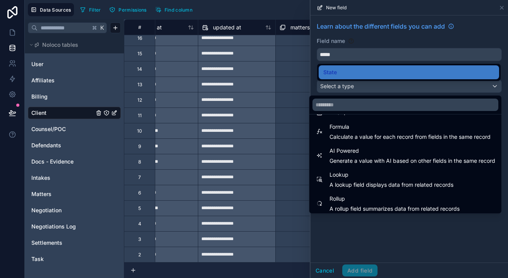
scroll to position [225, 0]
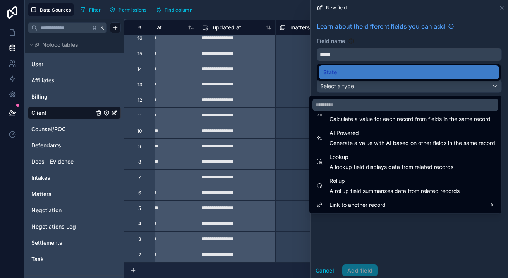
click at [361, 202] on span "Link to another record" at bounding box center [358, 205] width 56 height 9
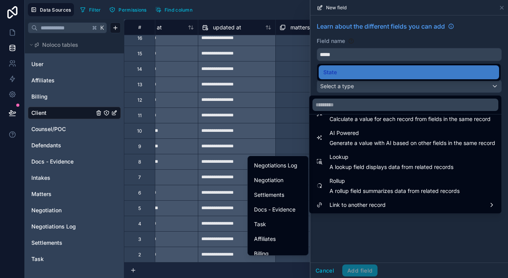
scroll to position [86, 0]
click at [286, 211] on span "Docs - Evidence" at bounding box center [274, 208] width 41 height 9
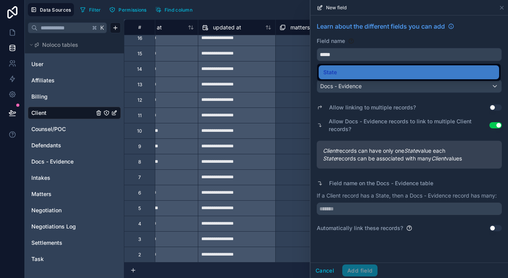
click at [332, 271] on button "Cancel" at bounding box center [325, 271] width 29 height 12
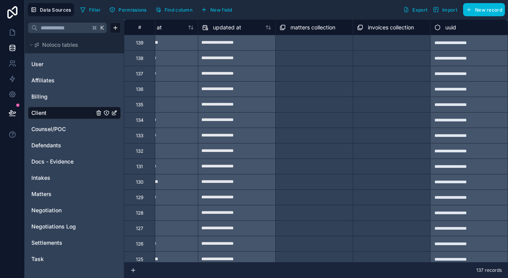
scroll to position [0, 577]
click at [77, 126] on link "Counsel/POC" at bounding box center [62, 129] width 63 height 8
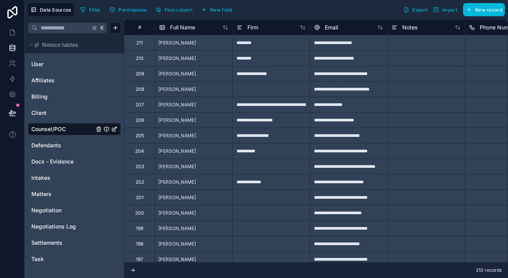
click at [227, 28] on icon at bounding box center [227, 27] width 2 height 3
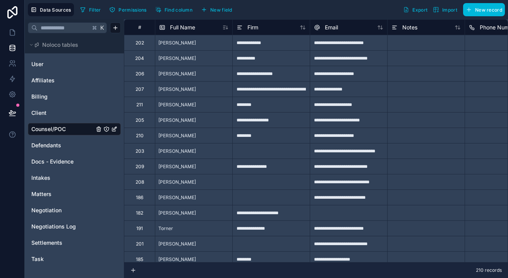
click at [226, 29] on icon at bounding box center [225, 27] width 6 height 6
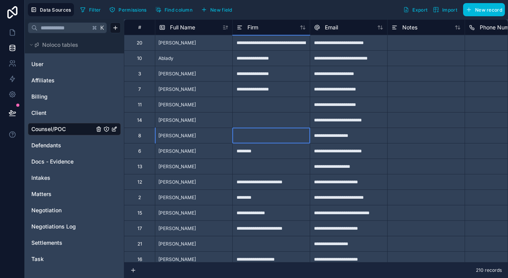
click at [246, 141] on div at bounding box center [270, 135] width 77 height 15
click at [252, 138] on div at bounding box center [270, 135] width 77 height 15
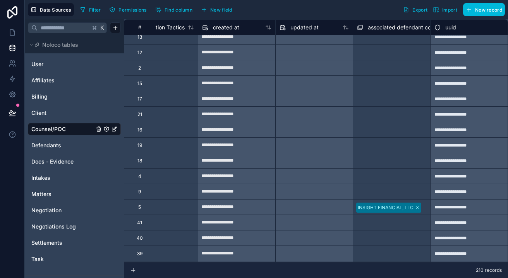
scroll to position [389, 577]
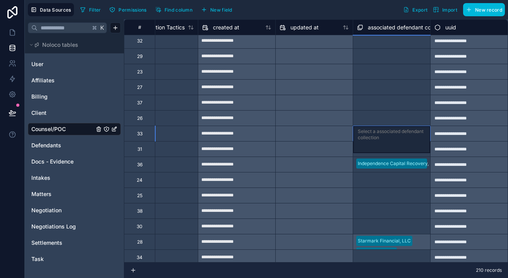
click at [371, 128] on div "Select a associated defendant collection" at bounding box center [391, 139] width 77 height 27
click at [375, 115] on div "Select a associated defendant collection" at bounding box center [391, 118] width 69 height 12
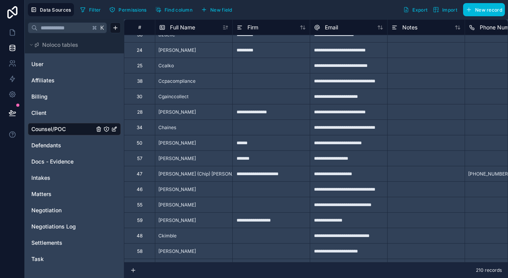
scroll to position [519, 0]
click at [431, 131] on div at bounding box center [425, 127] width 77 height 15
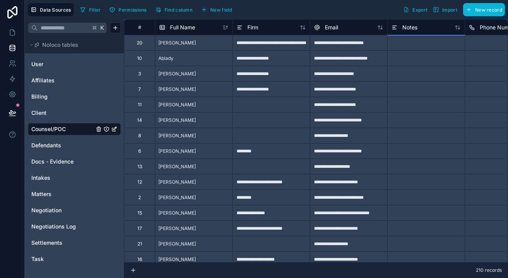
scroll to position [0, 0]
click at [59, 143] on span "Defendants" at bounding box center [46, 146] width 30 height 8
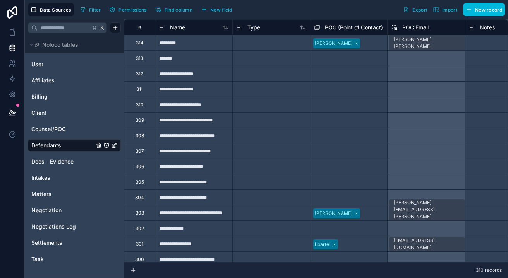
click at [226, 31] on div "Name" at bounding box center [193, 27] width 69 height 9
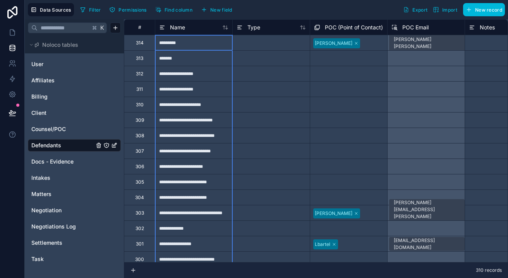
click at [226, 29] on icon at bounding box center [225, 27] width 6 height 6
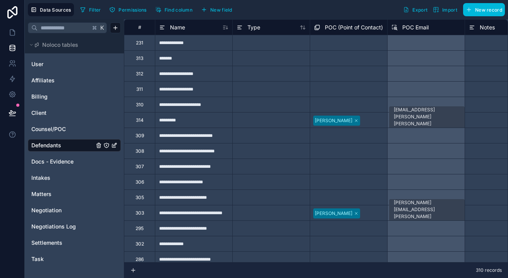
click at [225, 28] on icon at bounding box center [225, 27] width 6 height 6
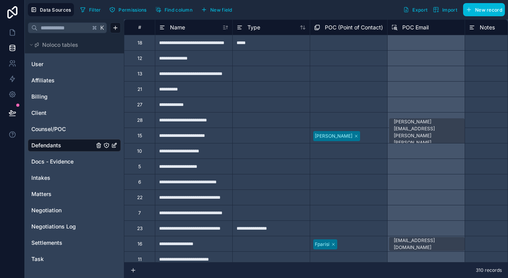
click at [255, 29] on span "Type" at bounding box center [253, 28] width 13 height 8
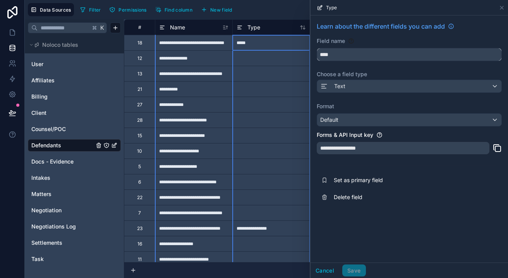
click at [320, 54] on input "****" at bounding box center [409, 54] width 184 height 12
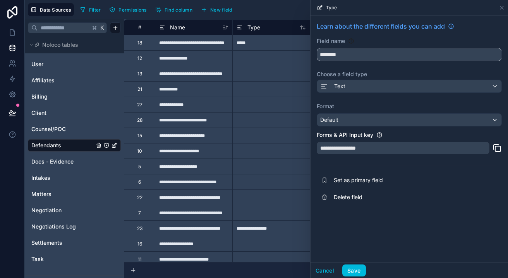
click at [409, 55] on button "********" at bounding box center [409, 54] width 185 height 13
type input "********"
click at [349, 270] on button "Save" at bounding box center [353, 271] width 23 height 12
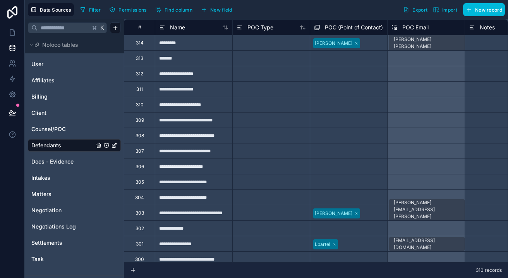
click at [177, 9] on span "Find column" at bounding box center [179, 10] width 28 height 6
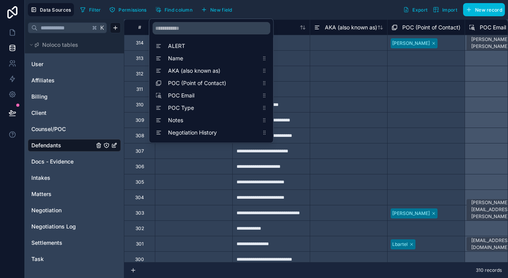
drag, startPoint x: 264, startPoint y: 46, endPoint x: 262, endPoint y: 67, distance: 21.4
drag, startPoint x: 160, startPoint y: 45, endPoint x: 160, endPoint y: 65, distance: 20.1
drag, startPoint x: 158, startPoint y: 47, endPoint x: 162, endPoint y: 70, distance: 23.2
click at [178, 46] on span "ALERT" at bounding box center [213, 46] width 91 height 8
drag, startPoint x: 219, startPoint y: 47, endPoint x: 240, endPoint y: 68, distance: 29.3
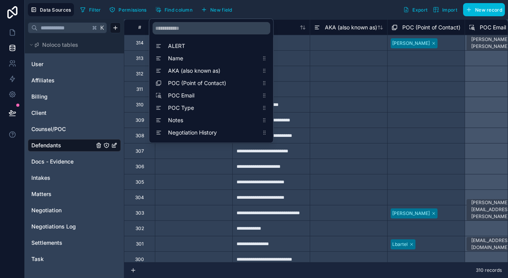
drag, startPoint x: 159, startPoint y: 47, endPoint x: 159, endPoint y: 76, distance: 29.4
click at [244, 49] on span "ALERT" at bounding box center [213, 46] width 91 height 8
click at [262, 46] on div "ALERT" at bounding box center [212, 46] width 118 height 11
click at [328, 110] on div at bounding box center [348, 104] width 77 height 15
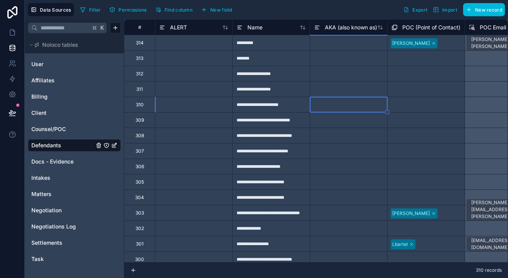
click at [168, 10] on span "Find column" at bounding box center [179, 10] width 28 height 6
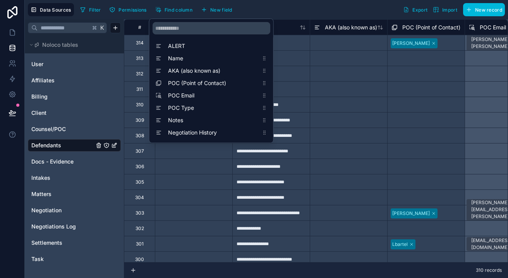
click at [251, 57] on span "Name" at bounding box center [213, 59] width 91 height 8
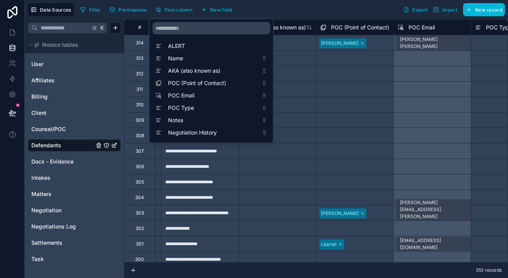
scroll to position [0, 77]
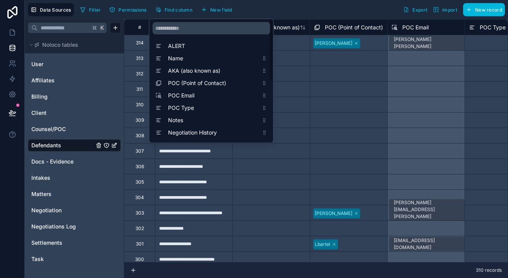
click at [327, 66] on div "Select a POC (Point of Contact)" at bounding box center [348, 73] width 77 height 15
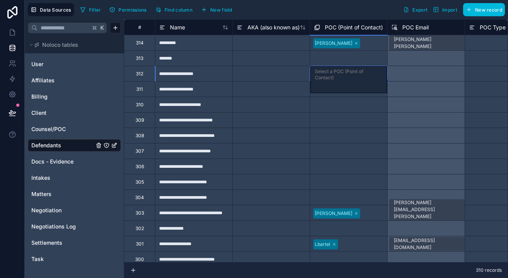
click at [178, 26] on span "Name" at bounding box center [177, 28] width 15 height 8
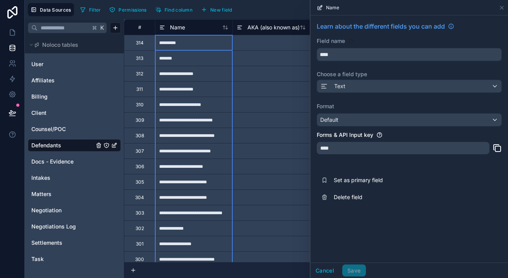
click at [353, 175] on button "Set as primary field" at bounding box center [409, 180] width 185 height 17
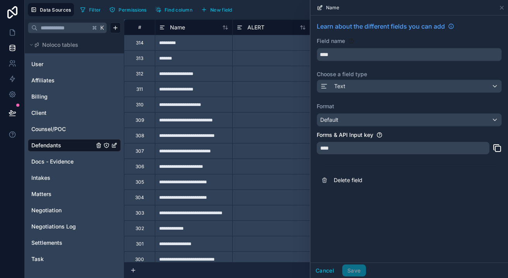
click at [324, 271] on button "Cancel" at bounding box center [325, 271] width 29 height 12
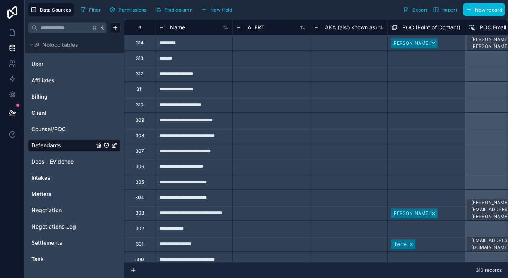
click at [174, 7] on span "Find column" at bounding box center [179, 10] width 28 height 6
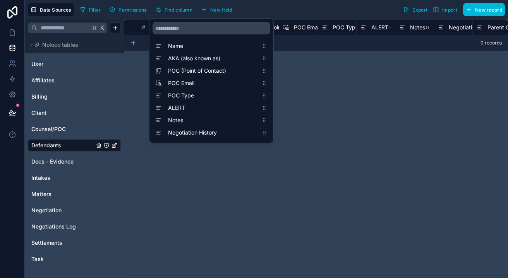
click at [302, 179] on div "# Name AKA (also known as) POC (Point of Contact) POC Email POC Type ALERT Note…" at bounding box center [316, 148] width 384 height 259
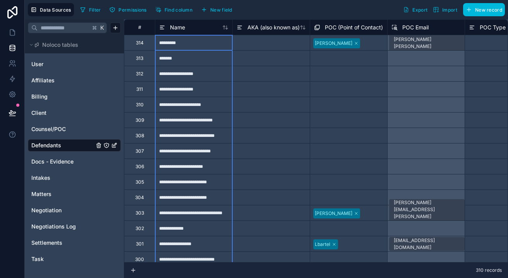
click at [226, 28] on icon at bounding box center [227, 27] width 2 height 3
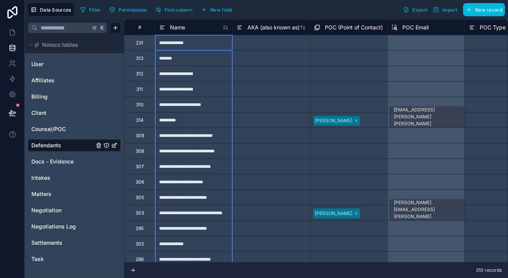
click at [226, 28] on icon at bounding box center [227, 28] width 2 height 1
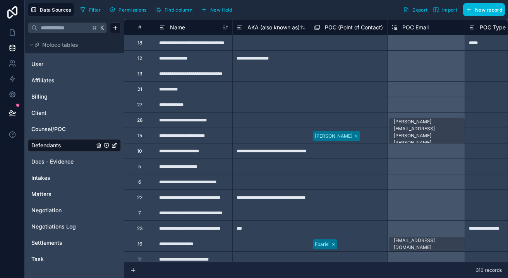
click at [226, 30] on icon at bounding box center [225, 27] width 6 height 6
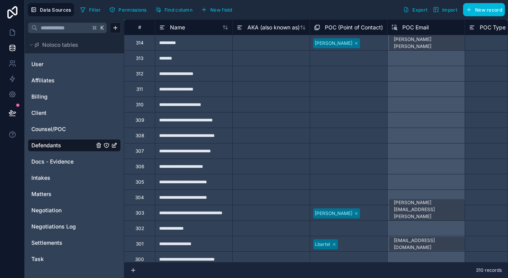
click at [226, 30] on icon at bounding box center [225, 27] width 6 height 6
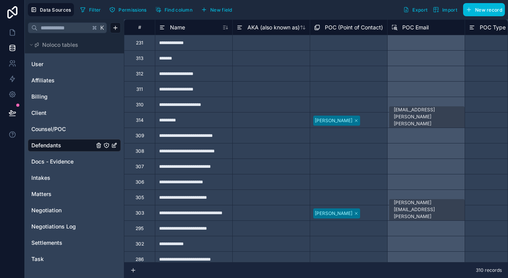
click at [226, 30] on icon at bounding box center [225, 27] width 6 height 6
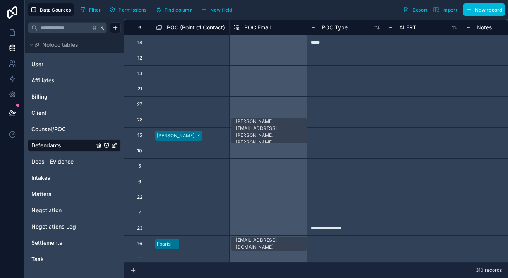
scroll to position [0, 54]
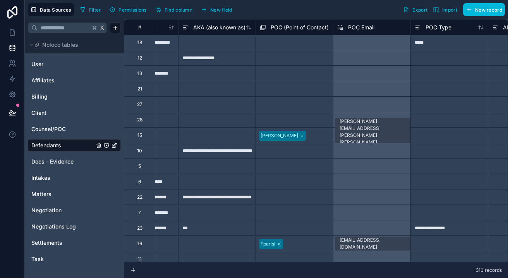
click at [306, 43] on div "Select a POC (Point of Contact)" at bounding box center [294, 42] width 77 height 15
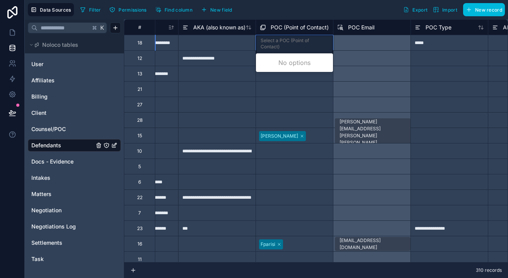
click at [279, 46] on div "Select a POC (Point of Contact)" at bounding box center [295, 44] width 68 height 12
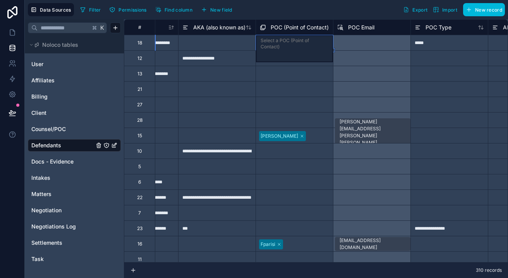
click at [278, 46] on div "Select a POC (Point of Contact)" at bounding box center [295, 44] width 68 height 12
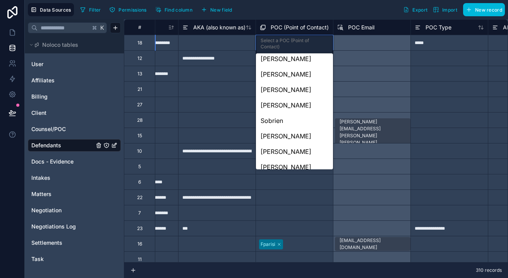
scroll to position [0, 0]
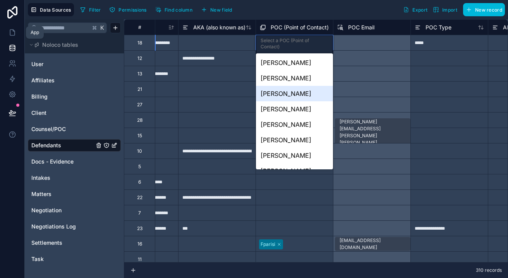
click at [13, 33] on icon at bounding box center [13, 33] width 8 height 8
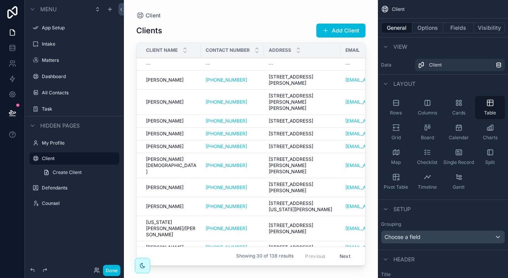
click at [57, 191] on label "Defendants" at bounding box center [78, 188] width 73 height 6
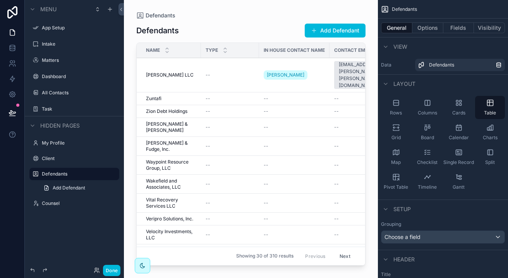
click at [58, 158] on label "Client" at bounding box center [78, 159] width 73 height 6
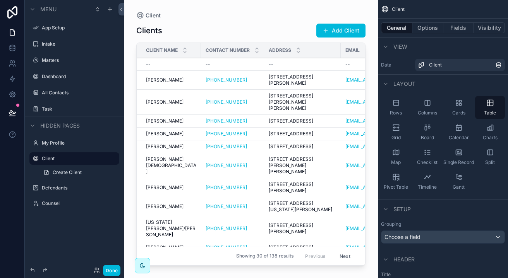
click at [65, 191] on div "Defendants" at bounding box center [80, 188] width 76 height 6
click at [57, 191] on div "Defendants" at bounding box center [80, 188] width 76 height 6
click at [55, 191] on div "Defendants" at bounding box center [80, 188] width 76 height 6
click at [53, 190] on label "Defendants" at bounding box center [78, 188] width 73 height 6
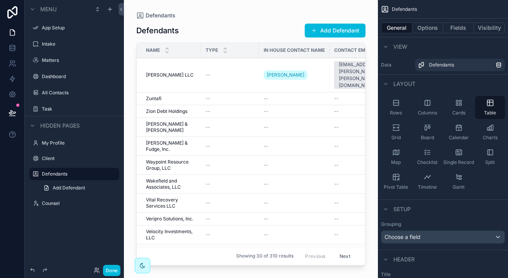
click at [301, 52] on span "In House Contact Name" at bounding box center [294, 50] width 61 height 6
click at [421, 29] on button "Options" at bounding box center [427, 27] width 31 height 11
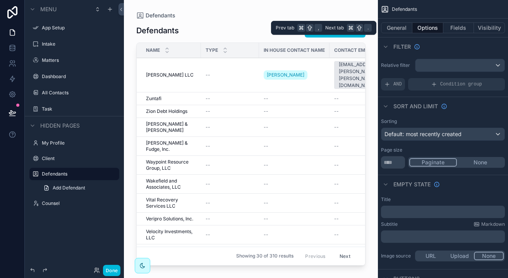
click at [464, 28] on button "Fields" at bounding box center [458, 27] width 31 height 11
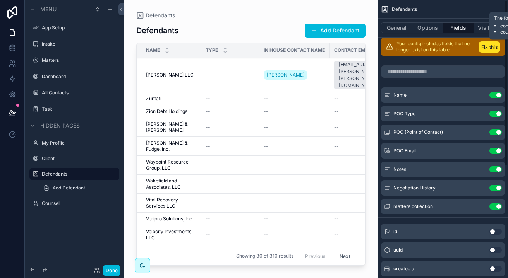
click at [492, 49] on button "Fix this" at bounding box center [490, 46] width 22 height 11
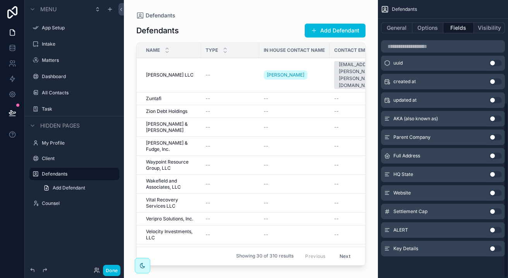
scroll to position [163, 0]
click at [312, 48] on span "In House Contact Name" at bounding box center [294, 50] width 61 height 6
click at [494, 117] on button "Use setting" at bounding box center [496, 119] width 12 height 6
click at [494, 212] on button "Use setting" at bounding box center [496, 212] width 12 height 6
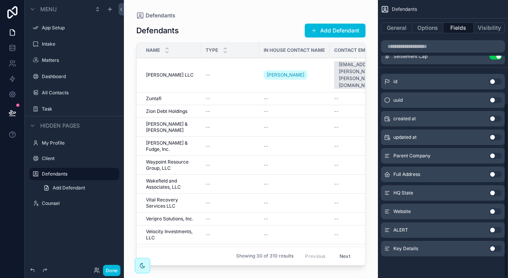
click at [494, 232] on button "Use setting" at bounding box center [496, 230] width 12 height 6
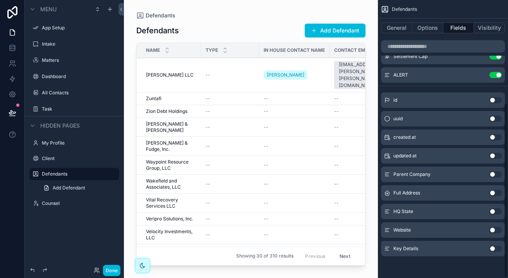
click at [493, 247] on button "Use setting" at bounding box center [496, 249] width 12 height 6
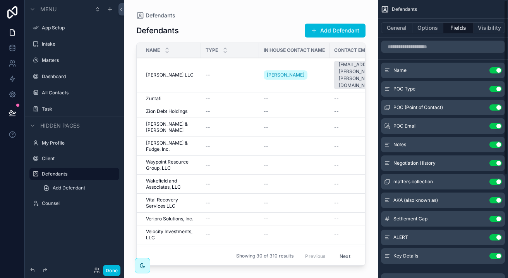
scroll to position [0, 0]
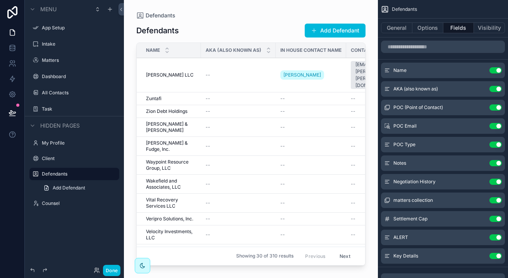
click at [402, 124] on span "POC Email" at bounding box center [404, 126] width 23 height 6
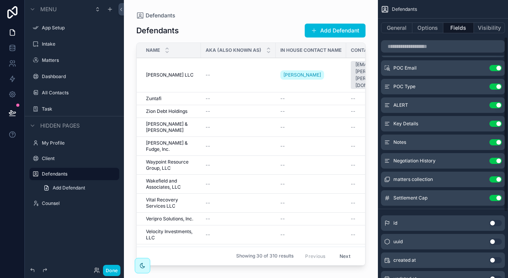
scroll to position [59, 0]
click at [400, 158] on span "Negotiation History" at bounding box center [414, 160] width 42 height 6
click at [0, 0] on icon "scrollable content" at bounding box center [0, 0] width 0 height 0
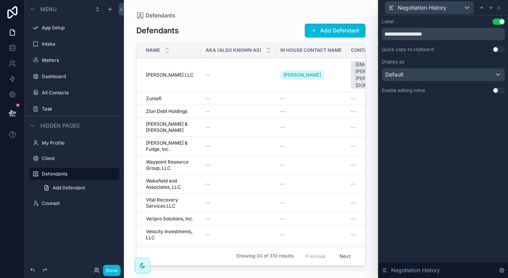
click at [401, 269] on span "Negotiation History" at bounding box center [415, 271] width 49 height 8
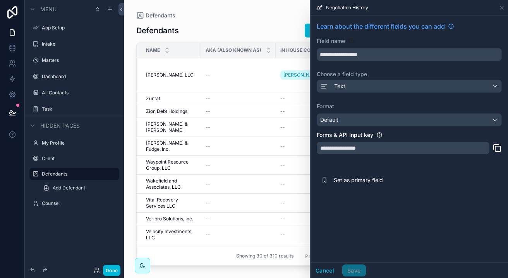
click at [324, 275] on button "Cancel" at bounding box center [325, 271] width 29 height 12
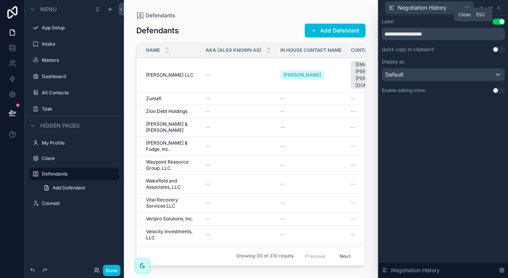
click at [498, 8] on icon at bounding box center [498, 7] width 3 height 3
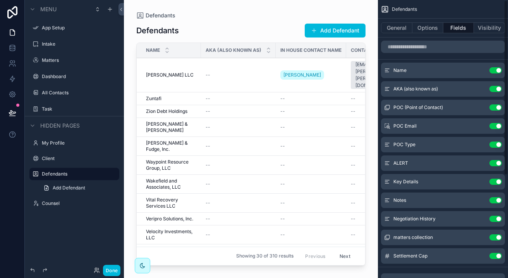
scroll to position [0, 0]
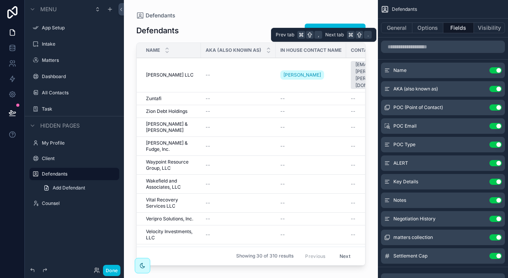
click at [401, 27] on button "General" at bounding box center [396, 27] width 31 height 11
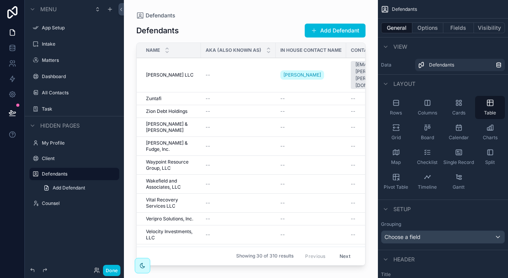
click at [319, 50] on span "In House Contact Name" at bounding box center [310, 50] width 61 height 6
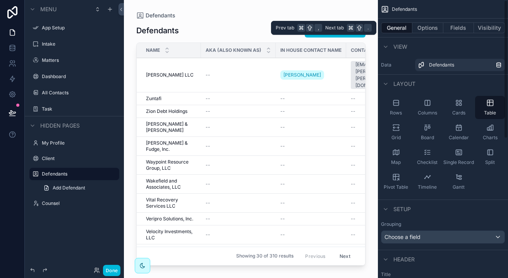
click at [426, 28] on button "Options" at bounding box center [427, 27] width 31 height 11
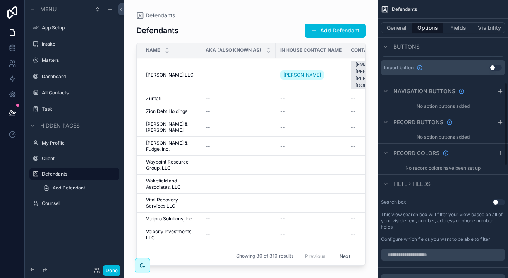
scroll to position [285, 0]
click at [500, 92] on icon "scrollable content" at bounding box center [500, 90] width 6 height 6
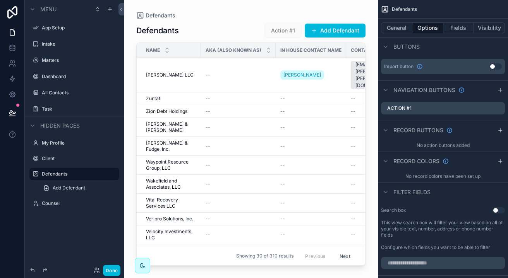
click at [447, 108] on div "Action #1" at bounding box center [443, 108] width 124 height 12
click at [396, 110] on label "Action #1" at bounding box center [399, 108] width 24 height 6
click at [403, 109] on label "Action #1" at bounding box center [399, 108] width 24 height 6
click at [0, 0] on icon "scrollable content" at bounding box center [0, 0] width 0 height 0
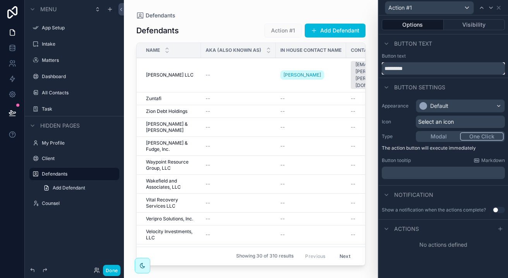
click at [431, 65] on input "*********" at bounding box center [443, 68] width 123 height 12
type input "**********"
click at [500, 8] on icon at bounding box center [499, 8] width 6 height 6
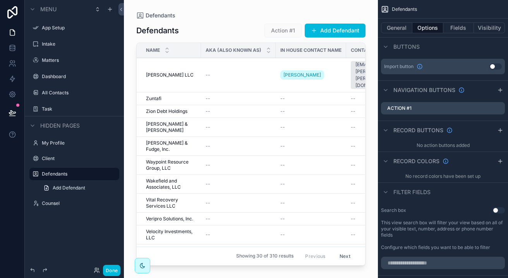
click at [0, 0] on icon "scrollable content" at bounding box center [0, 0] width 0 height 0
click at [487, 97] on icon at bounding box center [487, 97] width 0 height 2
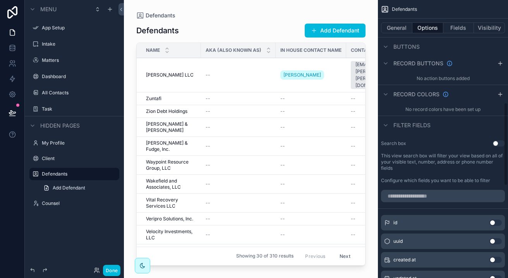
scroll to position [313, 0]
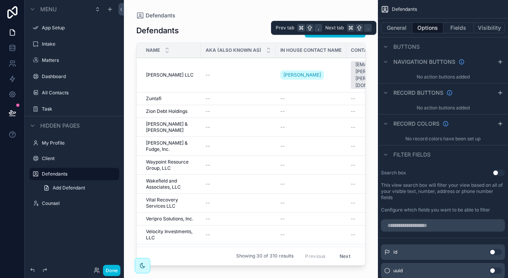
click at [462, 29] on button "Fields" at bounding box center [458, 27] width 31 height 11
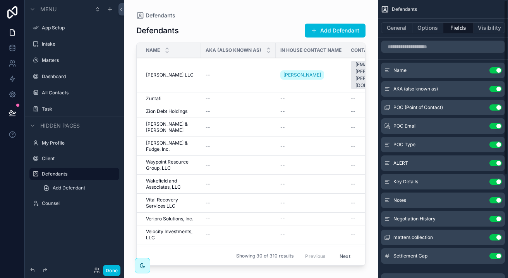
scroll to position [0, 0]
click at [405, 105] on span "POC (Point of Contact)" at bounding box center [418, 108] width 50 height 6
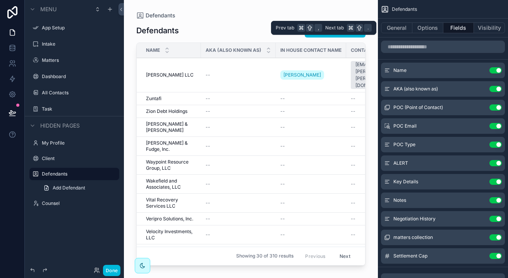
click at [478, 29] on button "Visibility" at bounding box center [489, 27] width 31 height 11
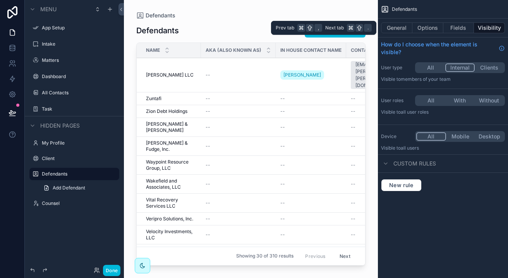
click at [444, 29] on button "Fields" at bounding box center [458, 27] width 31 height 11
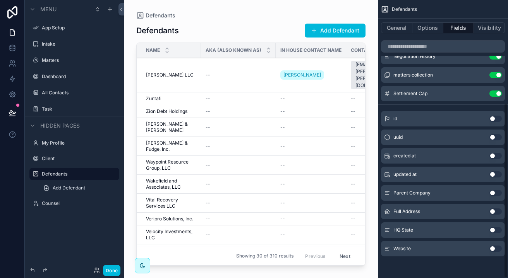
scroll to position [163, 0]
click at [400, 249] on span "Website" at bounding box center [401, 249] width 17 height 6
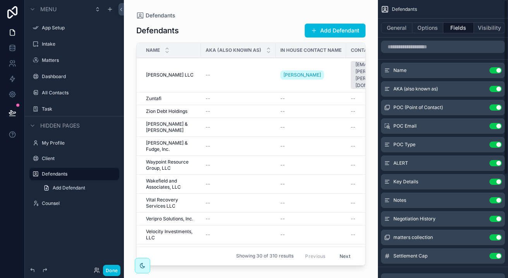
scroll to position [0, 0]
click at [401, 27] on button "General" at bounding box center [396, 27] width 31 height 11
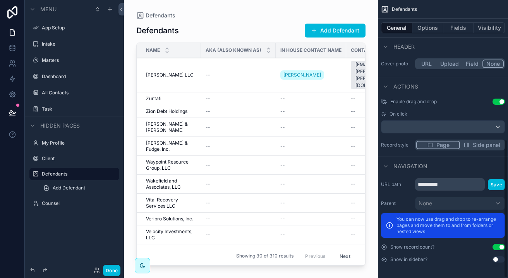
scroll to position [280, 0]
click at [473, 127] on div "scrollable content" at bounding box center [442, 127] width 123 height 12
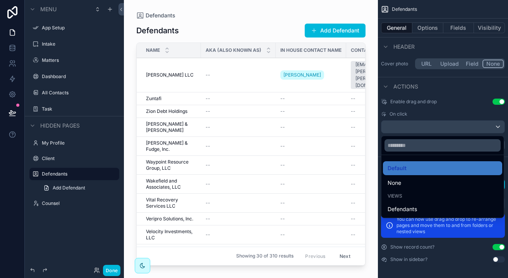
click at [454, 100] on div "scrollable content" at bounding box center [254, 139] width 508 height 278
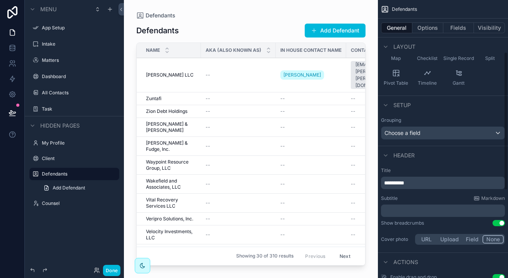
scroll to position [84, 0]
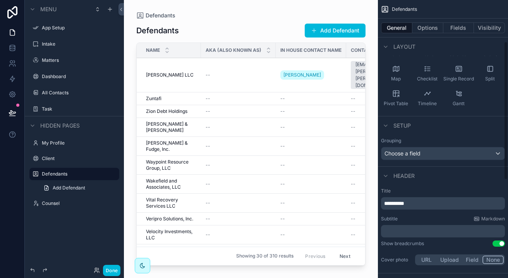
click at [433, 27] on button "Options" at bounding box center [427, 27] width 31 height 11
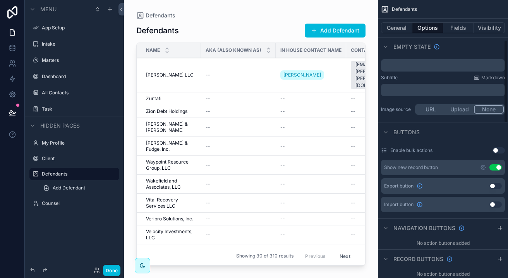
scroll to position [147, 0]
click at [498, 150] on button "Use setting" at bounding box center [499, 150] width 12 height 6
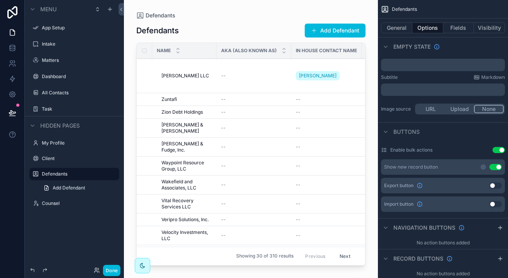
click at [500, 147] on div "Enable bulk actions Use setting" at bounding box center [443, 150] width 124 height 12
click at [500, 149] on button "Use setting" at bounding box center [499, 150] width 12 height 6
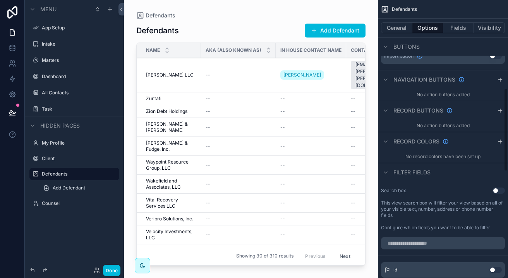
scroll to position [296, 0]
click at [497, 189] on button "Use setting" at bounding box center [499, 190] width 12 height 6
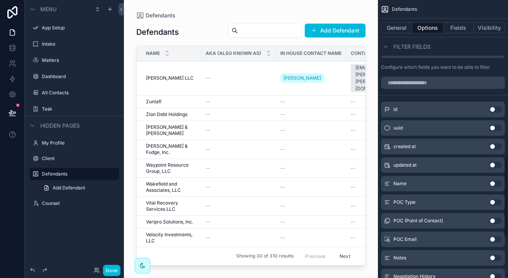
scroll to position [547, 0]
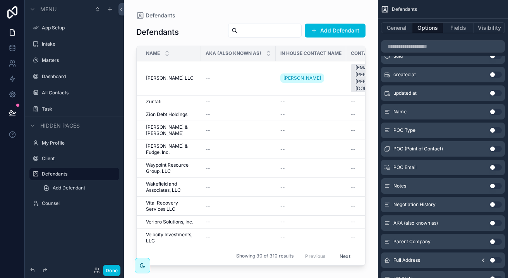
click at [494, 112] on button "Use setting" at bounding box center [496, 112] width 12 height 6
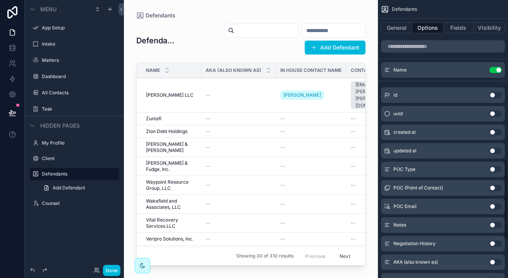
scroll to position [448, 0]
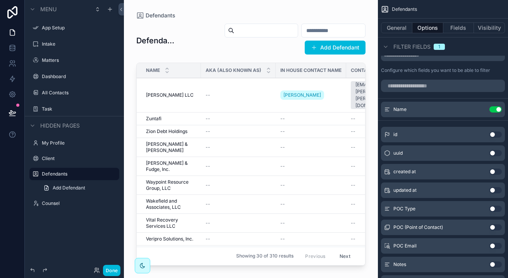
scroll to position [459, 0]
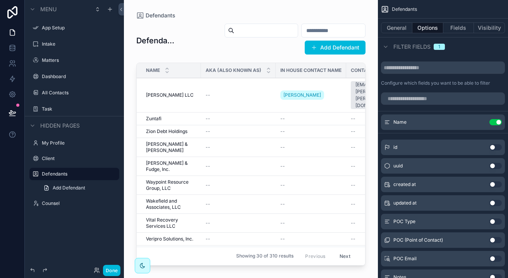
click at [497, 124] on button "Use setting" at bounding box center [496, 122] width 12 height 6
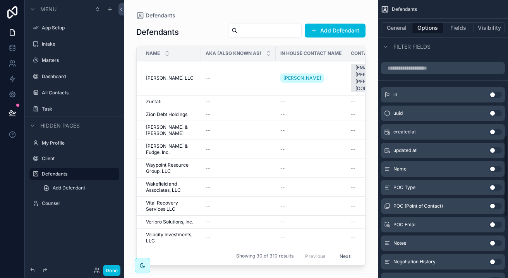
scroll to position [500, 0]
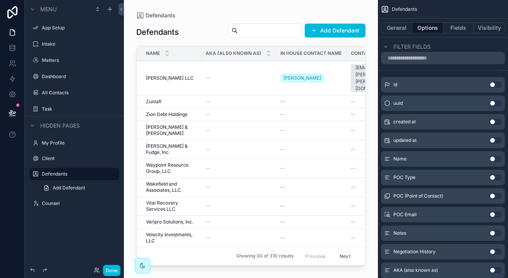
click at [495, 196] on button "Use setting" at bounding box center [496, 196] width 12 height 6
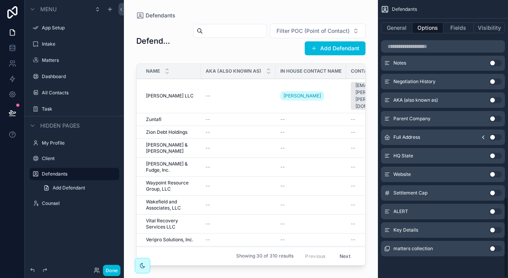
scroll to position [673, 0]
click at [495, 249] on button "Use setting" at bounding box center [496, 249] width 12 height 6
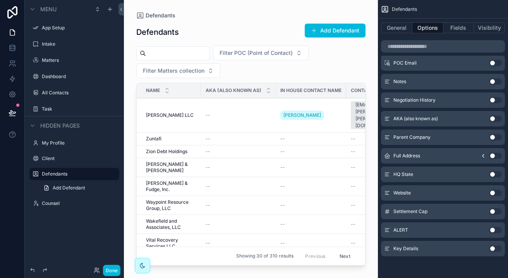
scroll to position [0, 0]
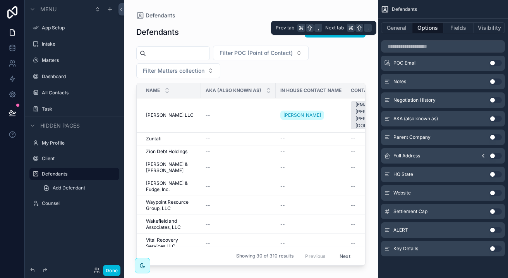
click at [462, 27] on button "Fields" at bounding box center [458, 27] width 31 height 11
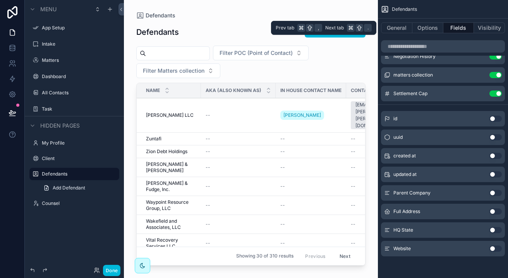
click at [407, 27] on button "General" at bounding box center [396, 27] width 31 height 11
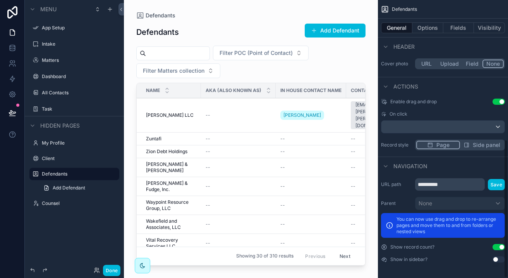
scroll to position [280, 0]
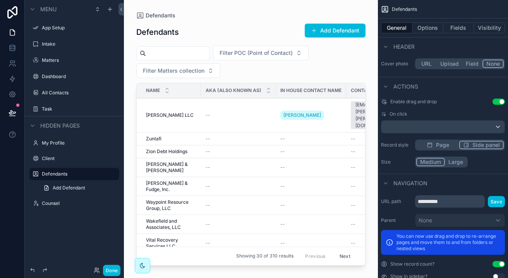
click at [476, 147] on span "Side panel" at bounding box center [485, 145] width 27 height 8
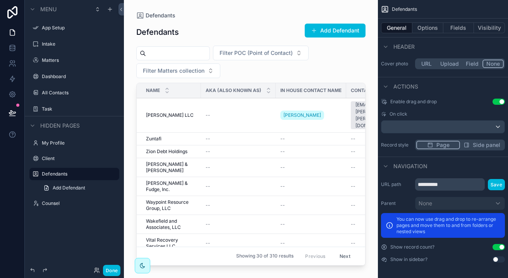
click at [442, 149] on span "Page" at bounding box center [442, 145] width 13 height 8
click at [404, 46] on span "Header" at bounding box center [403, 47] width 21 height 8
click at [404, 46] on span "Setup" at bounding box center [401, 47] width 17 height 8
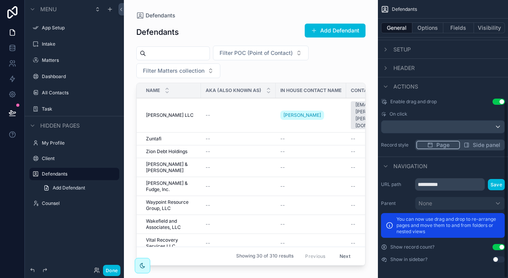
click at [387, 48] on icon "scrollable content" at bounding box center [386, 49] width 6 height 6
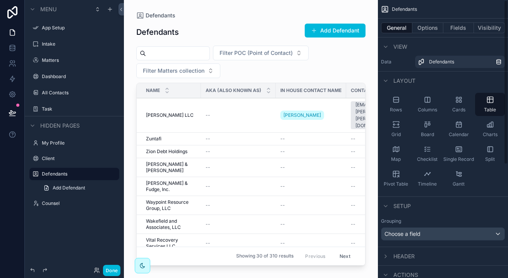
scroll to position [0, 0]
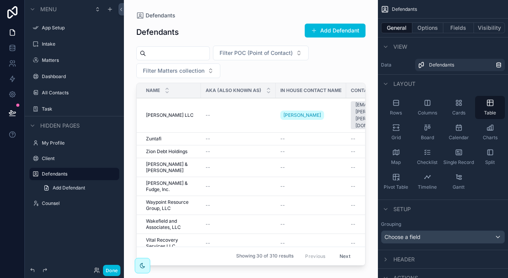
click at [385, 86] on icon "scrollable content" at bounding box center [386, 84] width 6 height 6
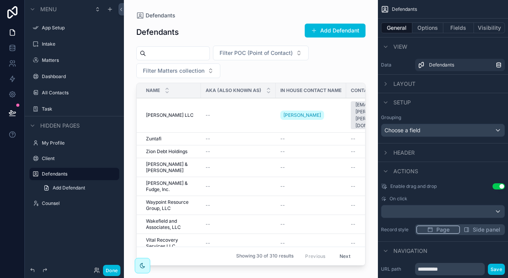
click at [387, 105] on icon "scrollable content" at bounding box center [386, 103] width 6 height 6
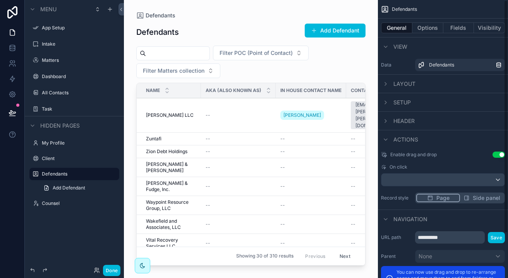
click at [388, 124] on div "scrollable content" at bounding box center [385, 121] width 9 height 9
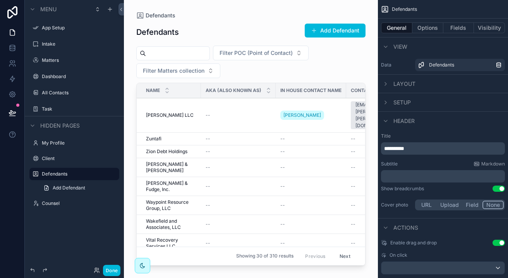
click at [388, 121] on icon "scrollable content" at bounding box center [386, 121] width 6 height 6
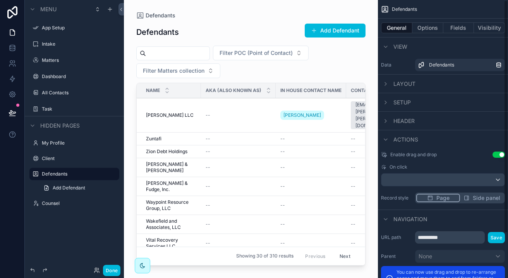
click at [490, 29] on button "Visibility" at bounding box center [489, 27] width 31 height 11
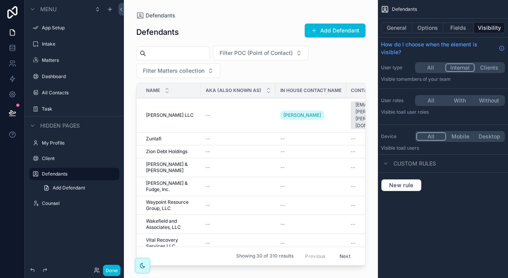
click at [442, 102] on button "All" at bounding box center [430, 100] width 29 height 9
click at [458, 36] on div "General Options Fields Visibility" at bounding box center [443, 28] width 130 height 19
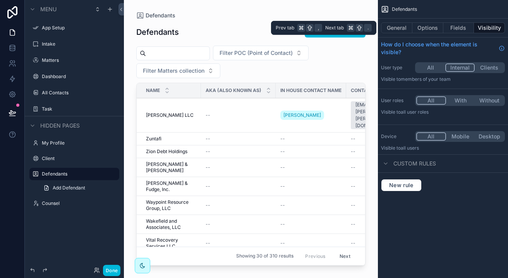
click at [462, 27] on button "Fields" at bounding box center [458, 27] width 31 height 11
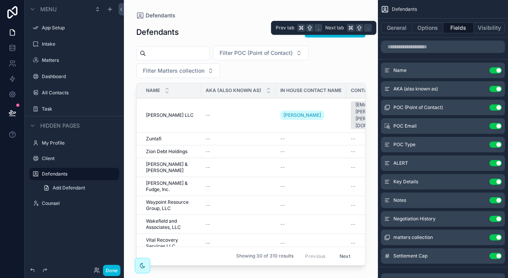
click at [433, 27] on button "Options" at bounding box center [427, 27] width 31 height 11
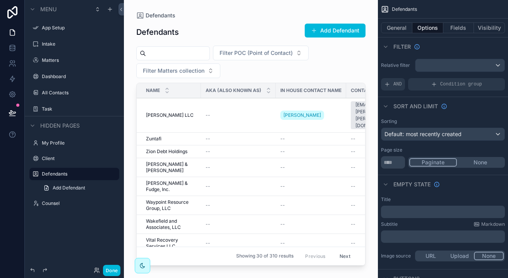
click at [230, 91] on span "AKA (also known as)" at bounding box center [234, 91] width 56 height 6
click at [76, 174] on label "Defendants" at bounding box center [78, 174] width 73 height 6
click at [0, 0] on icon "scrollable content" at bounding box center [0, 0] width 0 height 0
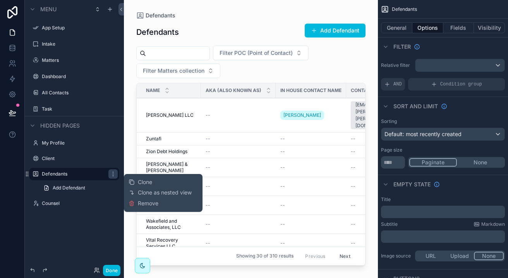
click at [0, 0] on icon "scrollable content" at bounding box center [0, 0] width 0 height 0
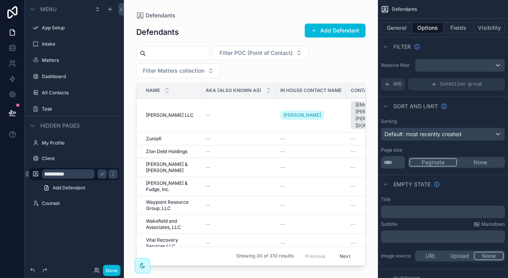
click at [35, 176] on icon "scrollable content" at bounding box center [36, 174] width 6 height 6
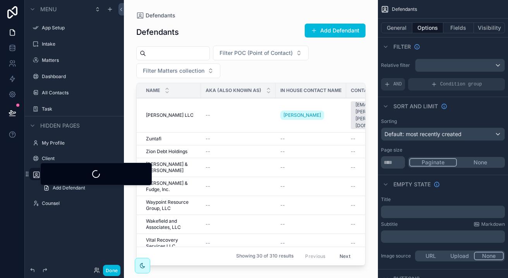
click at [33, 182] on div "Add Defendant" at bounding box center [74, 188] width 99 height 14
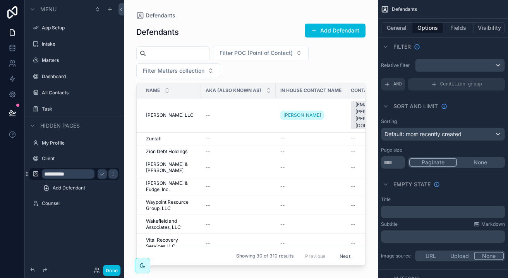
click at [87, 157] on label "Client" at bounding box center [78, 159] width 73 height 6
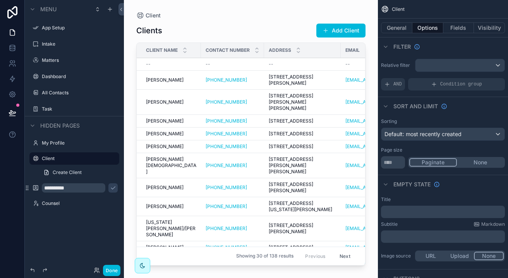
click at [65, 187] on input "**********" at bounding box center [74, 188] width 64 height 9
click at [110, 186] on icon "scrollable content" at bounding box center [113, 188] width 6 height 6
click at [0, 0] on icon "scrollable content" at bounding box center [0, 0] width 0 height 0
click at [53, 193] on div "Defendants" at bounding box center [74, 188] width 87 height 12
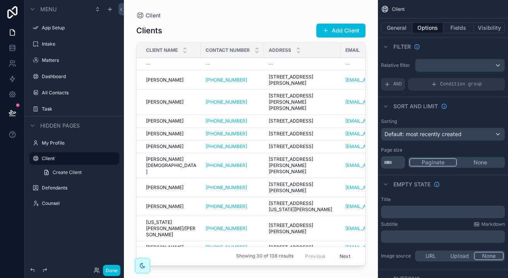
click at [54, 191] on div "Defendants" at bounding box center [80, 188] width 76 height 6
click at [44, 187] on label "Defendants" at bounding box center [78, 188] width 73 height 6
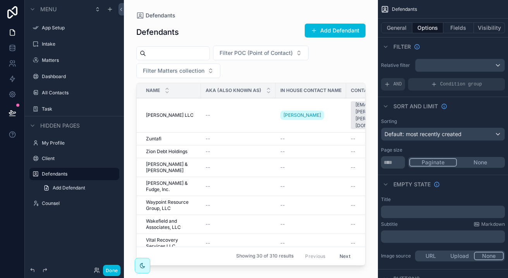
click at [190, 62] on div "Filter POC (Point of Contact) Filter Matters collection" at bounding box center [250, 62] width 229 height 33
click at [189, 73] on span "Filter Matters collection" at bounding box center [174, 71] width 62 height 8
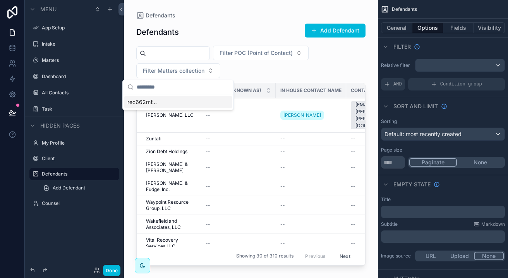
click at [171, 103] on div "rec662mf..." at bounding box center [178, 102] width 108 height 12
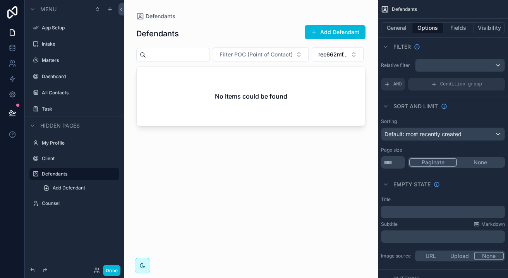
click at [312, 62] on button "rec662mf..." at bounding box center [338, 54] width 52 height 15
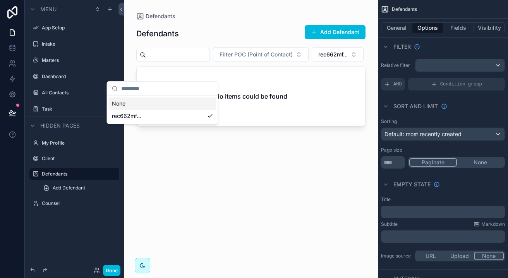
click at [232, 62] on div "Filter POC (Point of Contact) rec662mf..." at bounding box center [250, 54] width 229 height 15
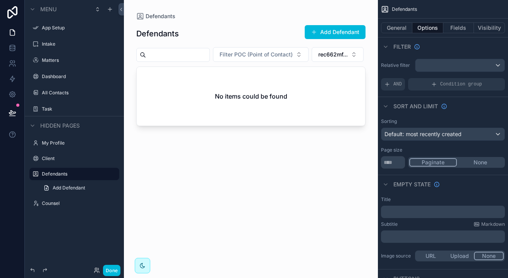
click at [264, 56] on span "Filter POC (Point of Contact)" at bounding box center [256, 55] width 73 height 8
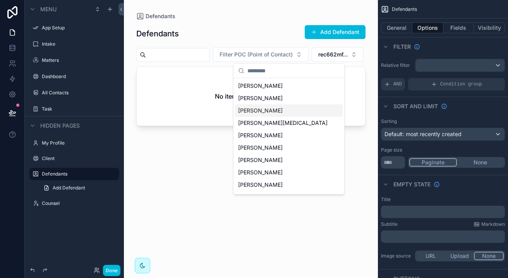
click at [256, 105] on div "[PERSON_NAME]" at bounding box center [289, 111] width 108 height 12
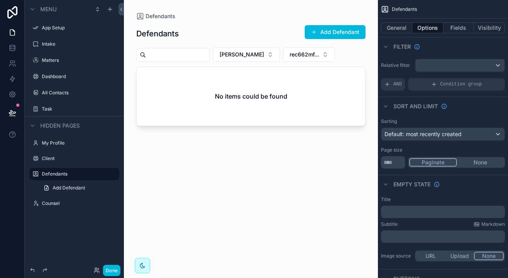
click at [319, 54] on span "rec662mf..." at bounding box center [304, 55] width 29 height 8
click at [320, 103] on div "rec662mf..." at bounding box center [323, 98] width 108 height 12
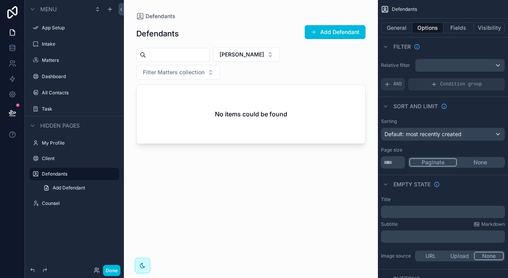
click at [148, 17] on span "Defendants" at bounding box center [161, 16] width 30 height 8
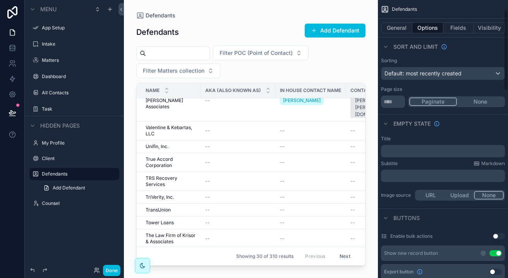
scroll to position [62, 0]
click at [394, 103] on input "**" at bounding box center [393, 101] width 24 height 12
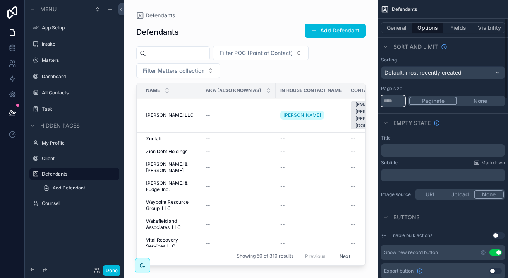
type input "**"
click at [461, 29] on button "Fields" at bounding box center [458, 27] width 31 height 11
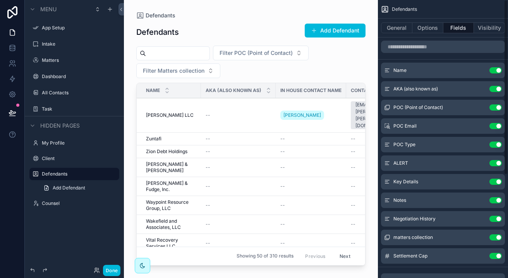
scroll to position [0, 0]
click at [0, 0] on icon "scrollable content" at bounding box center [0, 0] width 0 height 0
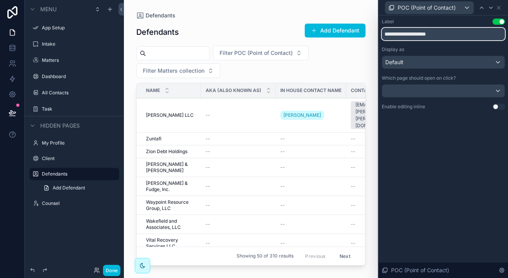
click at [450, 31] on input "**********" at bounding box center [443, 34] width 123 height 12
type input "***"
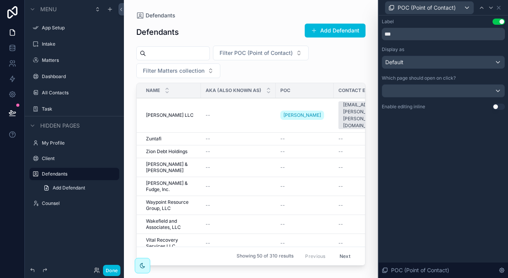
click at [497, 108] on button "Use setting" at bounding box center [499, 107] width 12 height 6
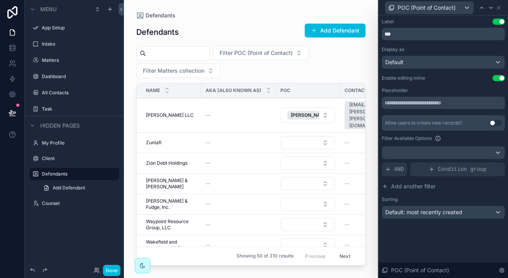
click at [503, 268] on icon at bounding box center [502, 271] width 6 height 6
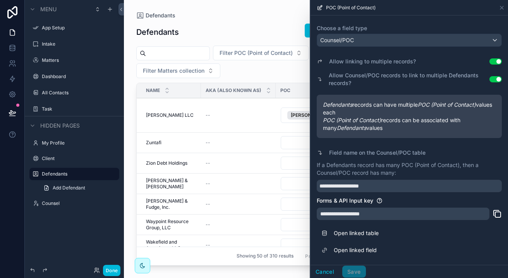
scroll to position [46, 0]
click at [329, 277] on button "Cancel" at bounding box center [325, 272] width 29 height 12
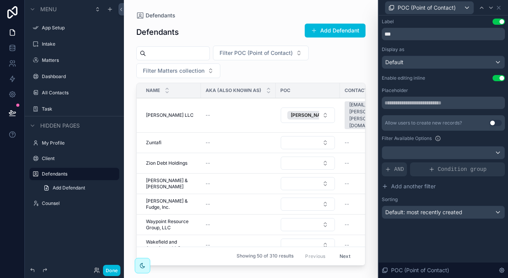
click at [494, 124] on button "Use setting" at bounding box center [496, 123] width 12 height 6
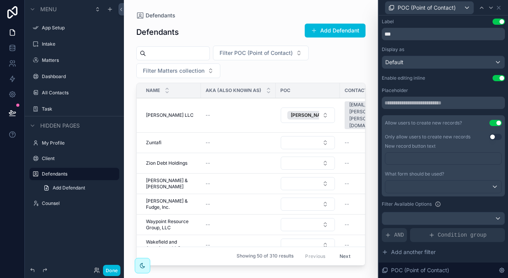
click at [458, 163] on div "﻿" at bounding box center [443, 159] width 117 height 12
click at [459, 155] on p "﻿" at bounding box center [444, 159] width 112 height 8
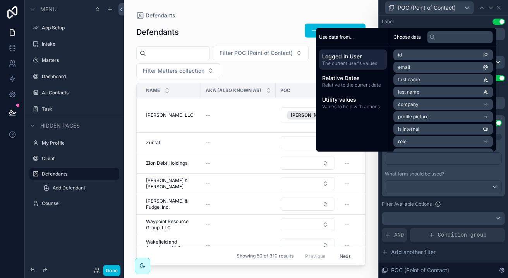
click at [457, 157] on p "﻿" at bounding box center [444, 159] width 112 height 8
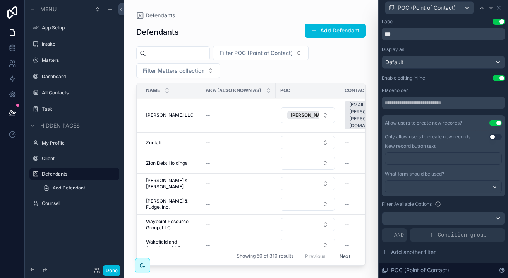
click at [423, 22] on div "Label Use setting" at bounding box center [443, 22] width 123 height 6
click at [322, 136] on button "Select Button" at bounding box center [308, 142] width 54 height 13
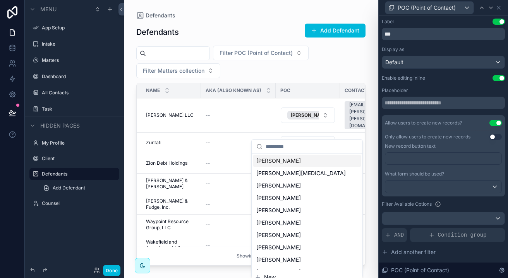
scroll to position [0, 0]
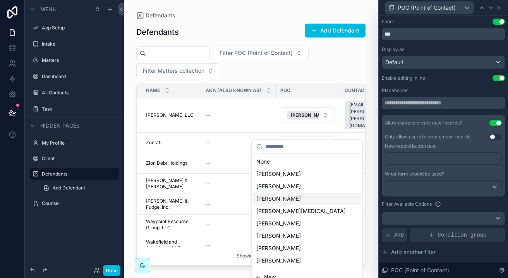
click at [262, 133] on td "--" at bounding box center [238, 143] width 75 height 21
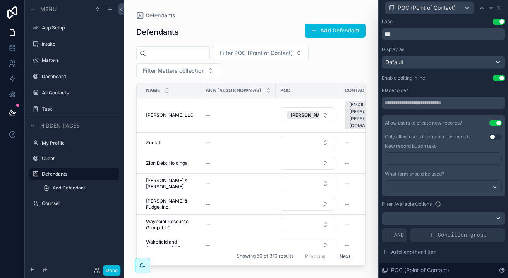
click at [313, 73] on div "Filter POC (Point of Contact) Filter Matters collection" at bounding box center [250, 62] width 229 height 33
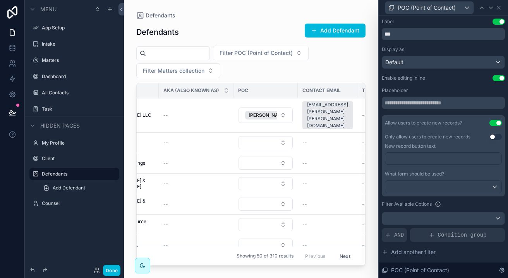
scroll to position [0, 43]
click at [311, 133] on td "--" at bounding box center [327, 143] width 60 height 21
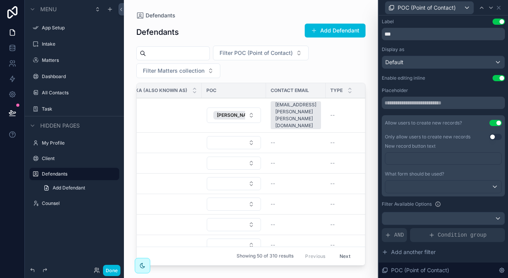
scroll to position [0, 167]
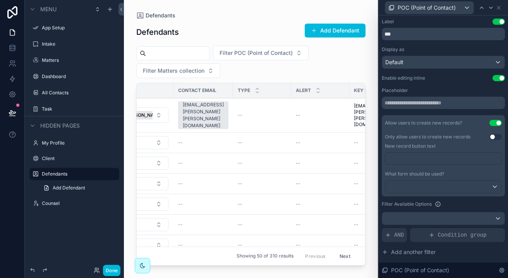
click at [251, 112] on div "--" at bounding box center [262, 115] width 49 height 6
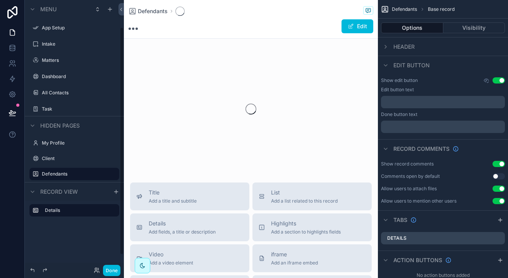
scroll to position [32, 0]
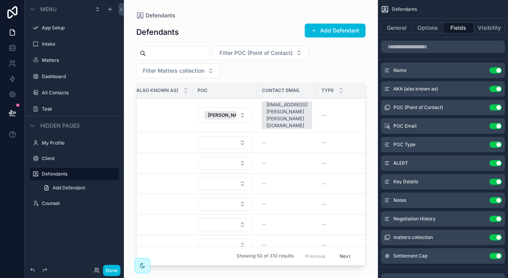
scroll to position [0, 195]
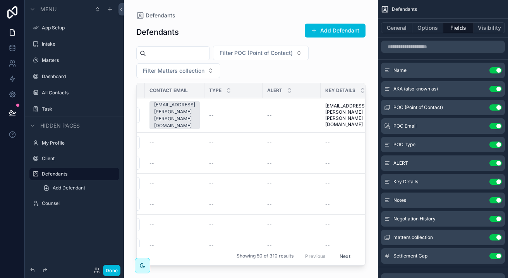
click at [221, 91] on span "Type" at bounding box center [215, 91] width 12 height 6
click at [0, 0] on icon "scrollable content" at bounding box center [0, 0] width 0 height 0
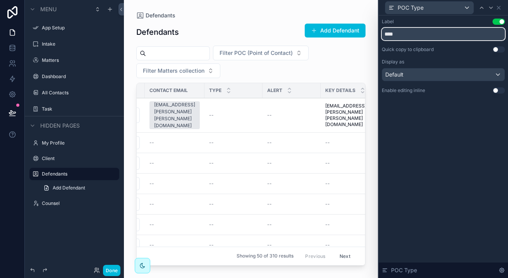
click at [399, 37] on input "****" at bounding box center [443, 34] width 123 height 12
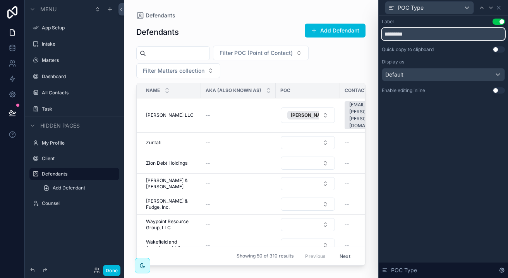
type input "*********"
click at [400, 76] on span "Default" at bounding box center [394, 75] width 18 height 8
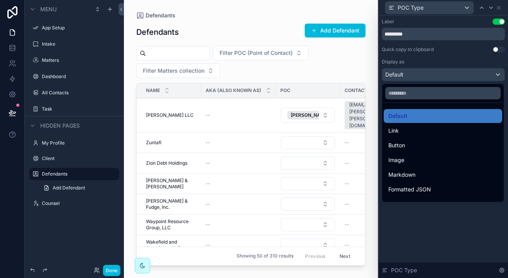
click at [400, 76] on div at bounding box center [443, 139] width 129 height 278
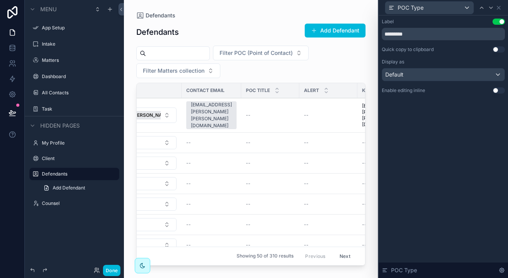
scroll to position [0, 176]
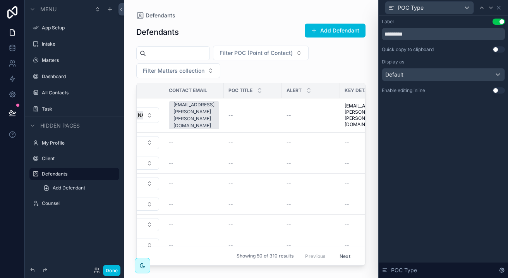
click at [495, 91] on button "Use setting" at bounding box center [499, 91] width 12 height 6
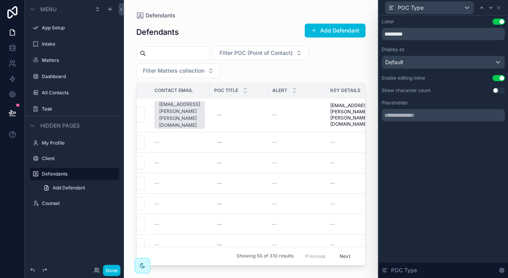
scroll to position [0, 198]
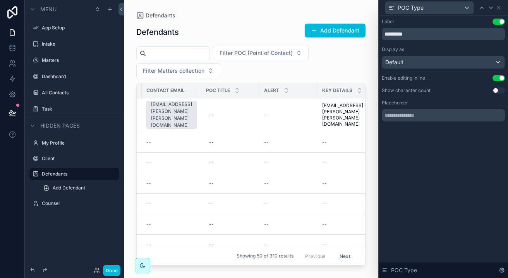
click at [291, 112] on div "--" at bounding box center [288, 115] width 49 height 6
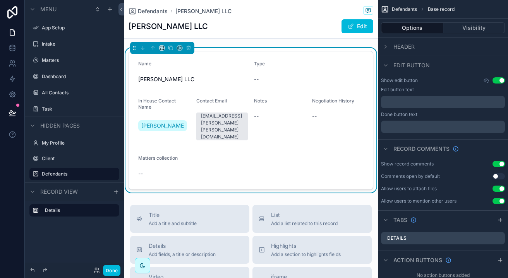
click at [316, 115] on span "--" at bounding box center [314, 117] width 5 height 8
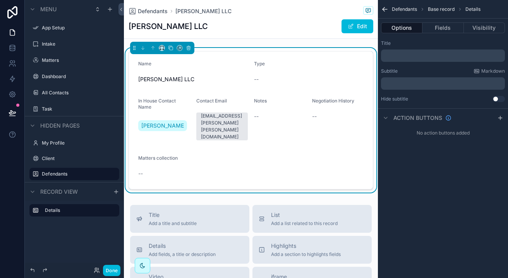
click at [151, 168] on div "--" at bounding box center [164, 174] width 52 height 12
click at [143, 170] on div "--" at bounding box center [164, 174] width 52 height 8
click at [154, 147] on form "Name Weber LLC Type -- In House Contact Name Abbey Wallach Contact Email abbey.…" at bounding box center [251, 121] width 244 height 138
click at [265, 100] on span "Notes" at bounding box center [260, 101] width 13 height 6
click at [256, 119] on span "--" at bounding box center [256, 117] width 5 height 8
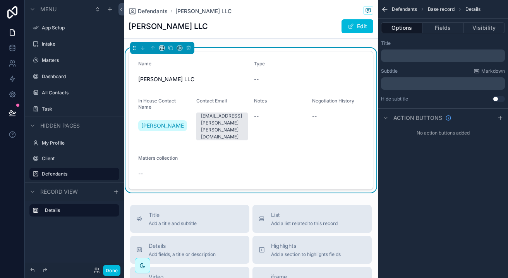
click at [257, 79] on span "--" at bounding box center [256, 80] width 5 height 8
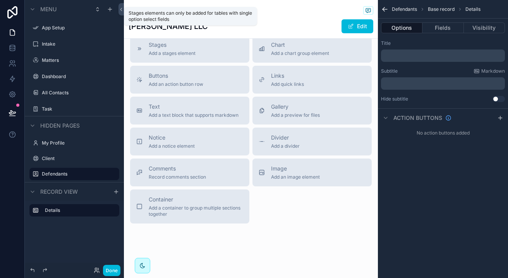
scroll to position [263, 0]
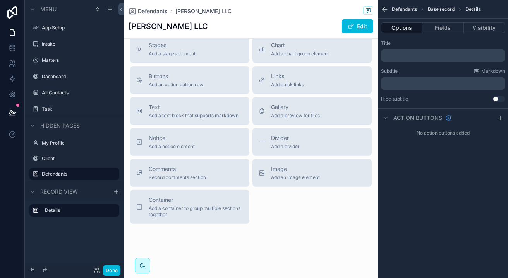
click at [150, 9] on span "Defendants" at bounding box center [153, 11] width 30 height 8
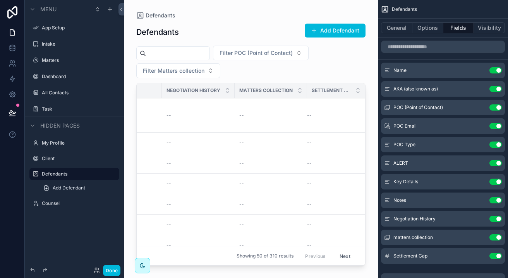
scroll to position [0, 481]
click at [189, 112] on div "--" at bounding box center [199, 115] width 64 height 6
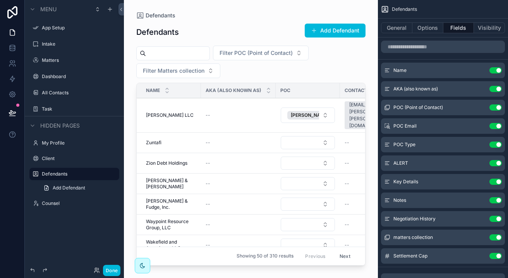
click at [331, 32] on button "Add Defendant" at bounding box center [335, 31] width 61 height 14
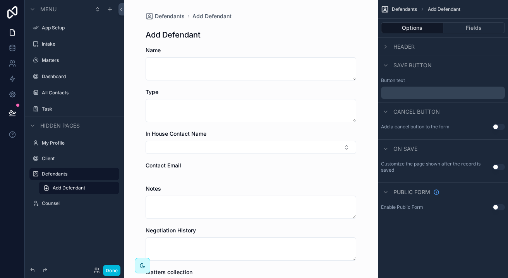
scroll to position [8, 0]
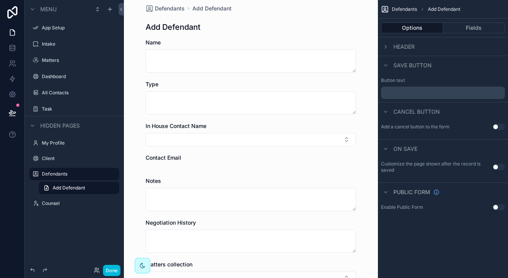
click at [399, 46] on span "Header" at bounding box center [403, 47] width 21 height 8
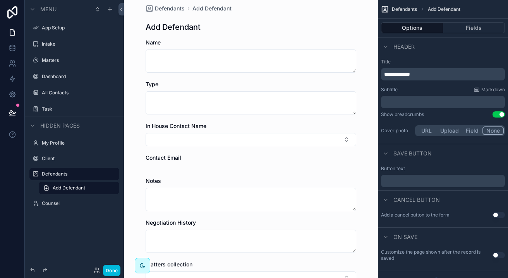
click at [469, 24] on button "Fields" at bounding box center [474, 27] width 62 height 11
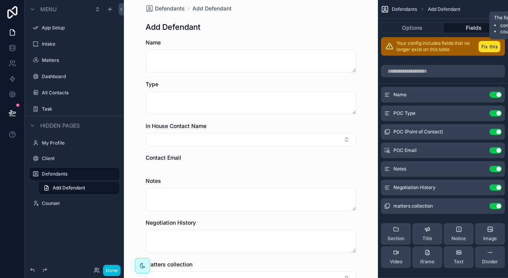
click at [490, 46] on button "Fix this" at bounding box center [490, 46] width 22 height 11
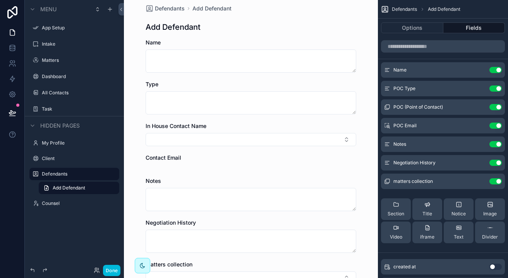
click at [0, 0] on icon "scrollable content" at bounding box center [0, 0] width 0 height 0
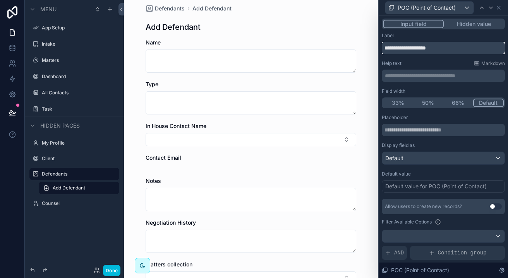
click at [413, 51] on input "**********" at bounding box center [443, 48] width 123 height 12
type input "***"
click at [424, 74] on p "**********" at bounding box center [444, 76] width 119 height 8
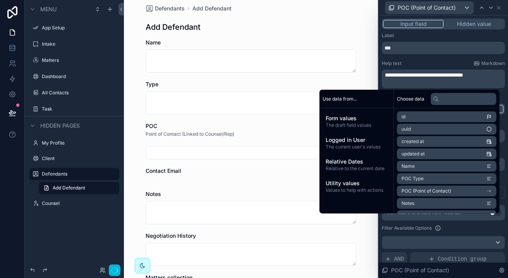
scroll to position [0, 0]
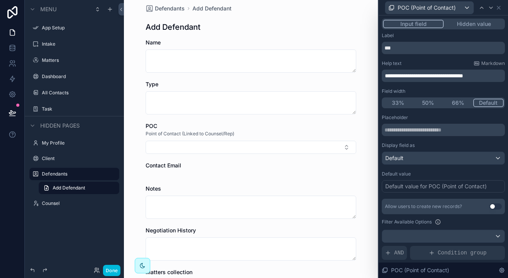
click at [443, 67] on div "**********" at bounding box center [443, 71] width 123 height 22
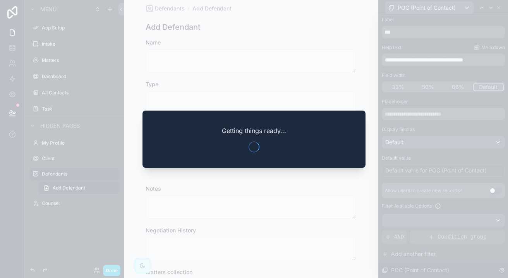
scroll to position [20, 0]
click at [476, 186] on div at bounding box center [254, 139] width 508 height 278
click at [495, 186] on div at bounding box center [254, 139] width 508 height 278
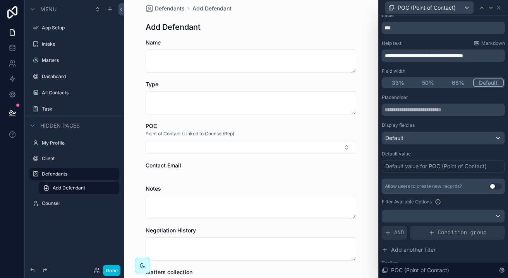
click at [493, 186] on button "Use setting" at bounding box center [496, 187] width 12 height 6
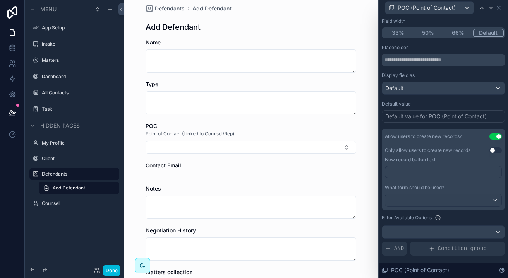
scroll to position [100, 0]
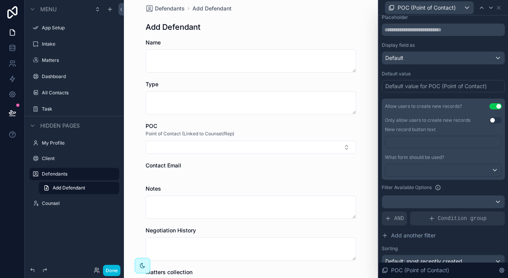
click at [431, 173] on div at bounding box center [443, 170] width 116 height 12
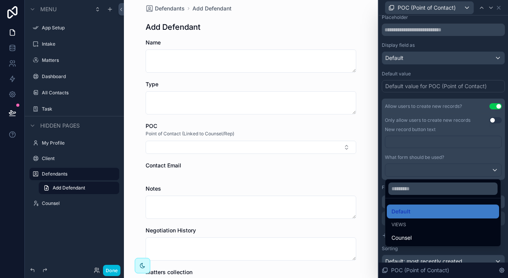
scroll to position [0, 0]
click at [417, 239] on div "Counsel" at bounding box center [443, 238] width 103 height 9
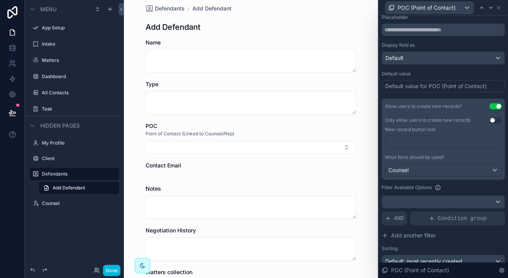
click at [456, 142] on p "﻿" at bounding box center [444, 142] width 112 height 8
click at [447, 189] on div "Filter Available Options" at bounding box center [443, 187] width 123 height 9
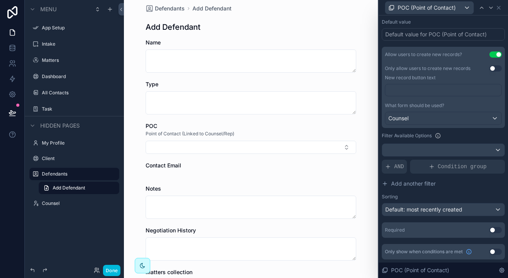
scroll to position [0, 0]
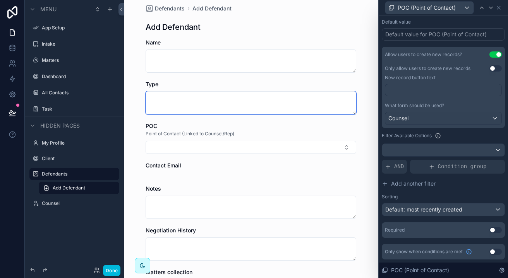
click at [293, 103] on textarea "scrollable content" at bounding box center [251, 102] width 211 height 23
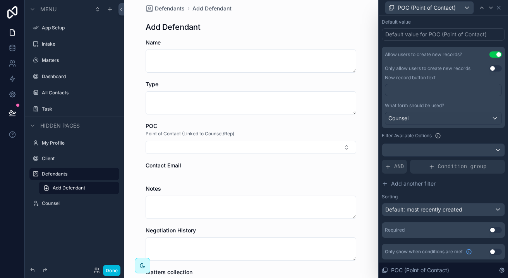
click at [466, 8] on div "POC (Point of Contact)" at bounding box center [429, 8] width 88 height 12
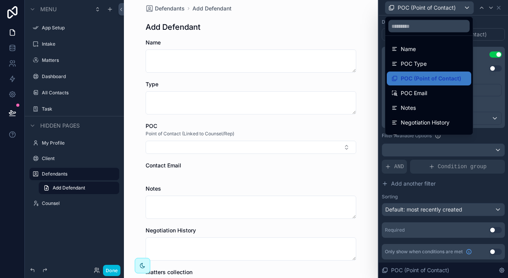
click at [449, 57] on div "POC Type" at bounding box center [429, 64] width 84 height 14
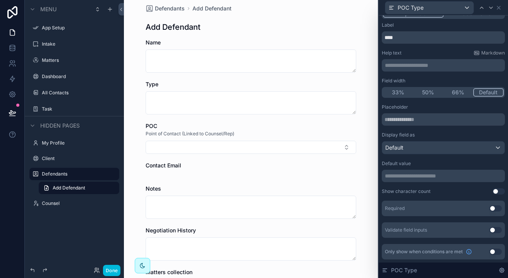
scroll to position [10, 0]
click at [456, 120] on input "text" at bounding box center [443, 119] width 123 height 12
click at [424, 145] on div "Default" at bounding box center [443, 148] width 122 height 12
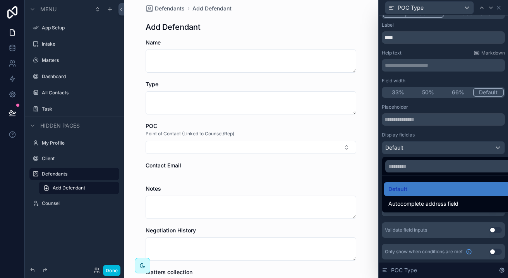
scroll to position [0, 0]
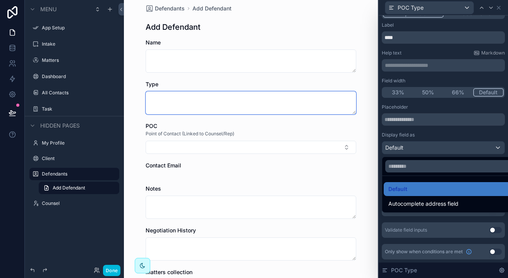
click at [328, 102] on textarea "scrollable content" at bounding box center [251, 102] width 211 height 23
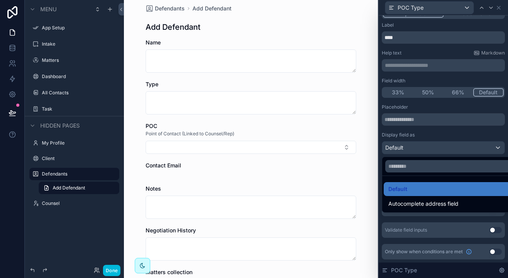
click at [398, 190] on span "Default" at bounding box center [397, 189] width 19 height 9
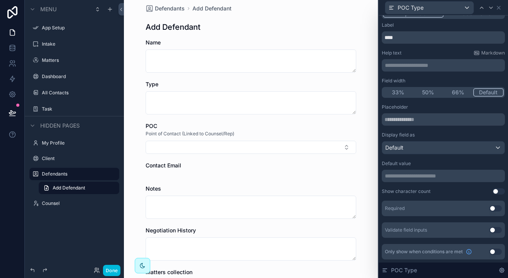
click at [402, 175] on p "**********" at bounding box center [444, 176] width 119 height 8
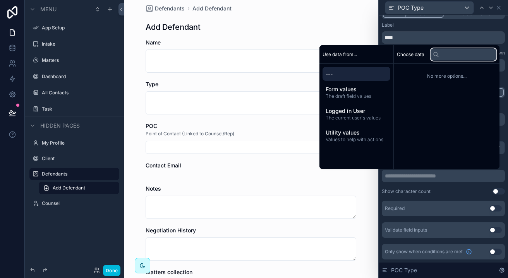
click at [462, 57] on input "text" at bounding box center [464, 54] width 66 height 12
click at [362, 88] on span "Form values" at bounding box center [357, 90] width 62 height 8
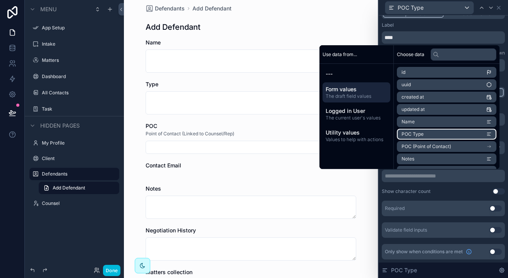
click at [409, 134] on span "POC Type" at bounding box center [413, 134] width 22 height 6
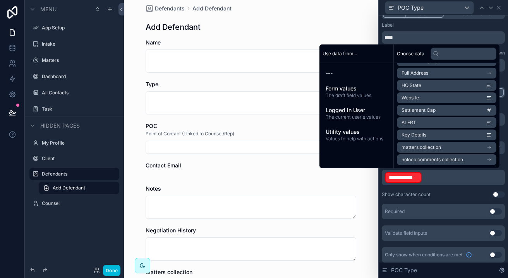
scroll to position [135, 0]
click at [428, 179] on p "**********" at bounding box center [444, 178] width 119 height 12
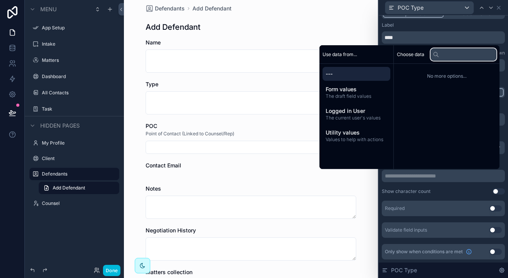
click at [442, 55] on input "text" at bounding box center [464, 54] width 66 height 12
type input "*"
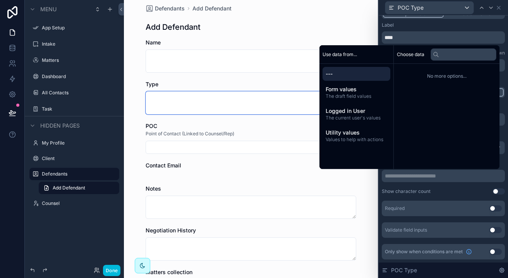
click at [218, 102] on textarea "scrollable content" at bounding box center [251, 102] width 211 height 23
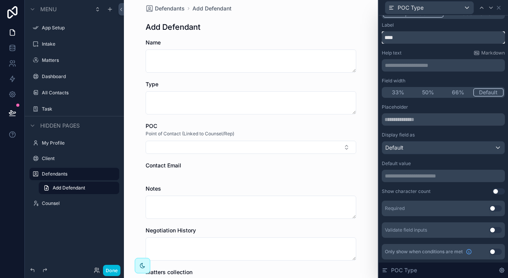
click at [384, 38] on input "****" at bounding box center [443, 37] width 123 height 12
click at [413, 36] on input "********" at bounding box center [443, 37] width 123 height 12
type input "********"
click at [421, 71] on div "**********" at bounding box center [443, 65] width 123 height 12
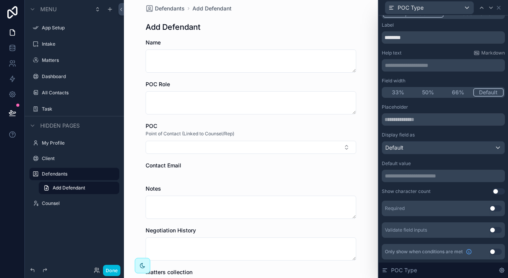
click at [493, 253] on button "Use setting" at bounding box center [496, 252] width 12 height 6
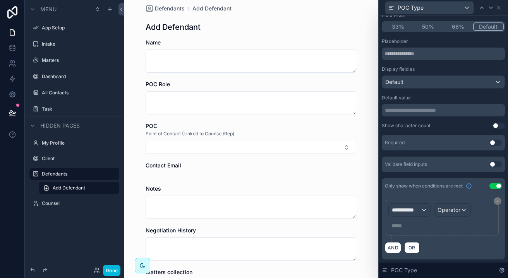
scroll to position [76, 0]
click at [417, 212] on span "**********" at bounding box center [406, 210] width 29 height 8
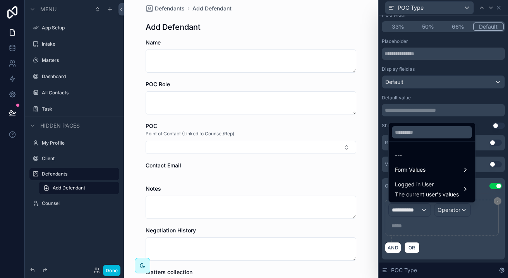
click at [426, 168] on span "Form Values" at bounding box center [410, 169] width 31 height 9
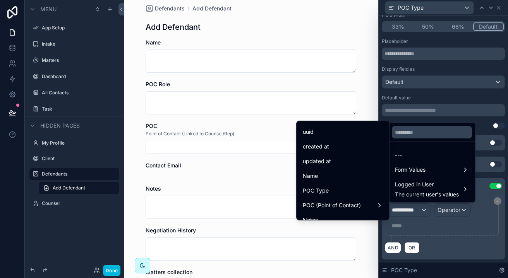
scroll to position [14, 0]
click at [345, 203] on span "POC (Point of Contact)" at bounding box center [332, 204] width 58 height 9
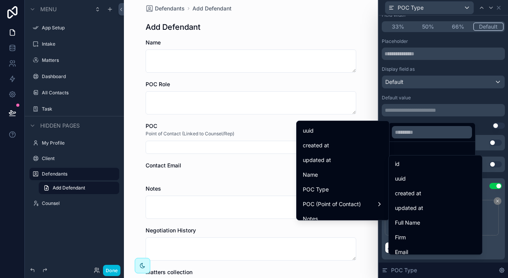
click at [352, 201] on span "POC (Point of Contact)" at bounding box center [332, 204] width 58 height 9
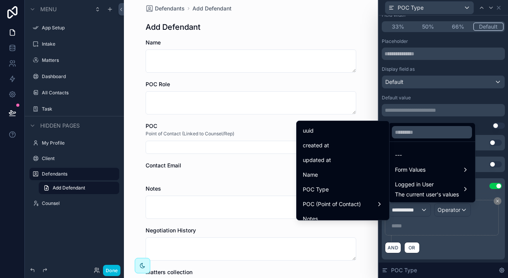
click at [352, 201] on span "POC (Point of Contact)" at bounding box center [332, 204] width 58 height 9
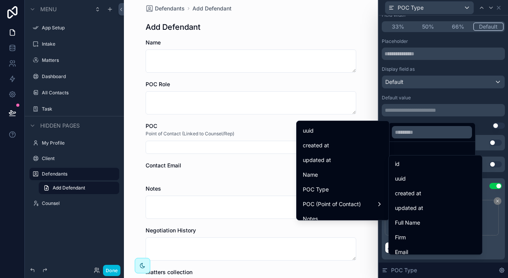
click at [354, 199] on div "POC (Point of Contact)" at bounding box center [342, 205] width 89 height 14
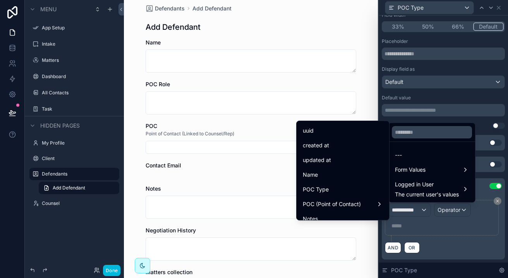
scroll to position [0, 0]
click at [368, 204] on div "POC (Point of Contact)" at bounding box center [343, 204] width 80 height 9
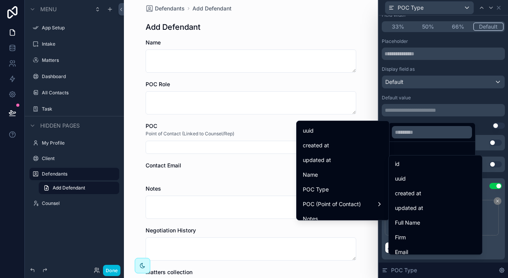
click at [409, 223] on span "Full Name" at bounding box center [407, 222] width 25 height 9
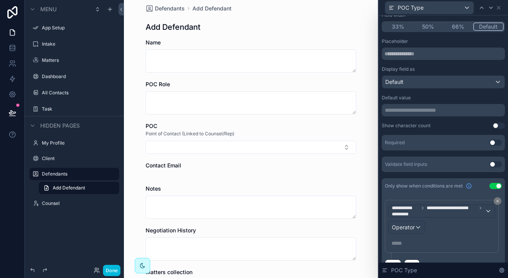
click at [413, 227] on span "Operator" at bounding box center [403, 227] width 23 height 7
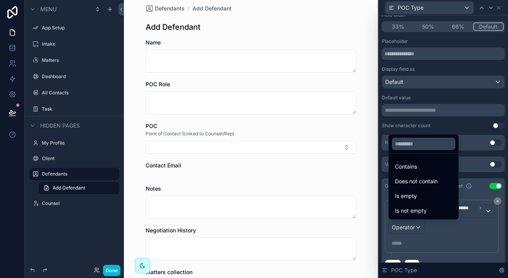
click at [426, 207] on span "Is not empty" at bounding box center [411, 210] width 32 height 9
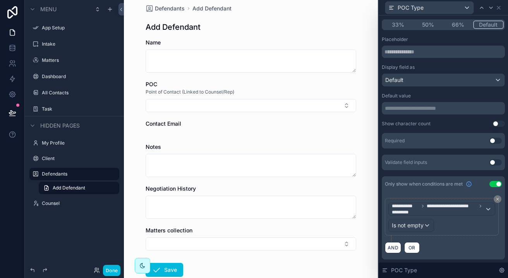
scroll to position [78, 0]
click at [161, 125] on span "Contact Email" at bounding box center [164, 123] width 36 height 7
click at [498, 7] on icon at bounding box center [498, 7] width 3 height 3
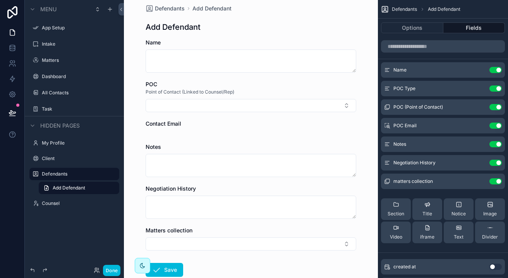
click at [0, 0] on icon "scrollable content" at bounding box center [0, 0] width 0 height 0
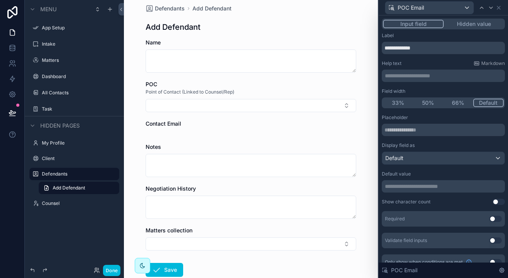
click at [485, 76] on p "**********" at bounding box center [444, 76] width 119 height 8
click at [482, 75] on p "**********" at bounding box center [444, 76] width 119 height 8
click at [472, 29] on div "Input field Hidden value" at bounding box center [443, 24] width 123 height 11
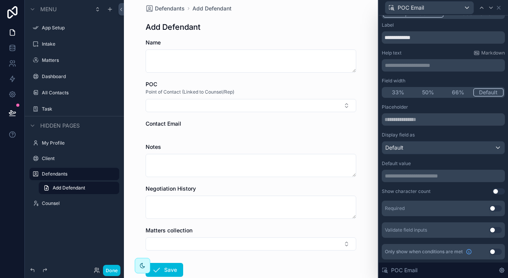
scroll to position [10, 0]
click at [494, 253] on button "Use setting" at bounding box center [496, 252] width 12 height 6
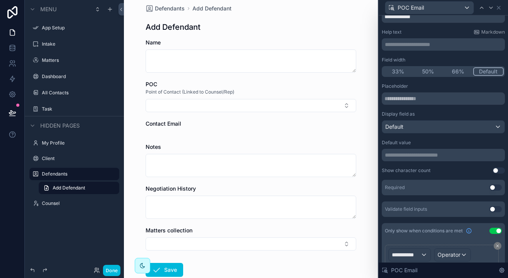
scroll to position [49, 0]
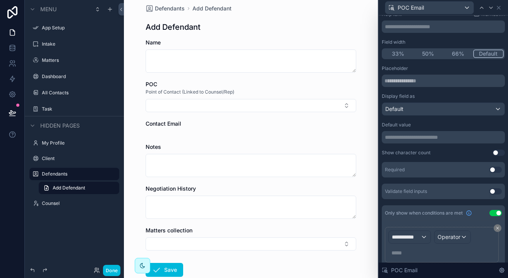
click at [417, 237] on span "**********" at bounding box center [406, 238] width 29 height 8
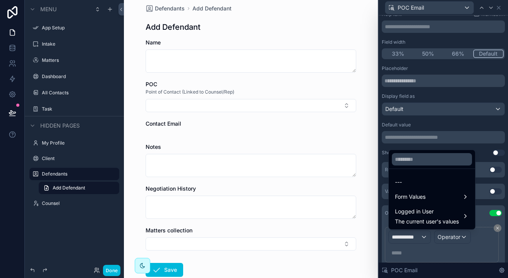
click at [416, 193] on span "Form Values" at bounding box center [410, 196] width 31 height 9
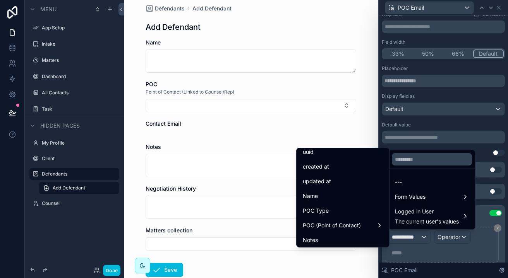
scroll to position [21, 0]
click at [351, 222] on span "POC (Point of Contact)" at bounding box center [332, 224] width 58 height 9
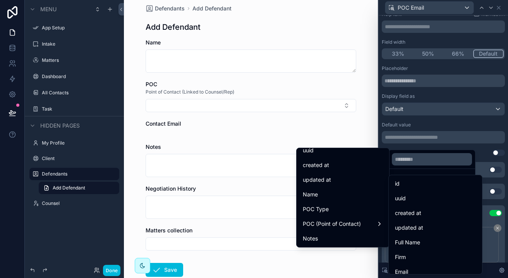
click at [406, 243] on span "Full Name" at bounding box center [407, 242] width 25 height 9
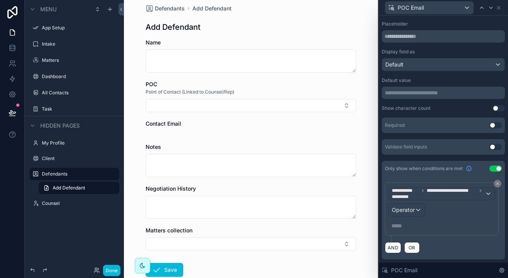
scroll to position [93, 0]
click at [415, 211] on div "Operator" at bounding box center [407, 210] width 36 height 12
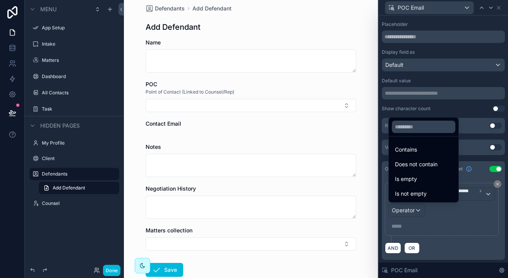
scroll to position [0, 0]
click at [424, 190] on span "Is not empty" at bounding box center [411, 193] width 32 height 9
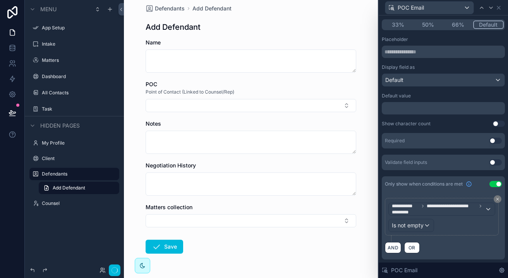
scroll to position [78, 0]
click at [371, 158] on div "Defendants Add Defendant Add Defendant Name POC Point of Contact (Linked to Cou…" at bounding box center [251, 131] width 254 height 278
click at [362, 155] on div "Defendants Add Defendant Add Defendant Name POC Point of Contact (Linked to Cou…" at bounding box center [250, 147] width 223 height 311
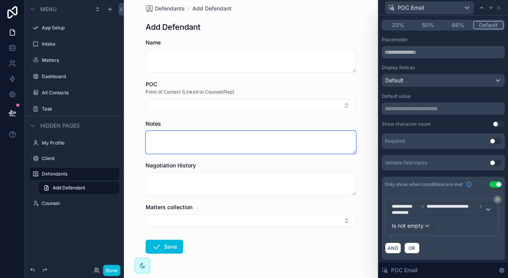
click at [320, 136] on textarea "scrollable content" at bounding box center [251, 142] width 211 height 23
click at [500, 8] on icon at bounding box center [499, 8] width 6 height 6
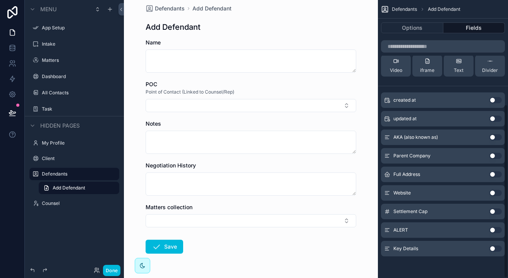
scroll to position [167, 0]
click at [493, 138] on button "Use setting" at bounding box center [496, 137] width 12 height 6
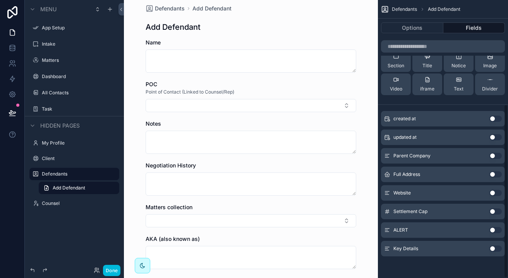
click at [494, 157] on button "Use setting" at bounding box center [496, 156] width 12 height 6
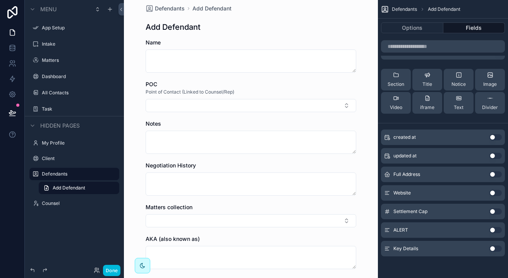
click at [493, 193] on button "Use setting" at bounding box center [496, 193] width 12 height 6
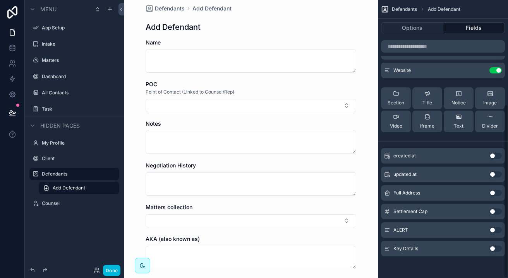
click at [494, 211] on button "Use setting" at bounding box center [496, 212] width 12 height 6
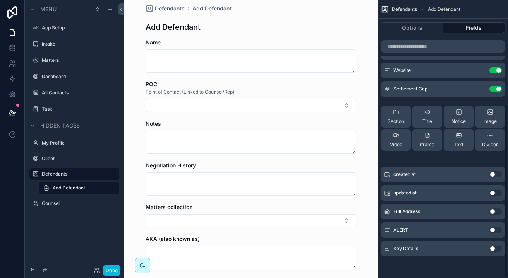
click at [494, 230] on button "Use setting" at bounding box center [496, 230] width 12 height 6
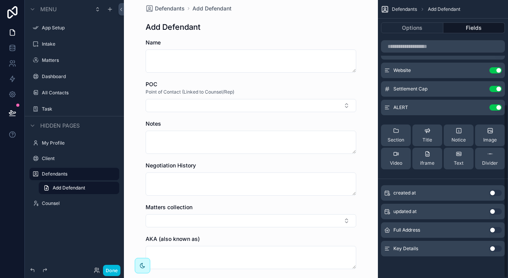
click at [494, 249] on button "Use setting" at bounding box center [496, 249] width 12 height 6
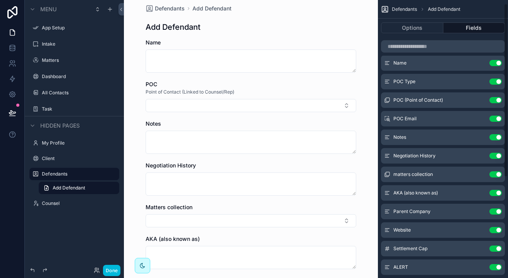
scroll to position [9, 0]
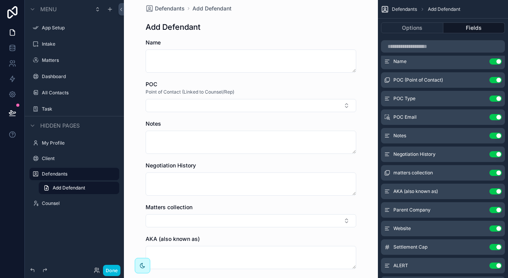
click at [299, 223] on button "Select Button" at bounding box center [251, 221] width 211 height 13
click at [0, 0] on icon "scrollable content" at bounding box center [0, 0] width 0 height 0
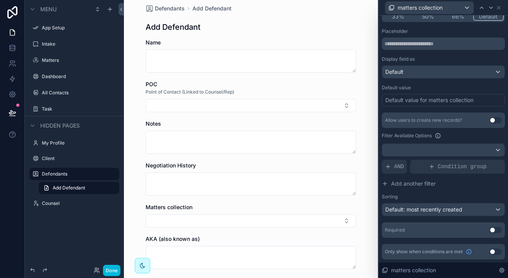
scroll to position [86, 0]
click at [472, 211] on div "Default: most recently created" at bounding box center [443, 210] width 122 height 12
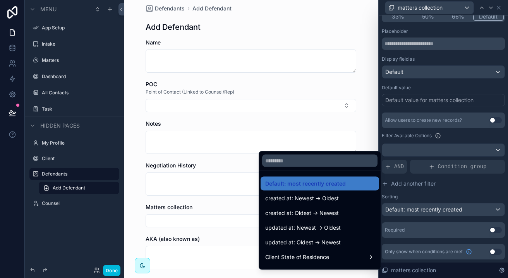
click at [473, 191] on div at bounding box center [443, 139] width 129 height 278
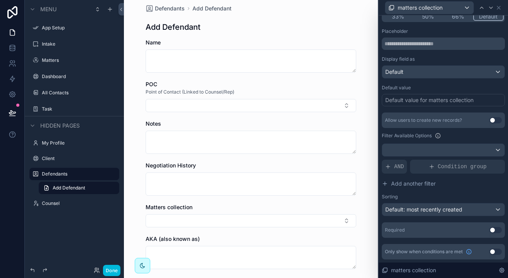
click at [495, 119] on button "Use setting" at bounding box center [496, 120] width 12 height 6
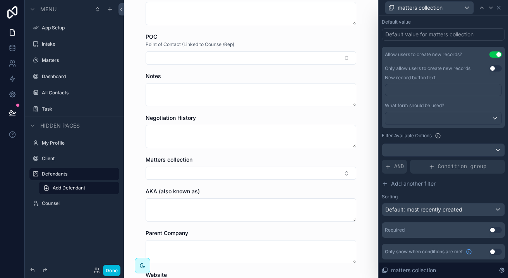
scroll to position [81, 0]
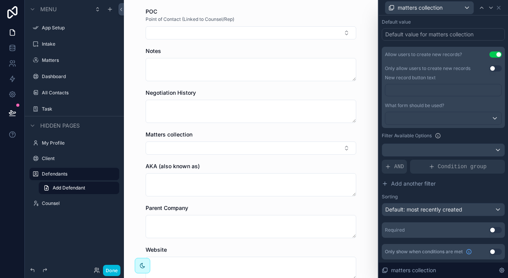
click at [187, 166] on span "AKA (also known as)" at bounding box center [173, 166] width 54 height 7
drag, startPoint x: 353, startPoint y: 192, endPoint x: 328, endPoint y: 165, distance: 37.8
click at [328, 165] on div "AKA (also known as)" at bounding box center [251, 180] width 211 height 34
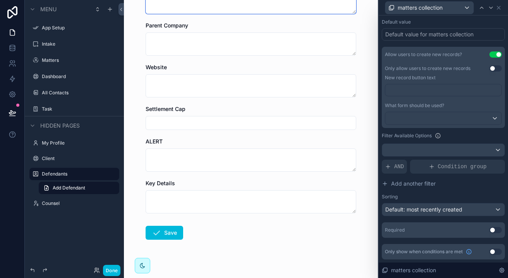
scroll to position [269, 0]
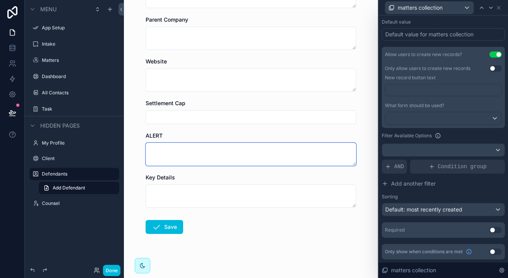
click at [230, 159] on textarea "scrollable content" at bounding box center [251, 154] width 211 height 23
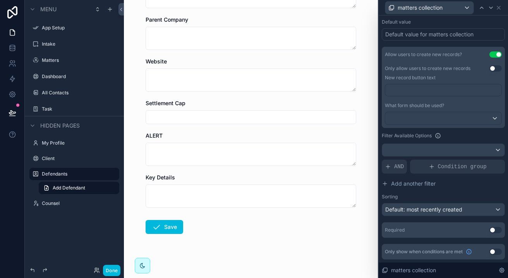
click at [231, 184] on div "Key Details" at bounding box center [251, 191] width 211 height 34
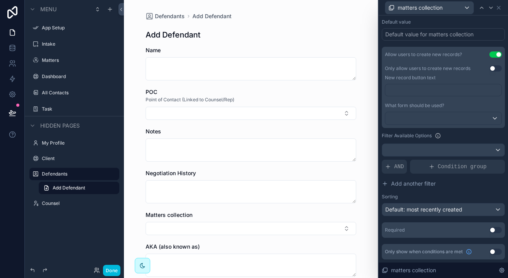
scroll to position [0, 0]
